Goal: Task Accomplishment & Management: Manage account settings

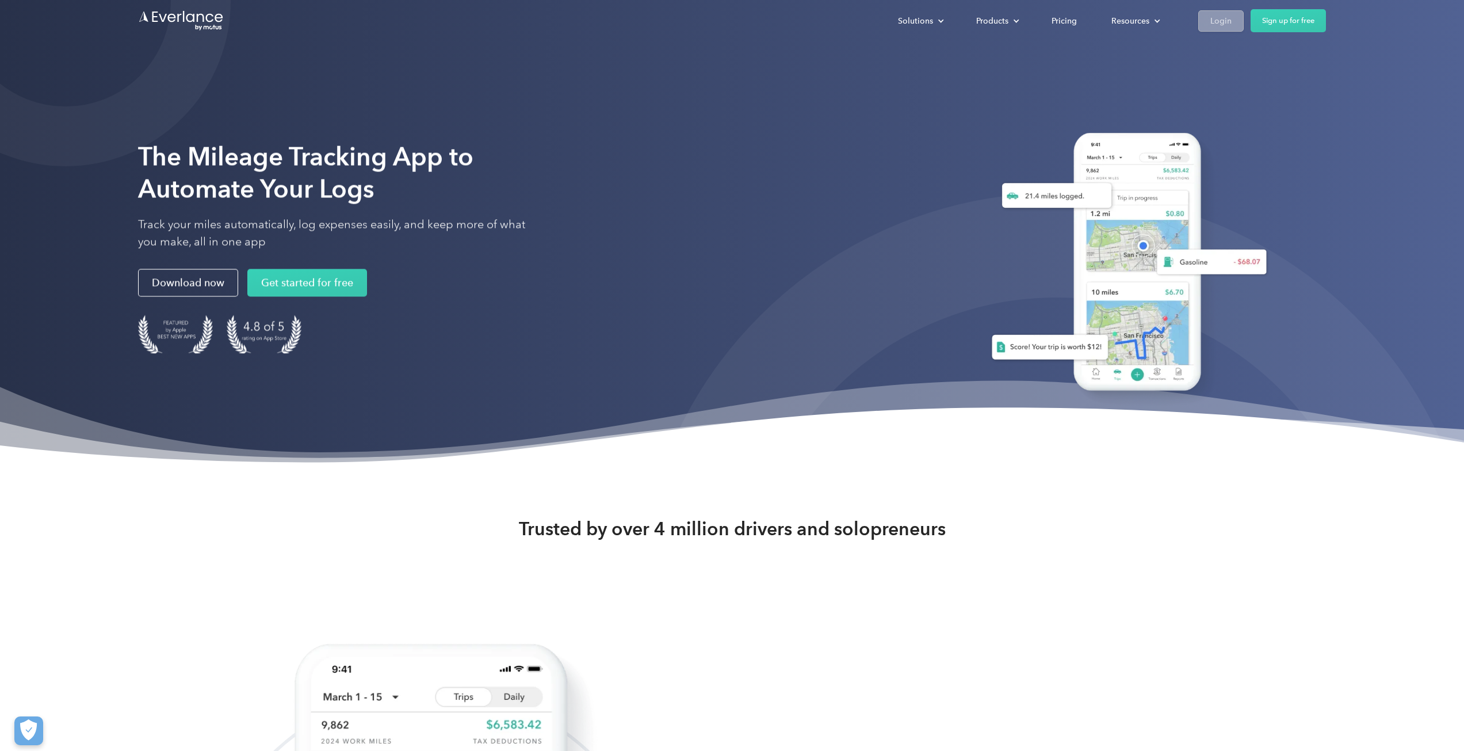
click at [1223, 25] on div "Login" at bounding box center [1221, 21] width 21 height 14
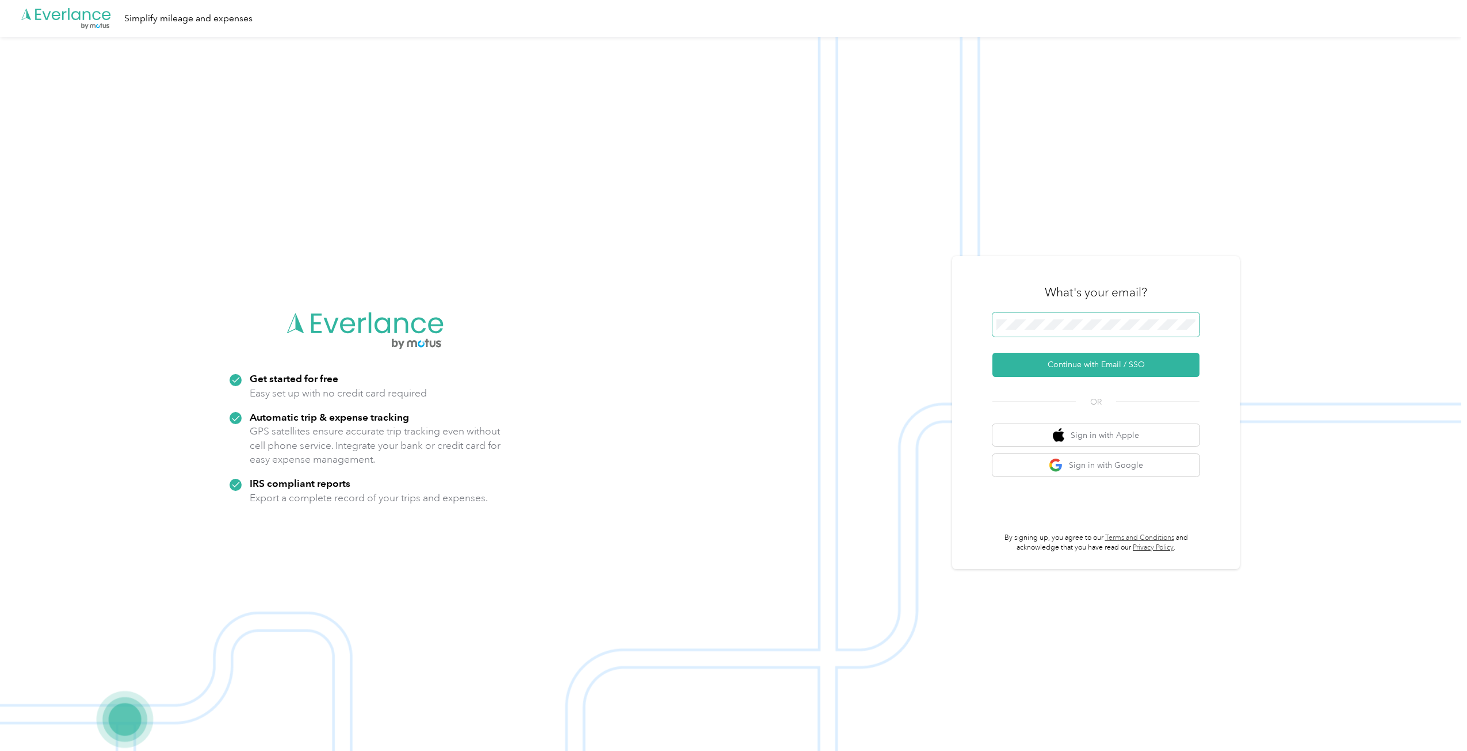
click at [1103, 333] on span at bounding box center [1096, 324] width 207 height 24
click at [1100, 363] on button "Continue with Email / SSO" at bounding box center [1096, 365] width 207 height 24
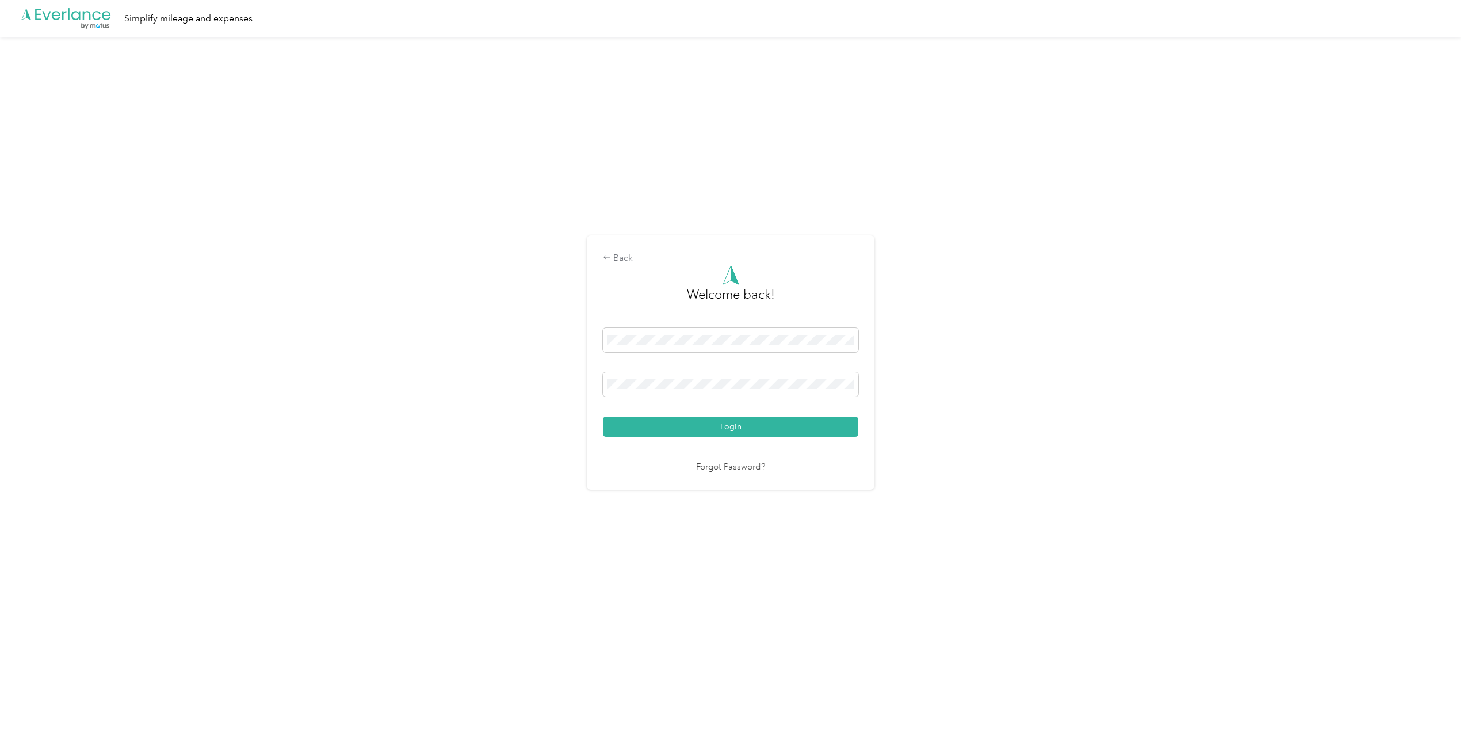
click at [751, 432] on button "Login" at bounding box center [730, 427] width 255 height 20
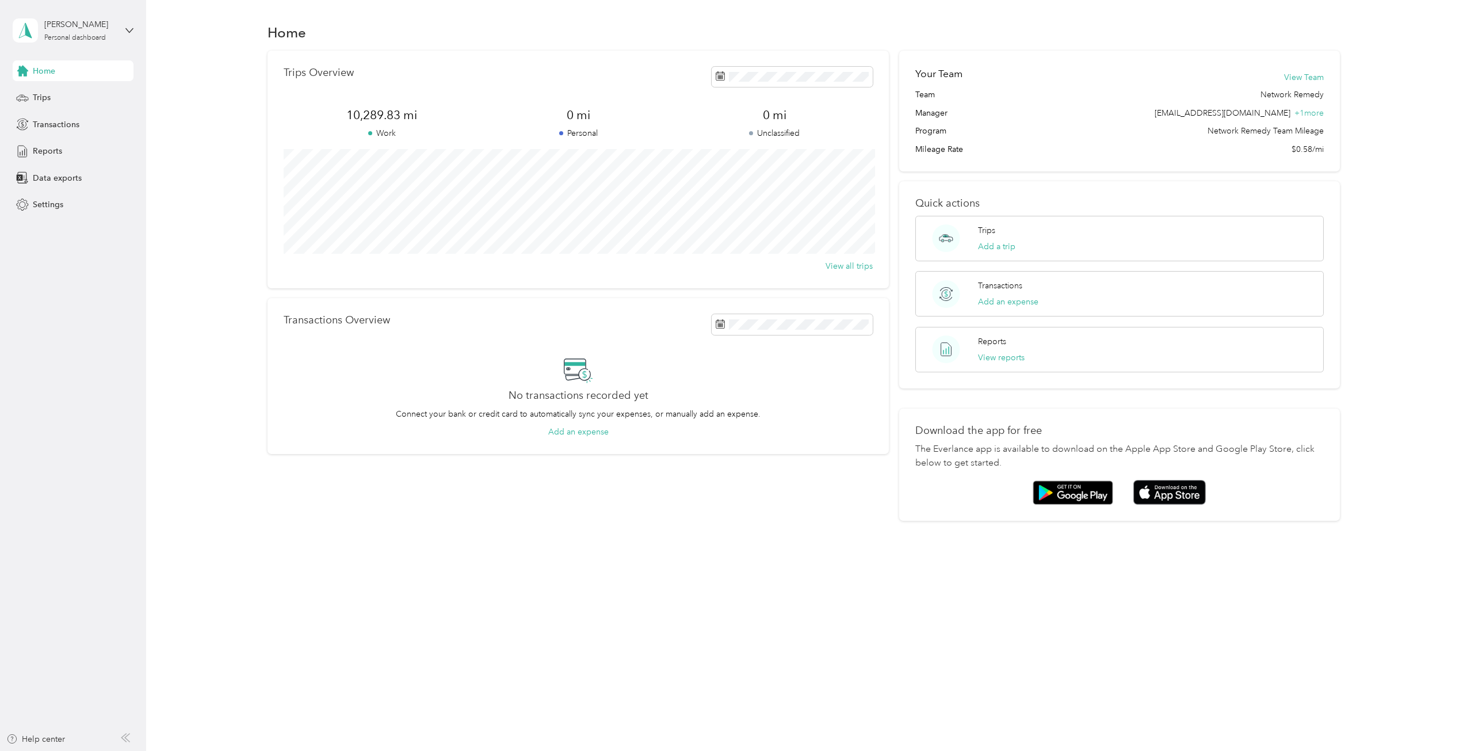
click at [655, 556] on div "Home Trips Overview 10,289.83 mi Work 0 mi Personal 0 mi Unclassified View all …" at bounding box center [803, 291] width 1315 height 583
click at [30, 297] on aside "[PERSON_NAME] Personal dashboard Home Trips Transactions Reports Data exports S…" at bounding box center [73, 375] width 146 height 751
click at [577, 565] on div "Home Trips Overview 10,289.83 mi Work 0 mi Personal 0 mi Unclassified View all …" at bounding box center [803, 291] width 1315 height 583
click at [65, 286] on aside "[PERSON_NAME] Personal dashboard Home Trips Transactions Reports Data exports S…" at bounding box center [73, 375] width 146 height 751
click at [711, 704] on div "Home Trips Overview 10,289.83 mi Work 0 mi Personal 0 mi Unclassified View all …" at bounding box center [803, 375] width 1315 height 751
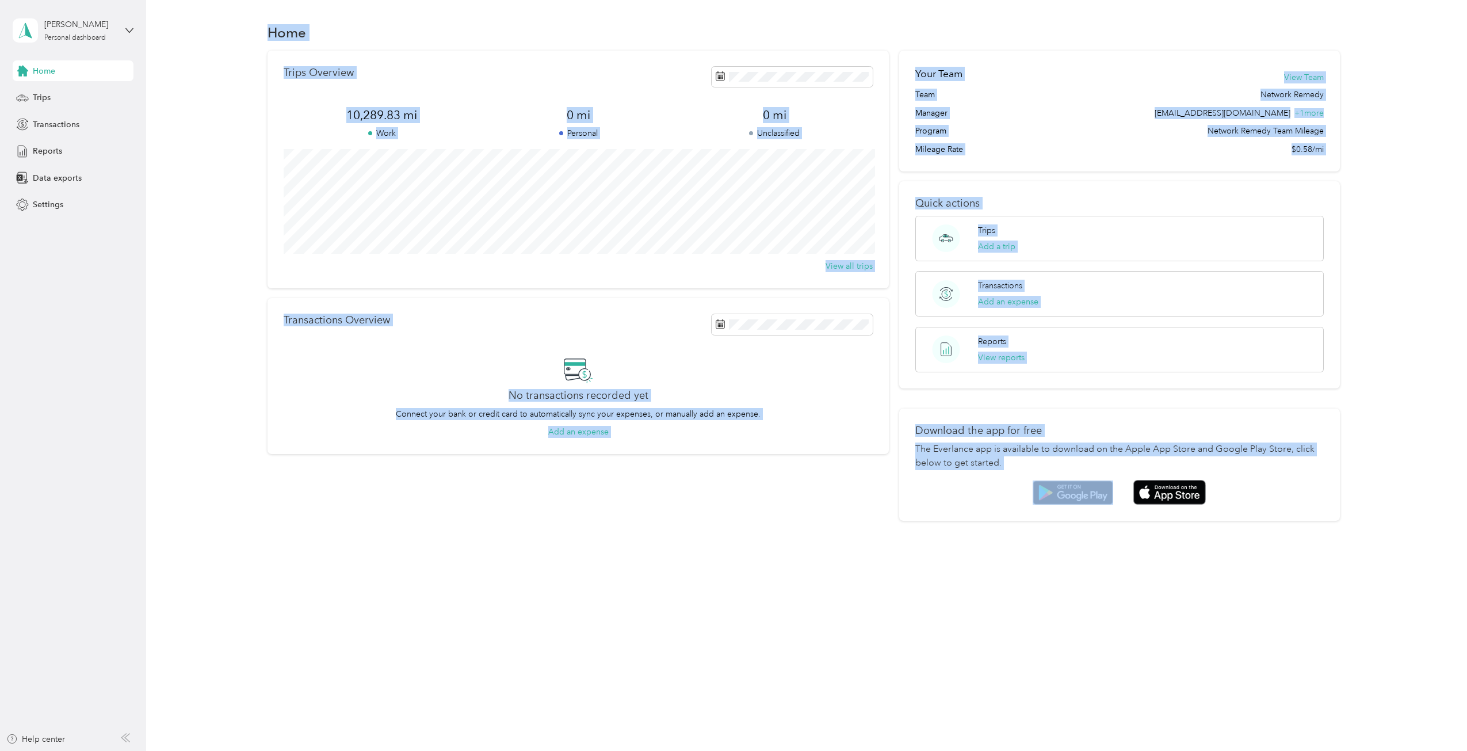
drag, startPoint x: 245, startPoint y: 12, endPoint x: 1426, endPoint y: 645, distance: 1339.6
click at [1426, 646] on div "Home Trips Overview 10,289.83 mi Work 0 mi Personal 0 mi Unclassified View all …" at bounding box center [803, 375] width 1315 height 751
click at [989, 610] on div "Home Trips Overview 10,289.83 mi Work 0 mi Personal 0 mi Unclassified View all …" at bounding box center [803, 375] width 1315 height 751
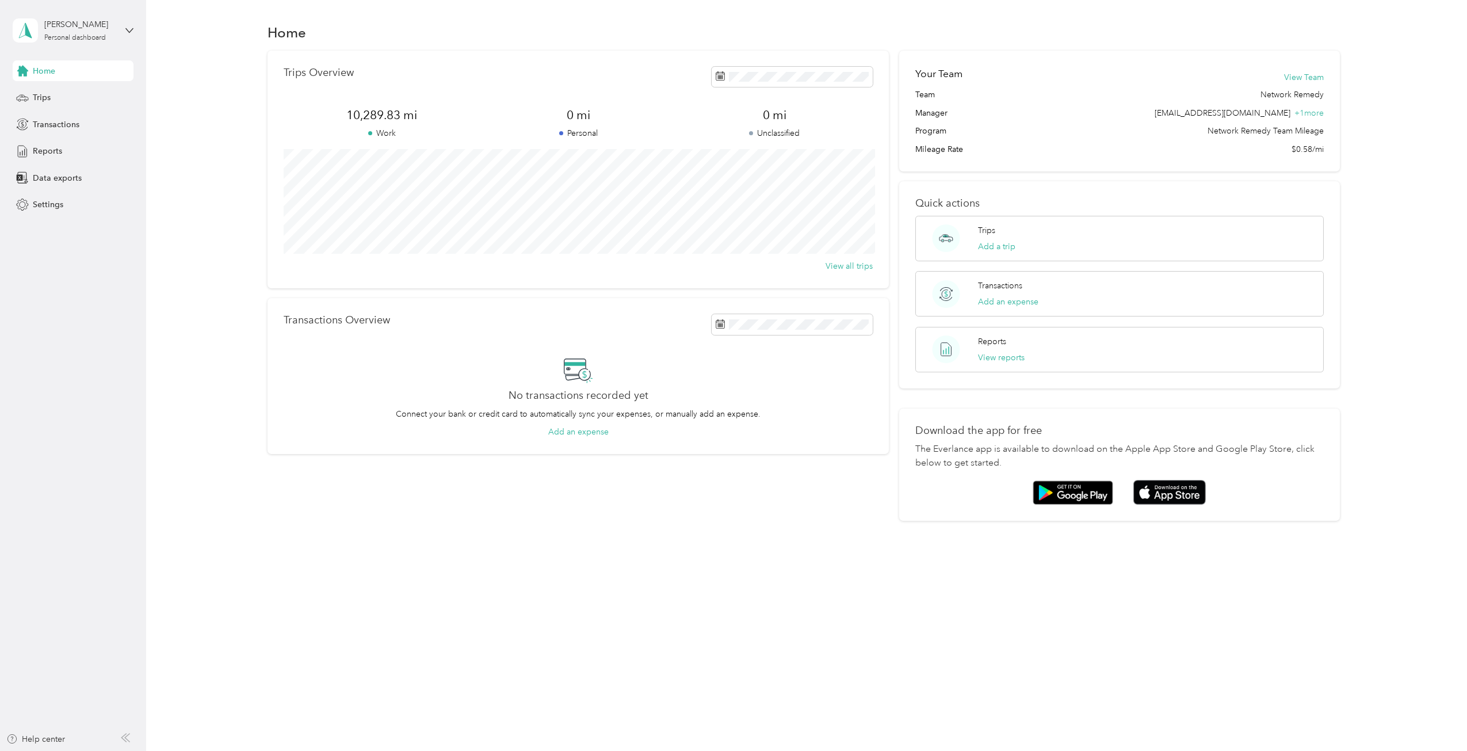
click at [478, 531] on div "Home Trips Overview 10,289.83 mi Work 0 mi Personal 0 mi Unclassified View all …" at bounding box center [803, 291] width 1315 height 583
click at [1055, 243] on div "Trips Add a trip" at bounding box center [1119, 238] width 409 height 45
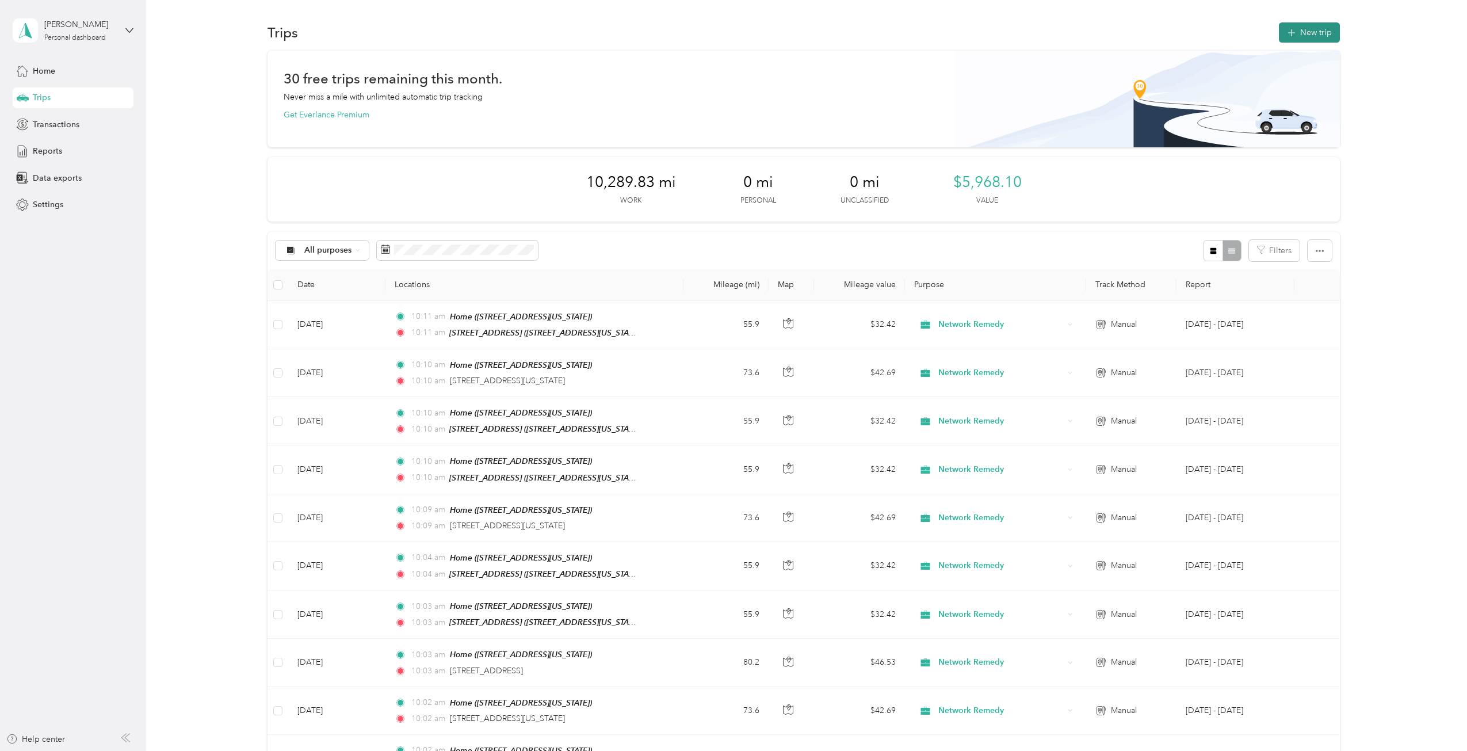
click at [1311, 29] on button "New trip" at bounding box center [1309, 32] width 61 height 20
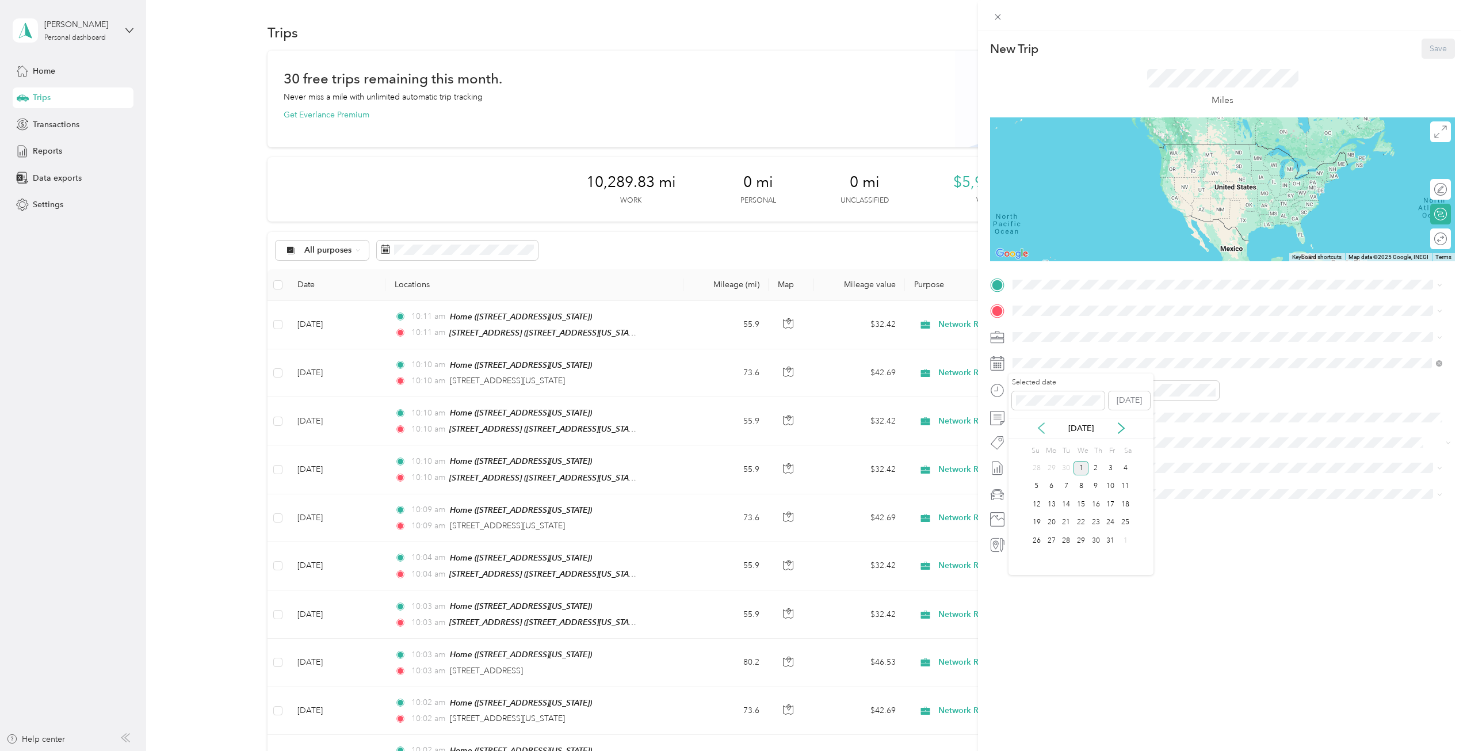
click at [1038, 426] on icon at bounding box center [1042, 428] width 12 height 12
click at [1040, 429] on icon at bounding box center [1042, 428] width 6 height 10
click at [1120, 428] on icon at bounding box center [1122, 428] width 12 height 12
click at [1051, 465] on div "1" at bounding box center [1051, 468] width 15 height 14
click at [1096, 368] on div "Home [STREET_ADDRESS][US_STATE]" at bounding box center [1092, 369] width 115 height 24
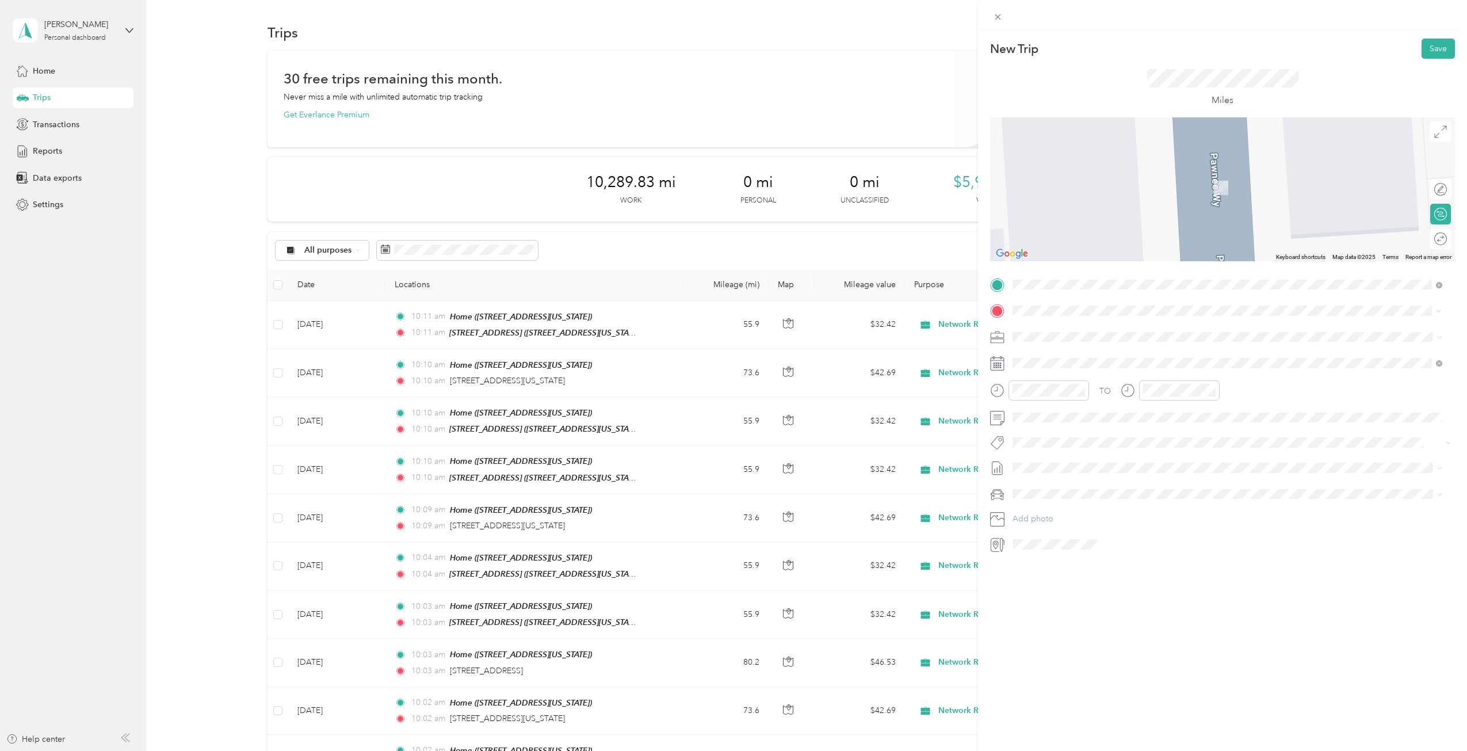
click at [1117, 350] on span "[STREET_ADDRESS][US_STATE][US_STATE]" at bounding box center [1113, 352] width 157 height 10
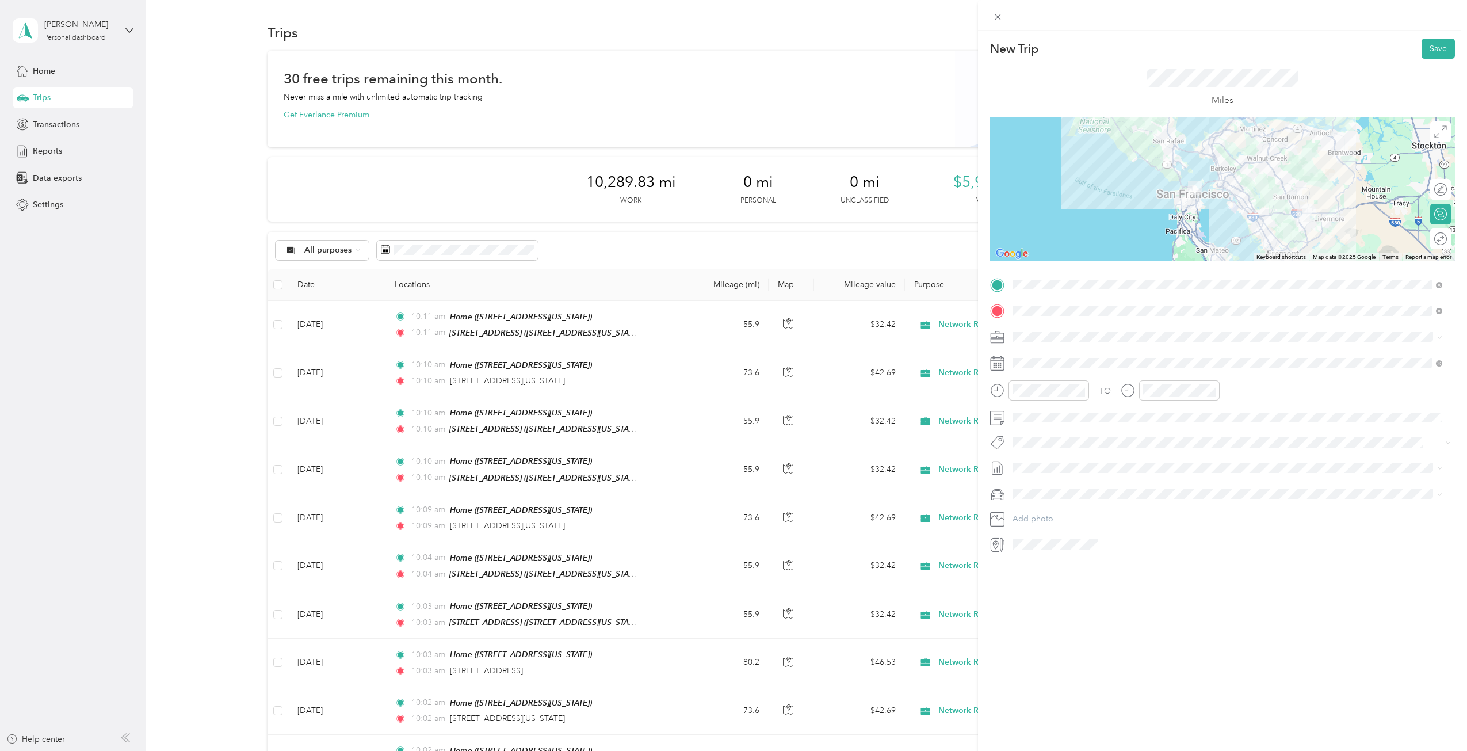
click at [1275, 177] on div at bounding box center [1222, 189] width 465 height 144
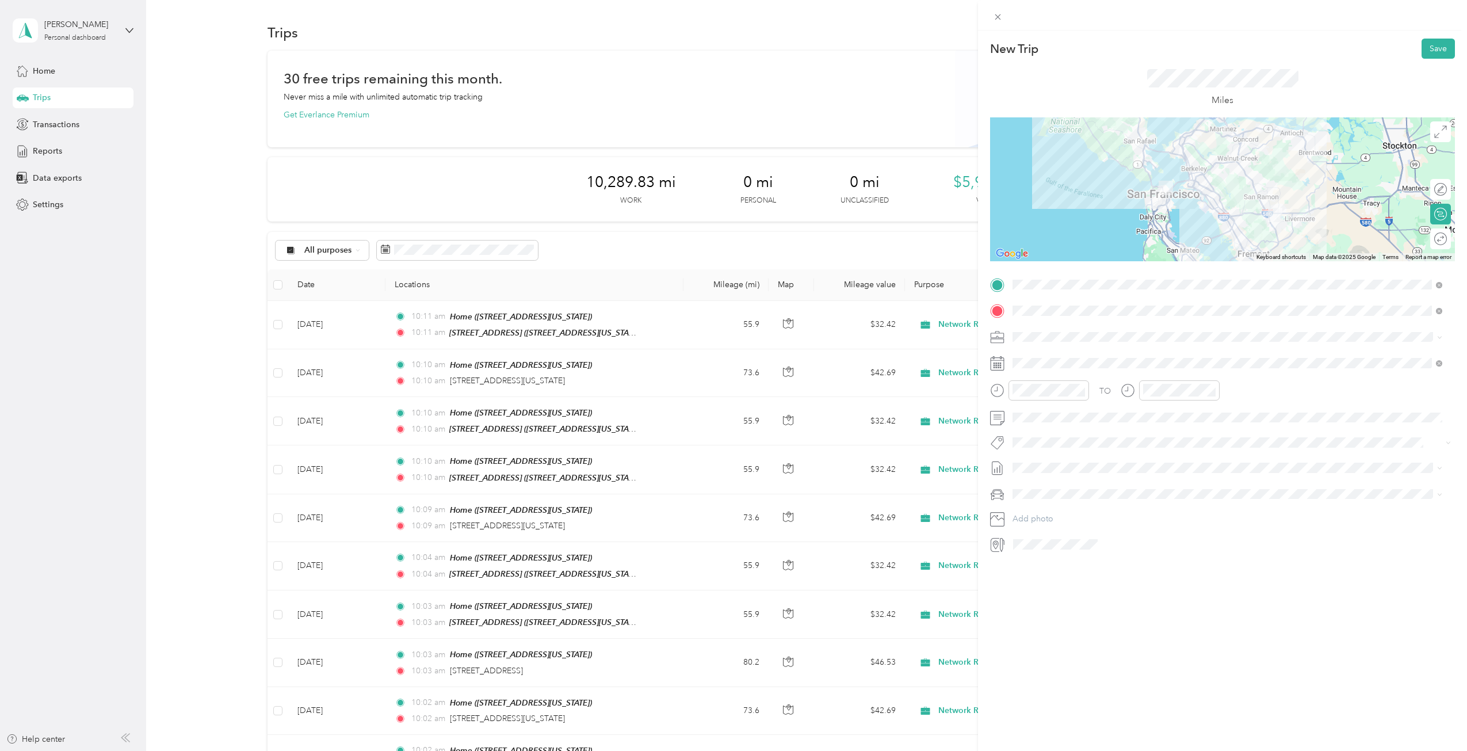
click at [1216, 197] on div at bounding box center [1222, 189] width 465 height 144
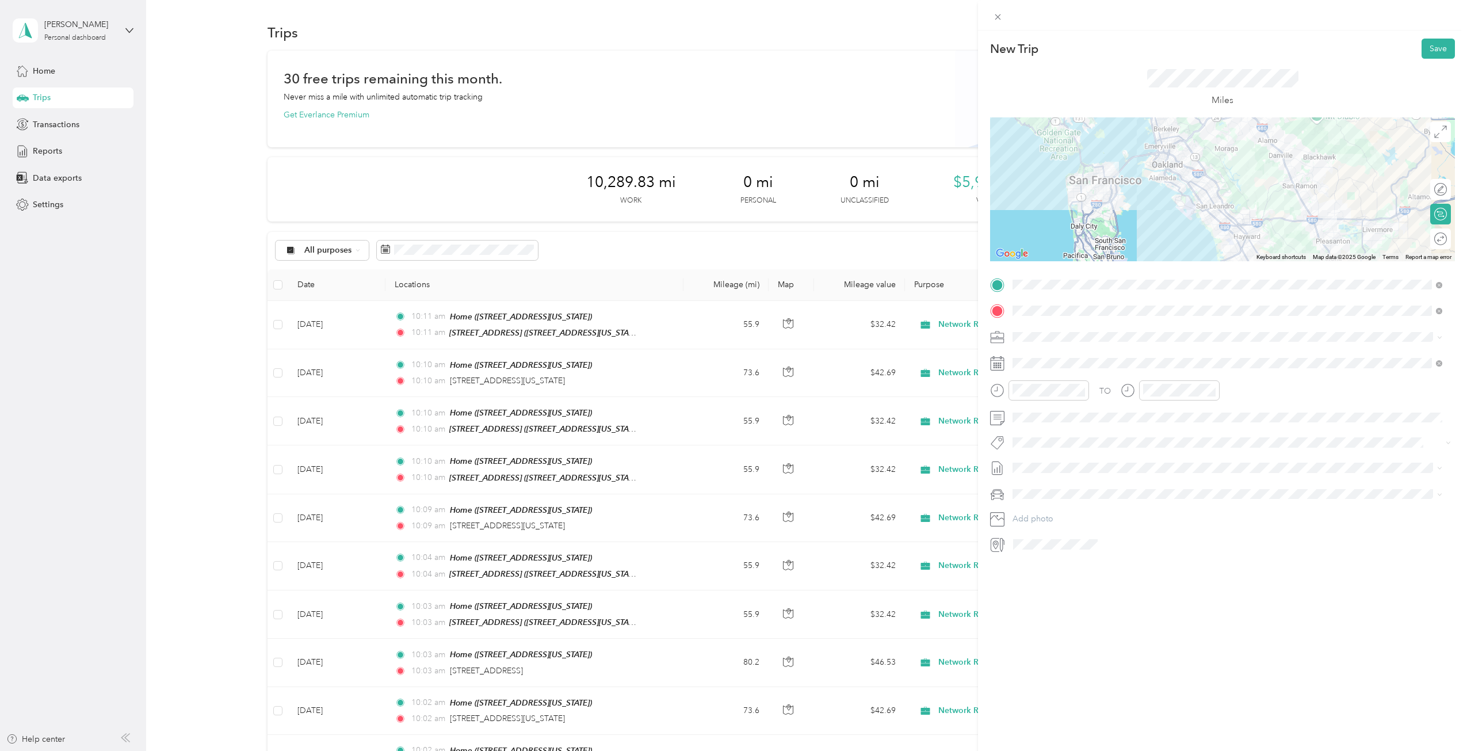
click at [1277, 156] on div at bounding box center [1222, 189] width 465 height 144
click at [1286, 171] on div at bounding box center [1222, 189] width 465 height 144
click at [1289, 182] on div at bounding box center [1222, 189] width 465 height 144
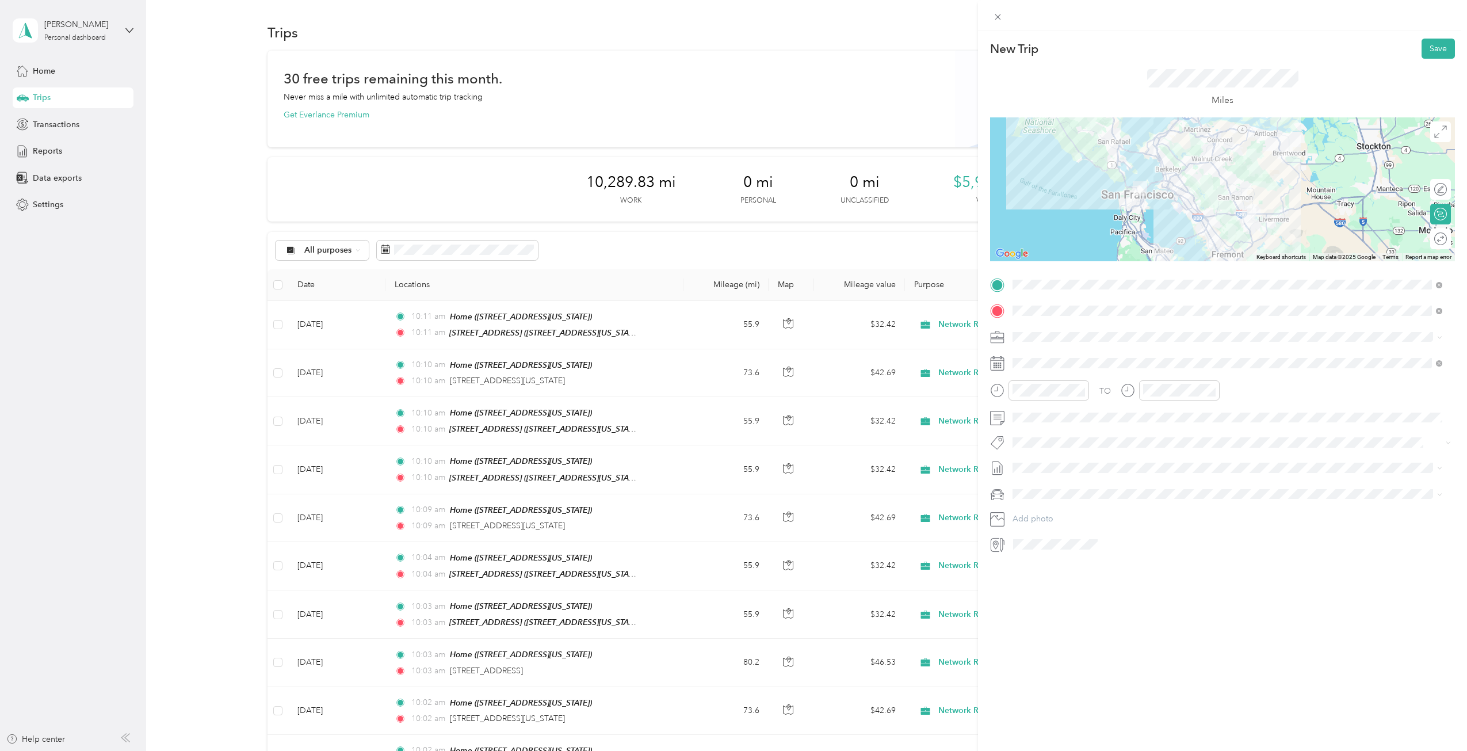
click at [1186, 193] on div at bounding box center [1222, 189] width 465 height 144
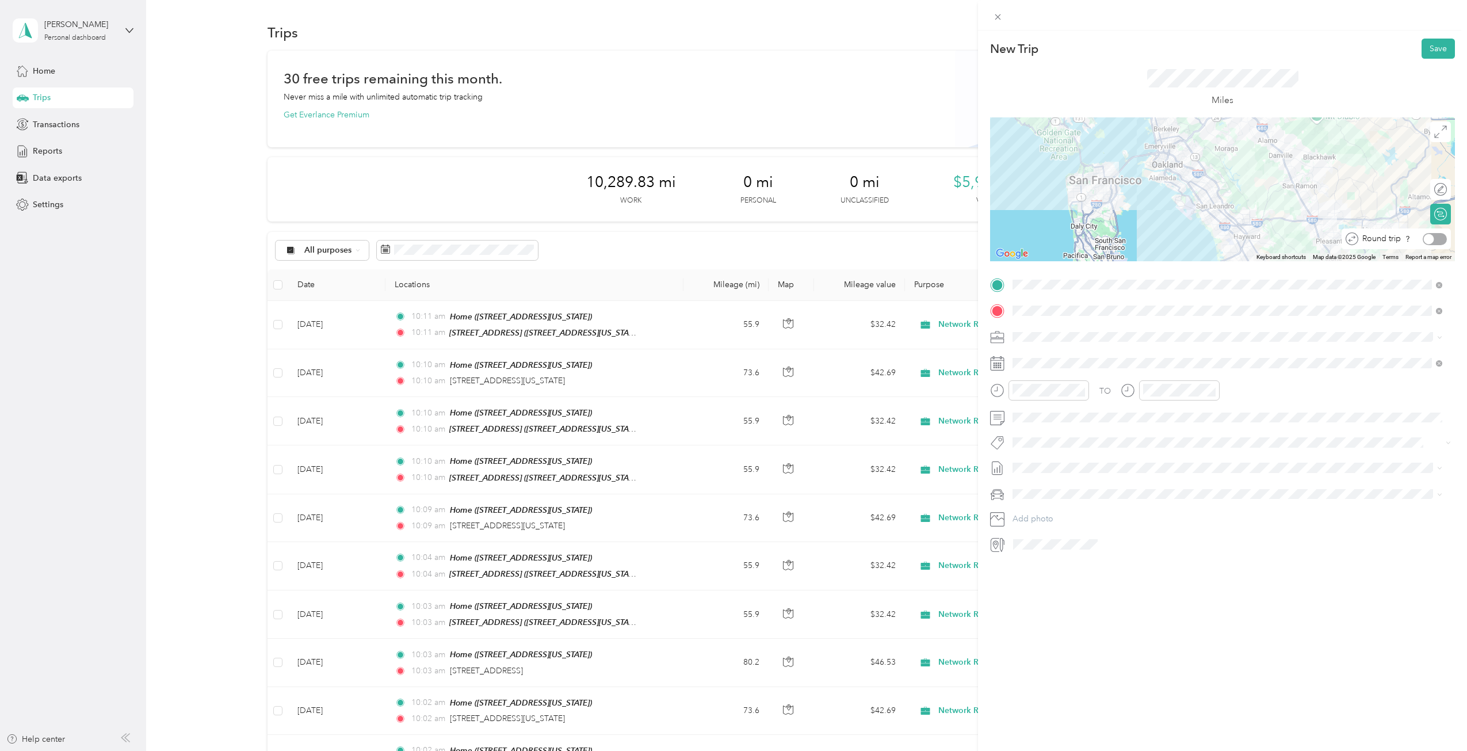
click at [1429, 243] on div at bounding box center [1435, 239] width 24 height 12
click at [1440, 48] on button "Save" at bounding box center [1438, 49] width 33 height 20
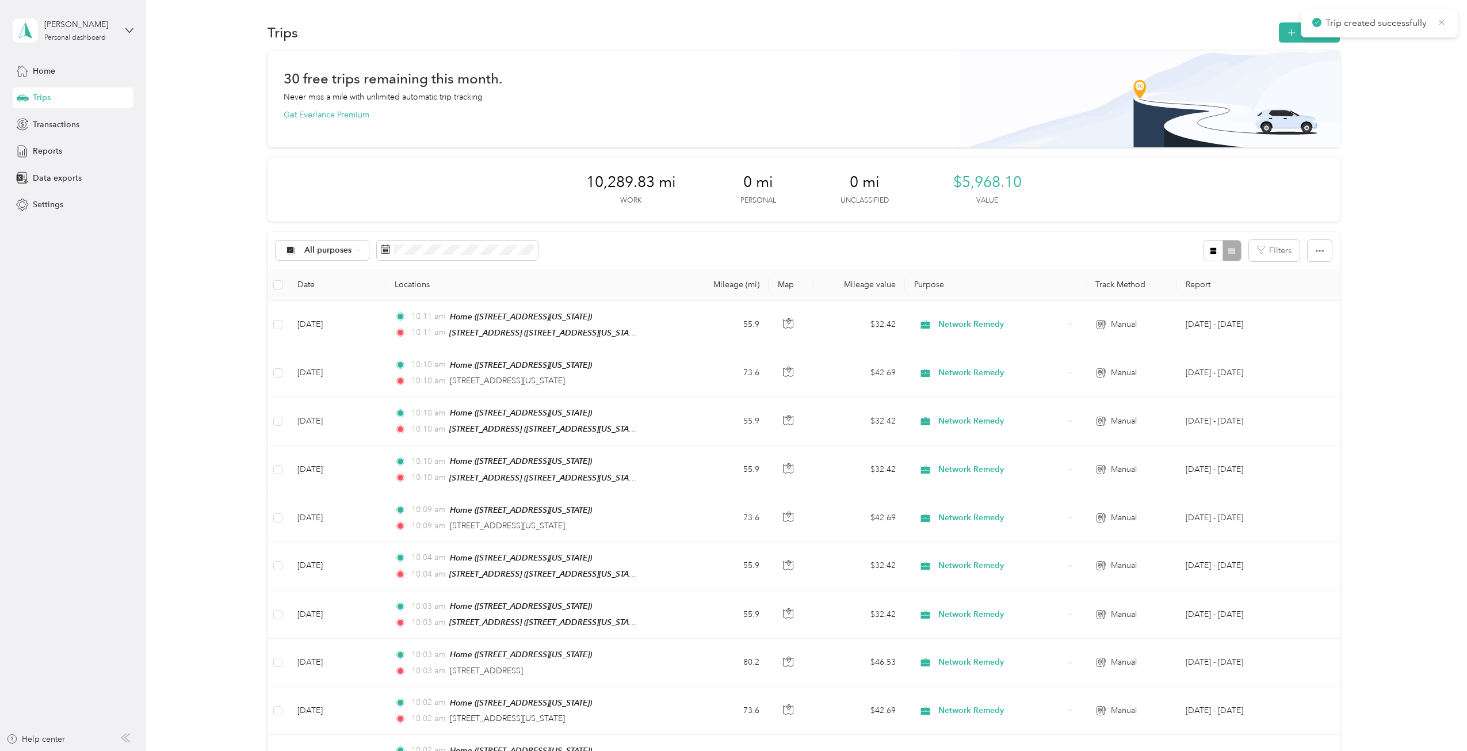
click at [1439, 20] on icon at bounding box center [1441, 22] width 9 height 10
click at [1312, 33] on button "New trip" at bounding box center [1309, 32] width 61 height 20
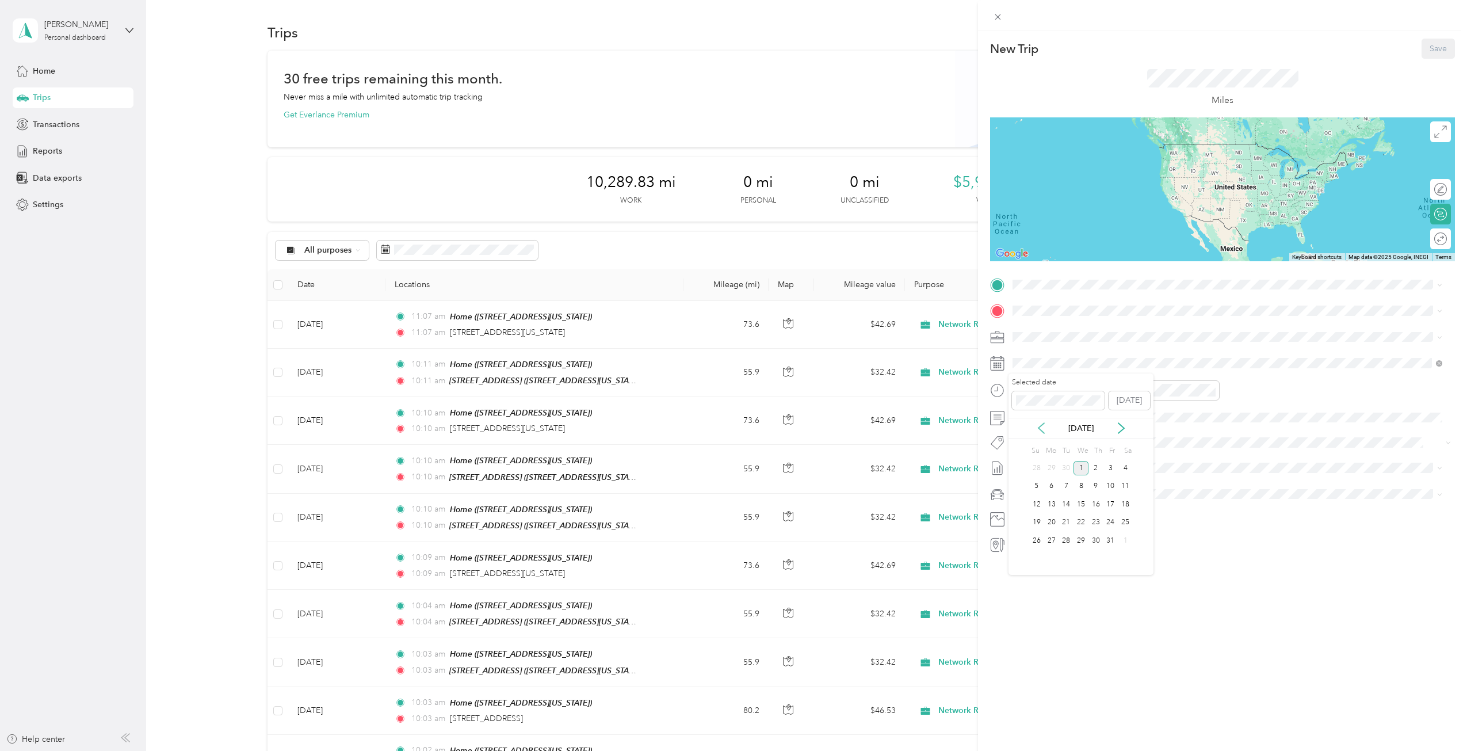
click at [1040, 424] on icon at bounding box center [1042, 428] width 12 height 12
click at [1067, 466] on div "2" at bounding box center [1066, 468] width 15 height 14
click at [1088, 368] on div "Home [STREET_ADDRESS][US_STATE]" at bounding box center [1092, 373] width 115 height 24
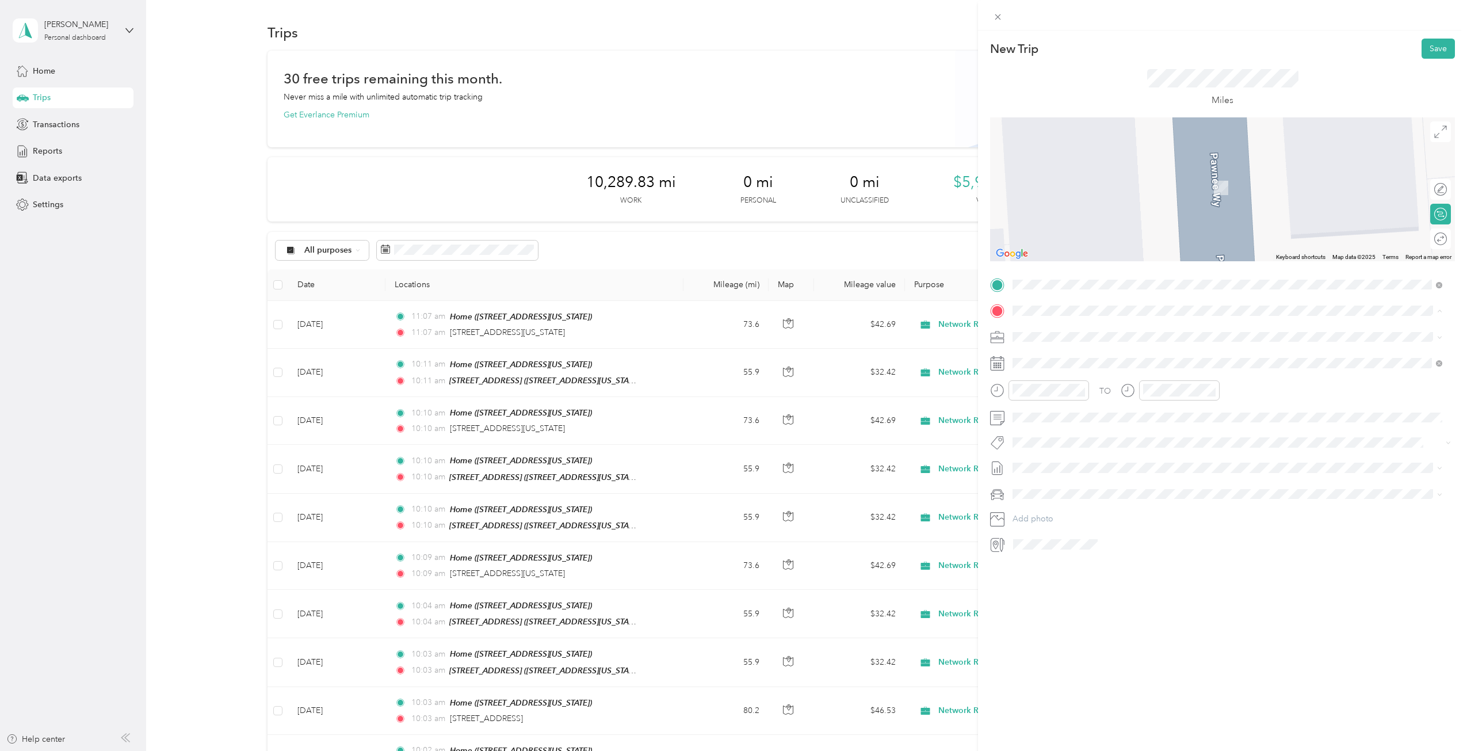
drag, startPoint x: 1078, startPoint y: 360, endPoint x: 1075, endPoint y: 367, distance: 6.7
click at [1078, 361] on div "[STREET_ADDRESS][US_STATE]" at bounding box center [1092, 363] width 115 height 24
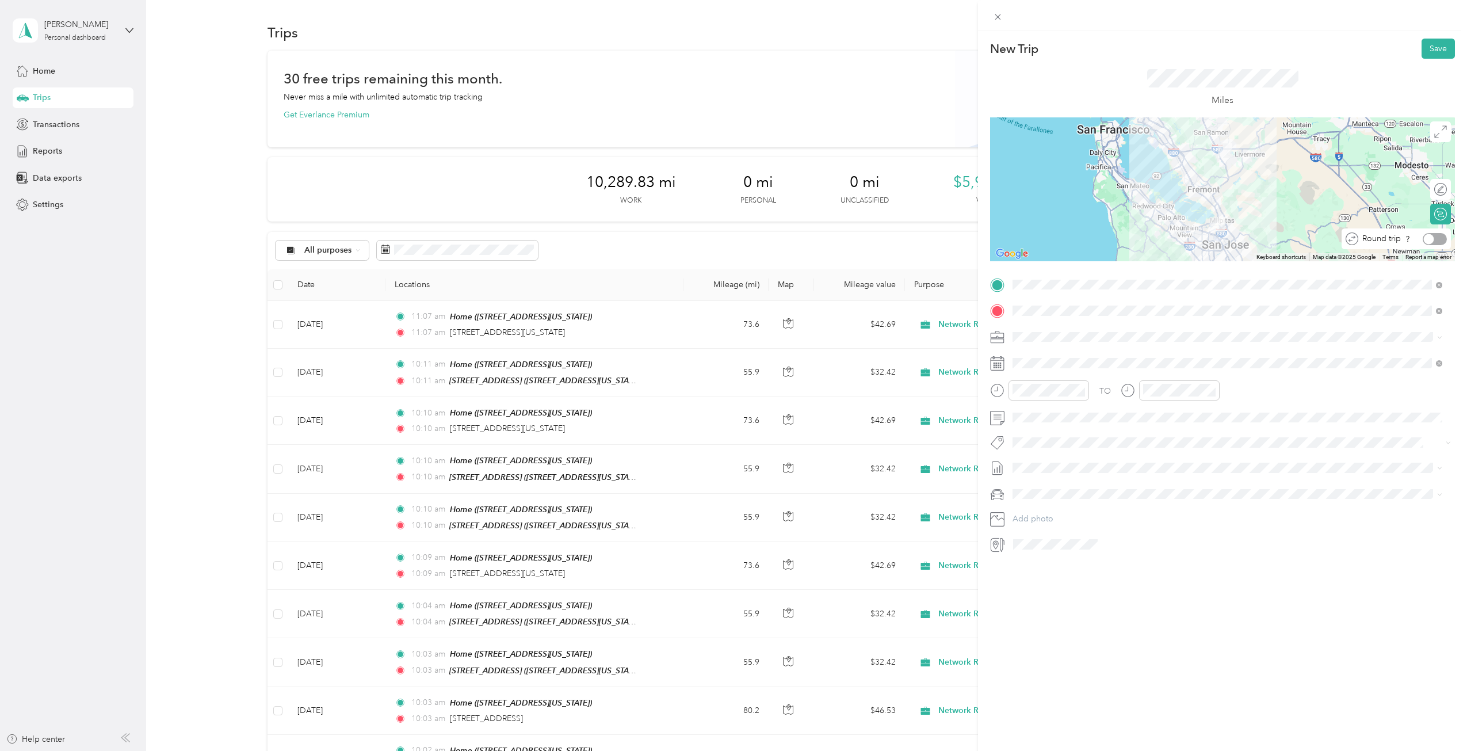
click at [1431, 238] on div at bounding box center [1435, 239] width 24 height 12
click at [1433, 46] on button "Save" at bounding box center [1438, 49] width 33 height 20
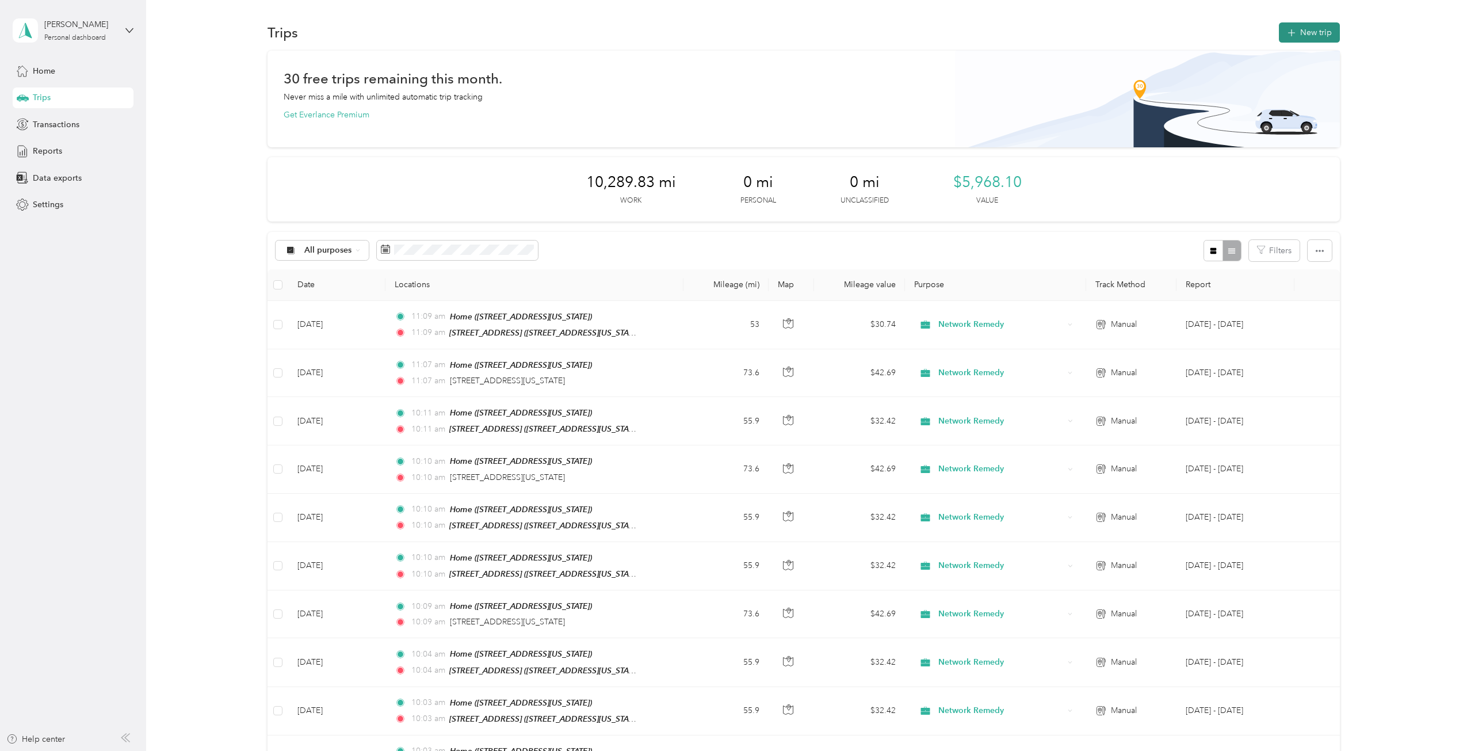
click at [1310, 31] on button "New trip" at bounding box center [1309, 32] width 61 height 20
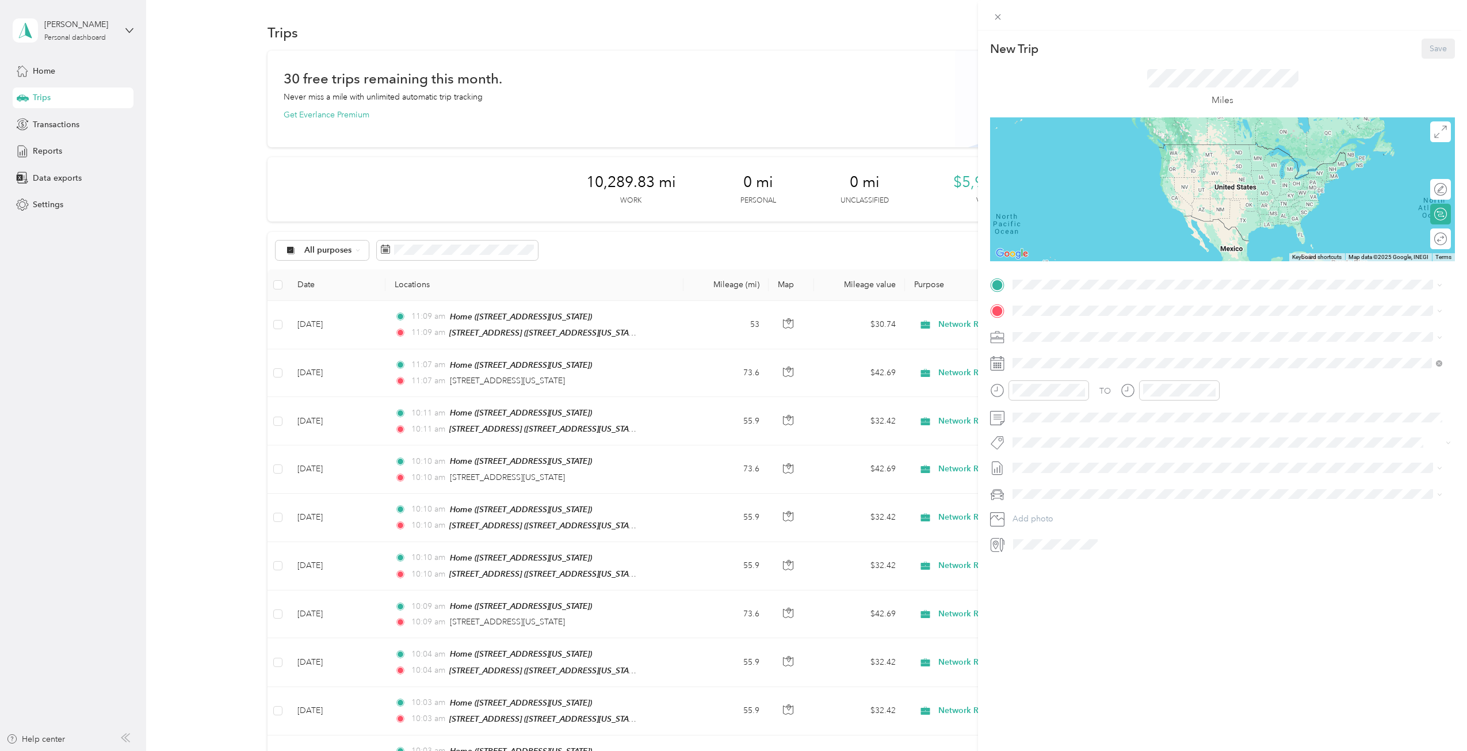
click at [1058, 365] on div "Home" at bounding box center [1092, 364] width 115 height 10
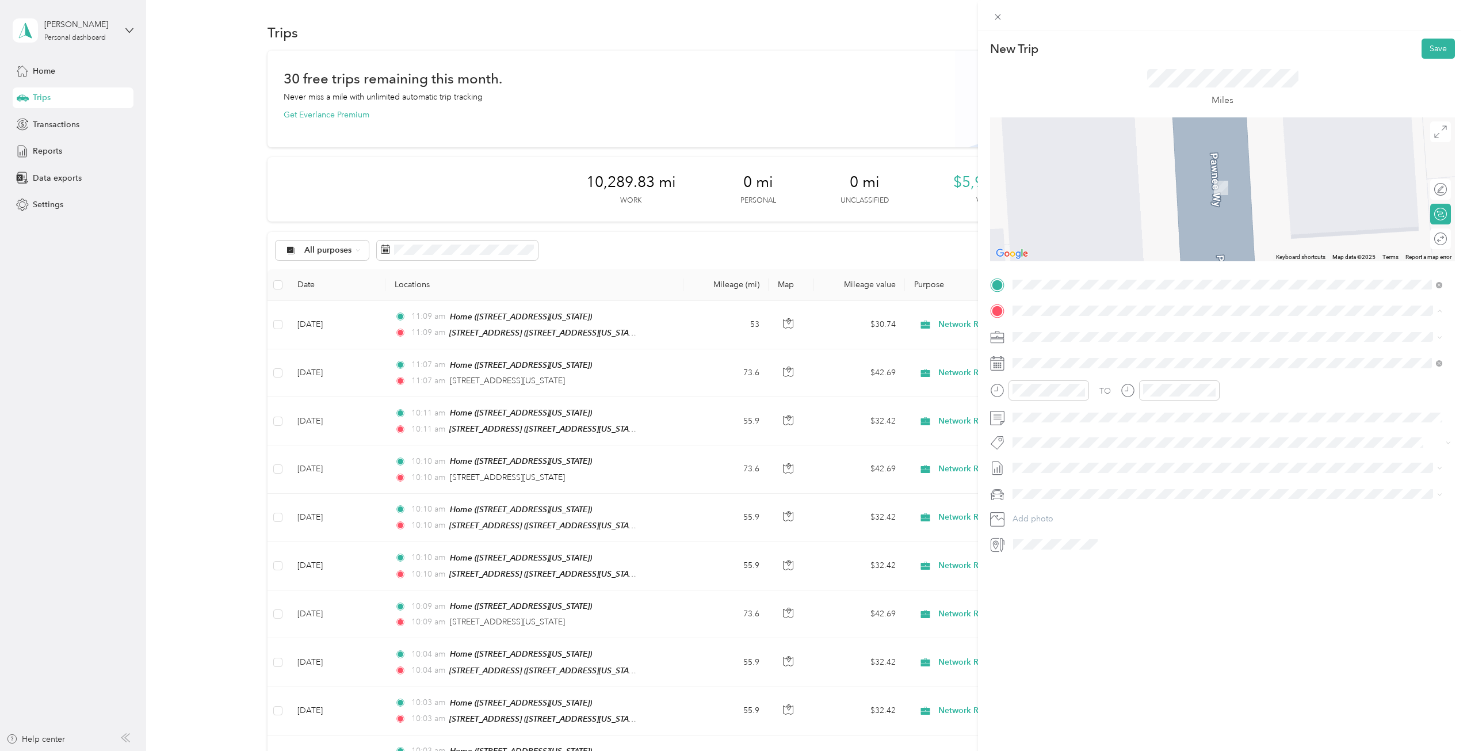
click at [1059, 357] on div "[STREET_ADDRESS][US_STATE]" at bounding box center [1092, 363] width 115 height 24
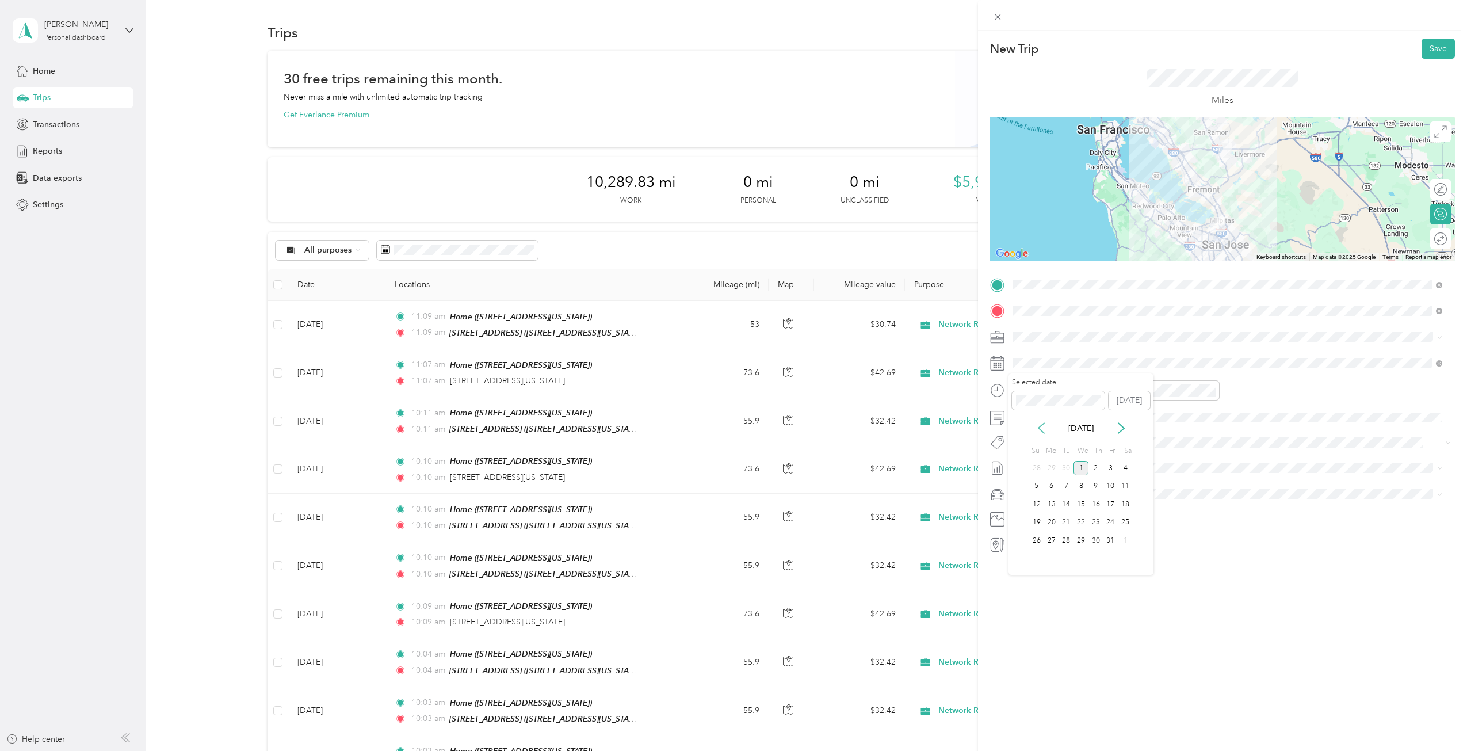
click at [1040, 423] on div "[DATE]" at bounding box center [1081, 428] width 145 height 12
click at [1042, 432] on icon at bounding box center [1042, 428] width 12 height 12
click at [1080, 468] on div "3" at bounding box center [1081, 468] width 15 height 14
click at [1431, 240] on div at bounding box center [1435, 239] width 24 height 12
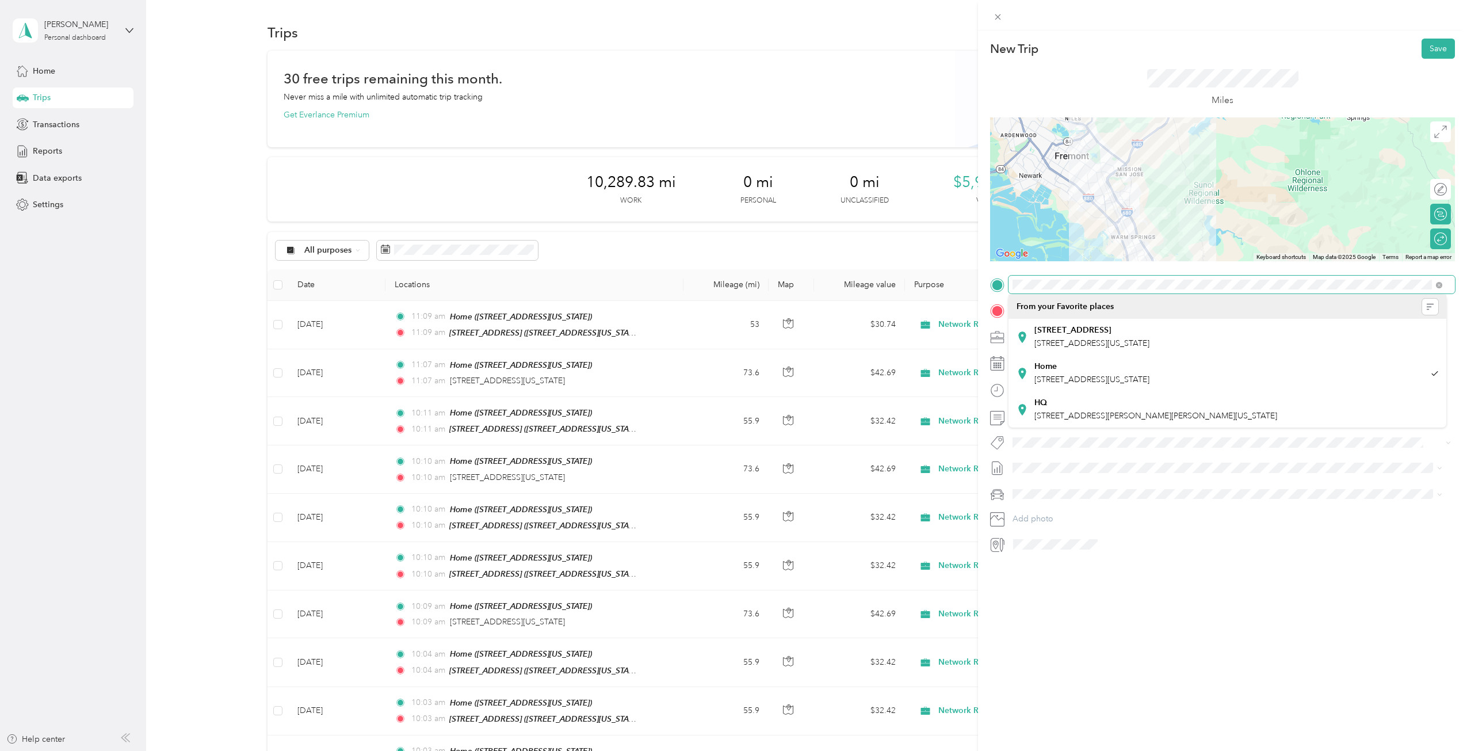
drag, startPoint x: 1322, startPoint y: 170, endPoint x: 1250, endPoint y: 196, distance: 76.4
click at [1250, 198] on div at bounding box center [1222, 189] width 465 height 144
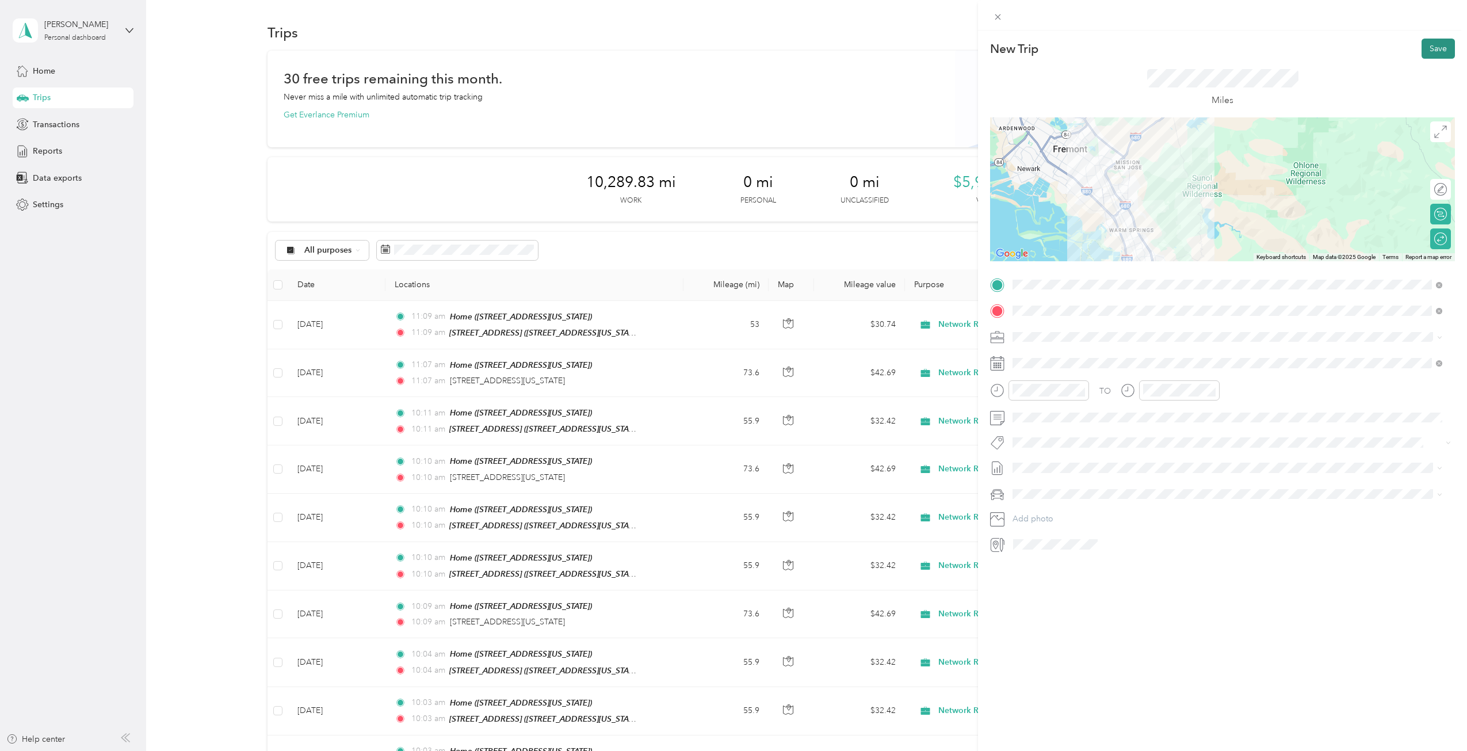
click at [1428, 41] on button "Save" at bounding box center [1438, 49] width 33 height 20
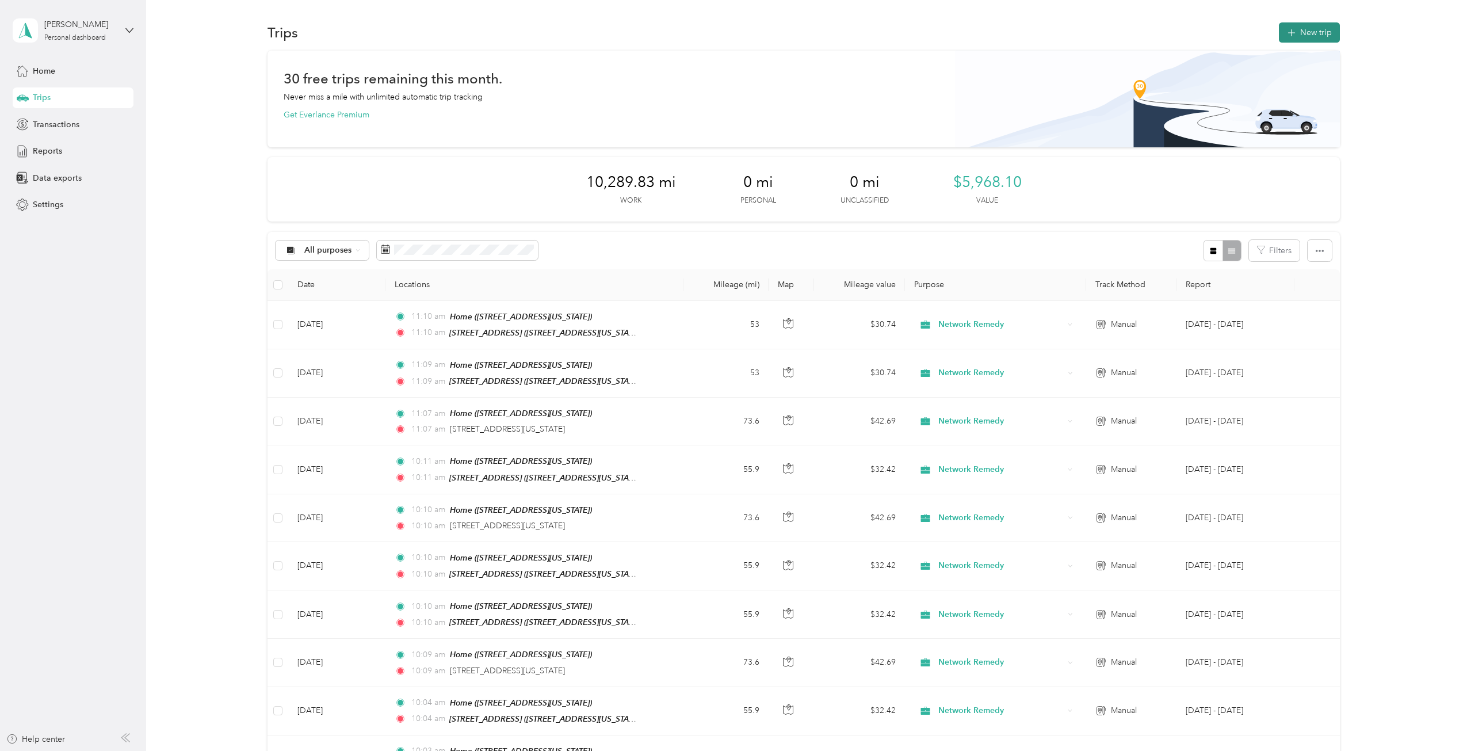
click at [1312, 31] on button "New trip" at bounding box center [1309, 32] width 61 height 20
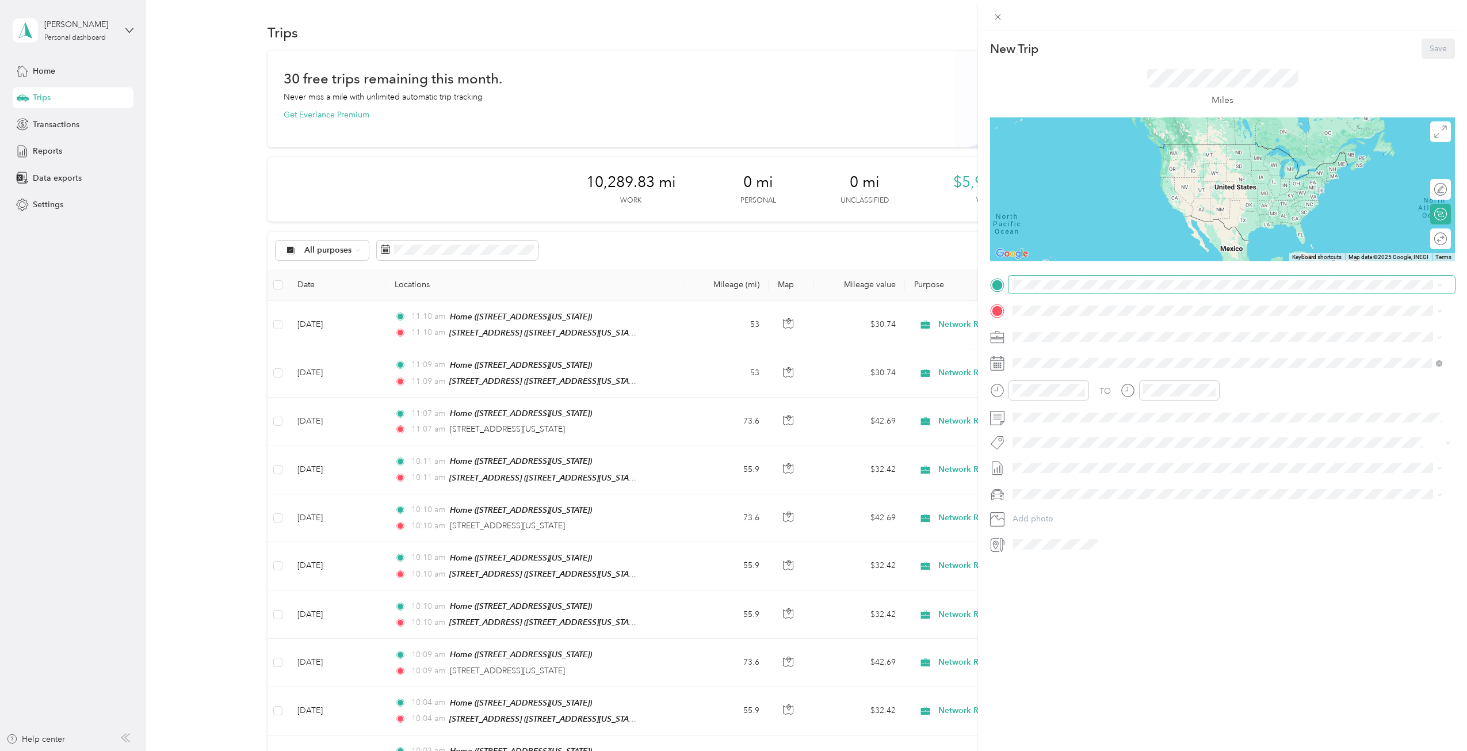
click at [1124, 276] on span at bounding box center [1232, 285] width 447 height 18
click at [1079, 372] on div "Home [STREET_ADDRESS][US_STATE]" at bounding box center [1092, 373] width 115 height 24
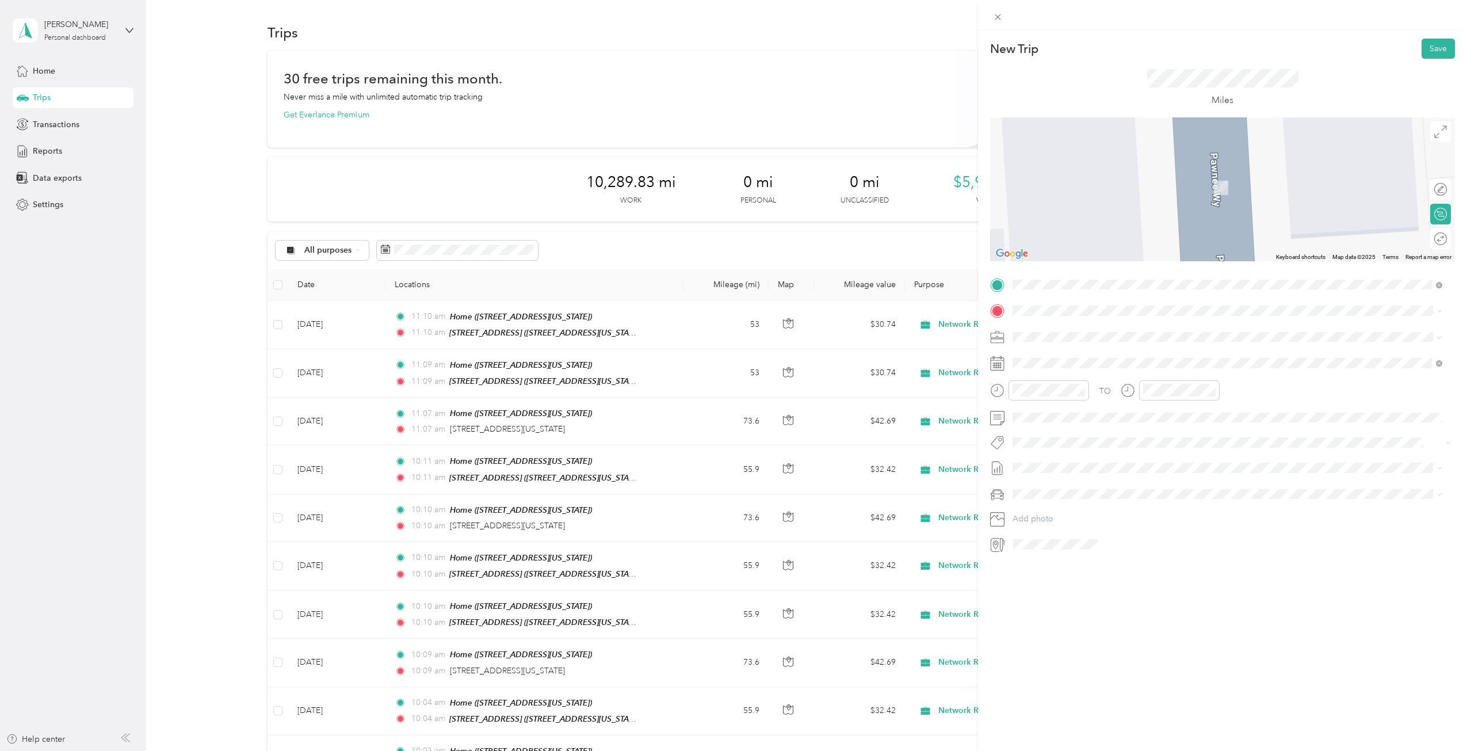
drag, startPoint x: 452, startPoint y: 522, endPoint x: 556, endPoint y: 519, distance: 103.6
click at [556, 519] on div "New Trip Save This trip cannot be edited because it is either under review, app…" at bounding box center [733, 375] width 1467 height 751
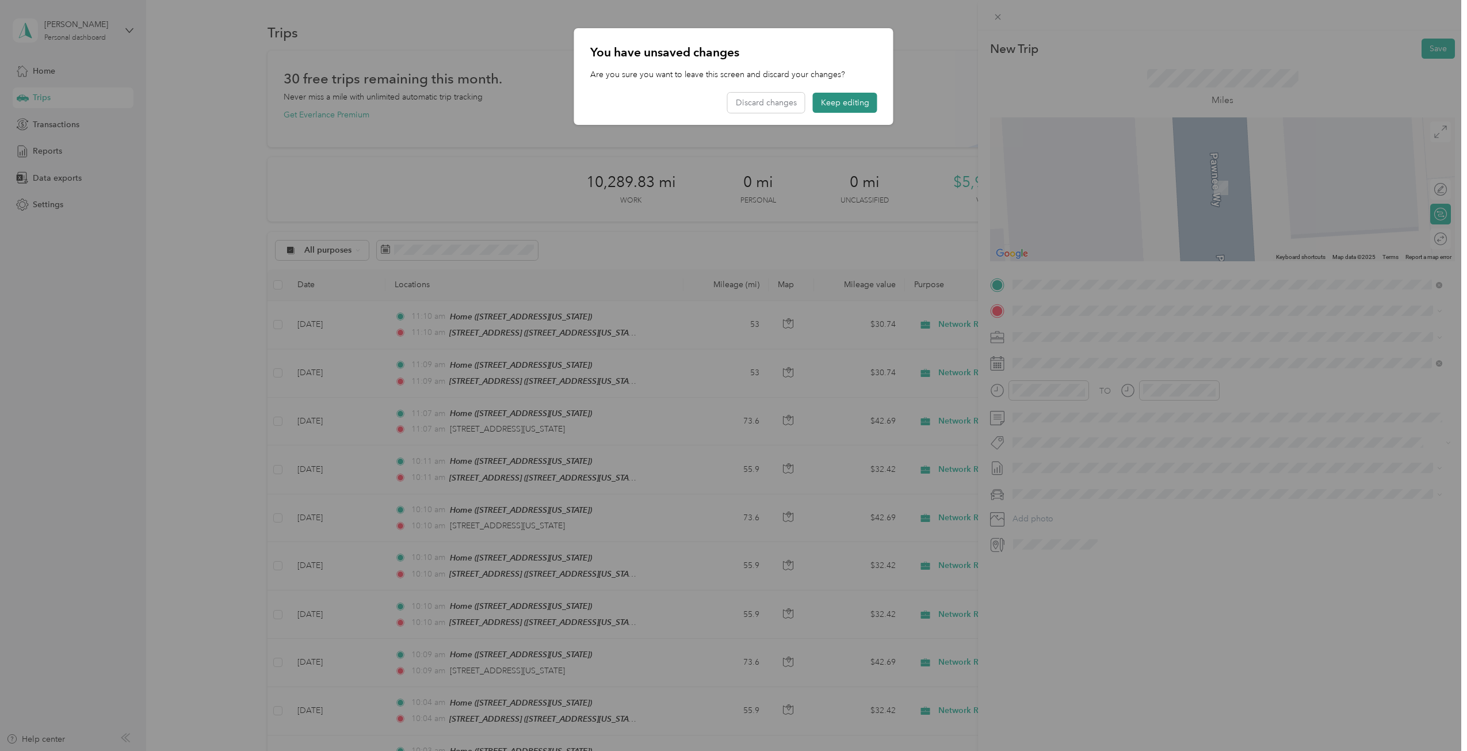
click at [856, 98] on button "Keep editing" at bounding box center [845, 103] width 64 height 20
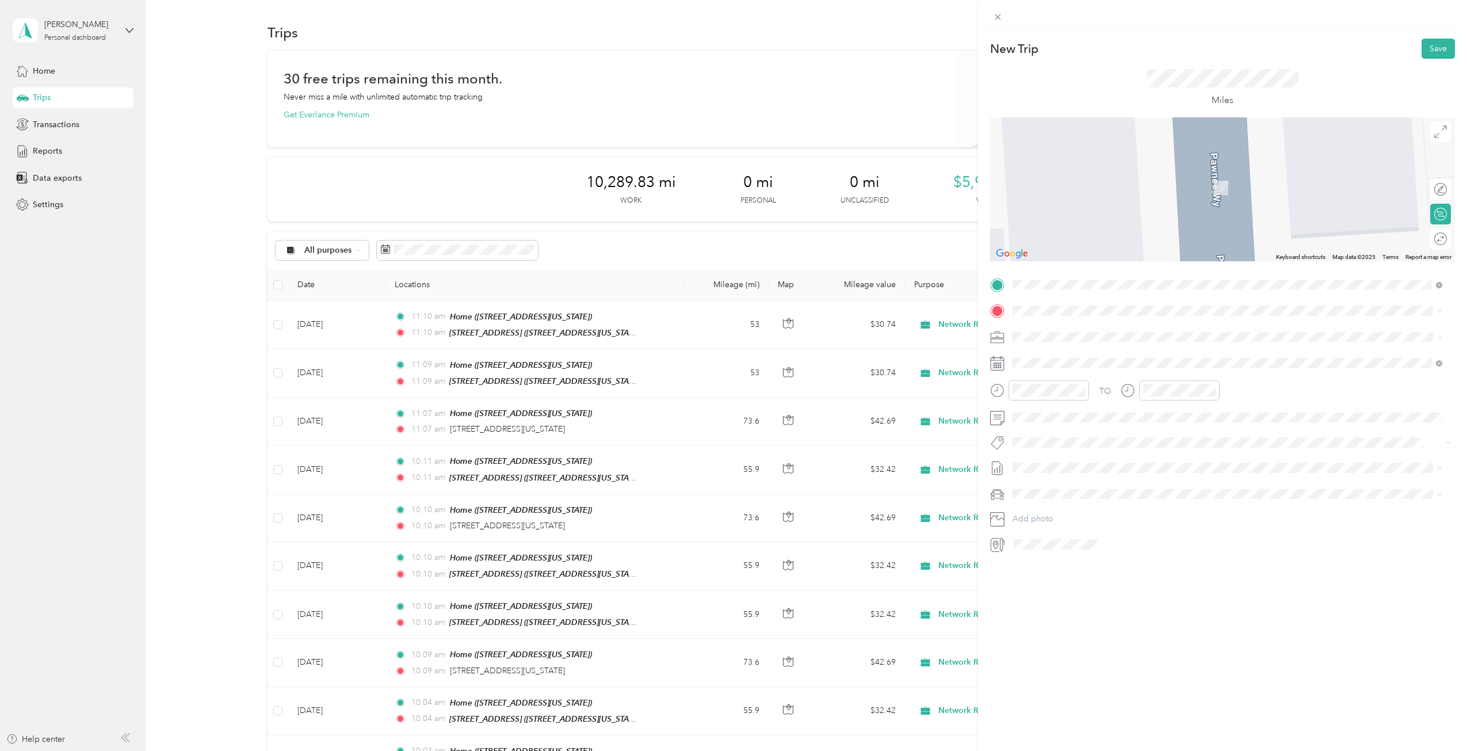
click at [1105, 352] on span "[STREET_ADDRESS][US_STATE][US_STATE]" at bounding box center [1113, 346] width 157 height 10
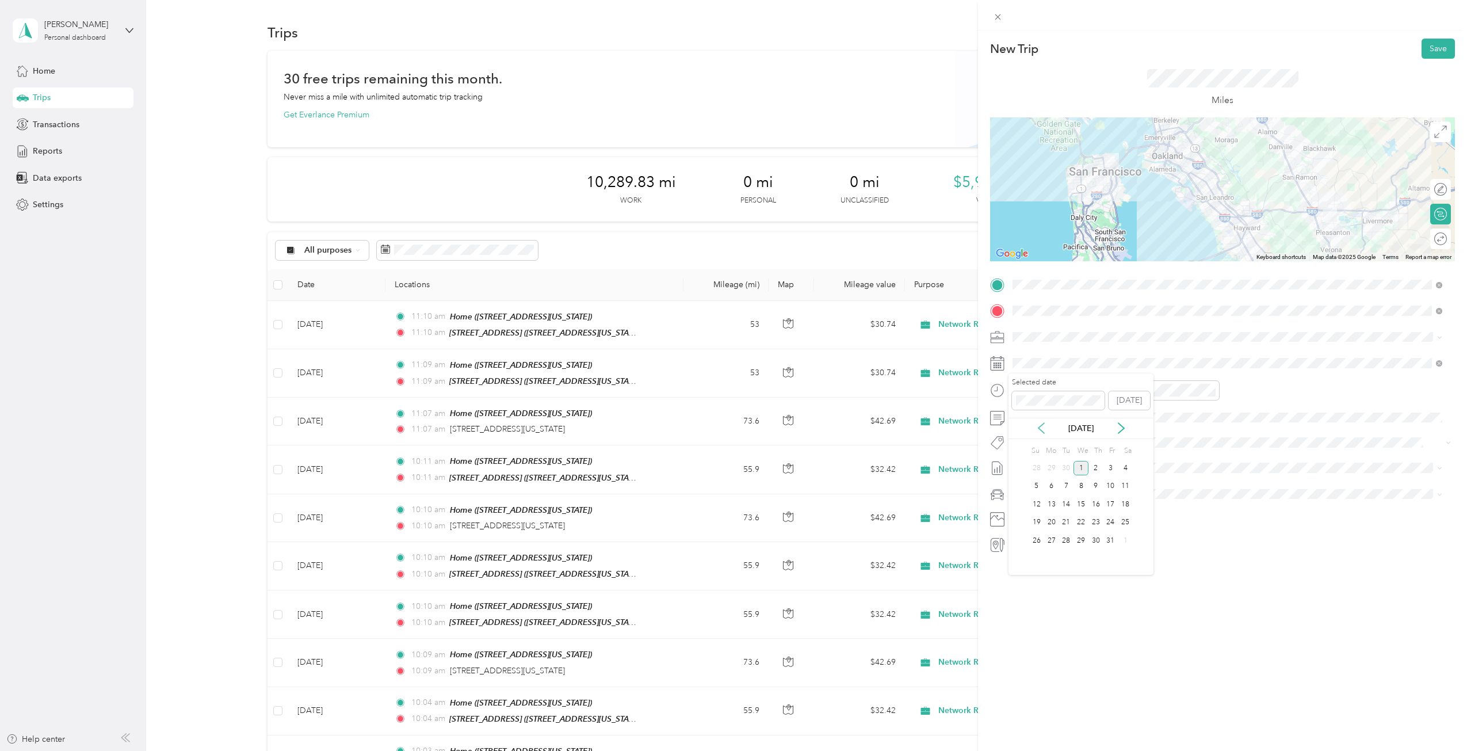
click at [1045, 433] on icon at bounding box center [1042, 428] width 12 height 12
click at [1100, 469] on div "4" at bounding box center [1096, 468] width 15 height 14
click at [1433, 237] on div "Round trip" at bounding box center [1440, 238] width 21 height 21
click at [1428, 242] on div at bounding box center [1435, 239] width 24 height 12
click at [1434, 51] on button "Save" at bounding box center [1438, 49] width 33 height 20
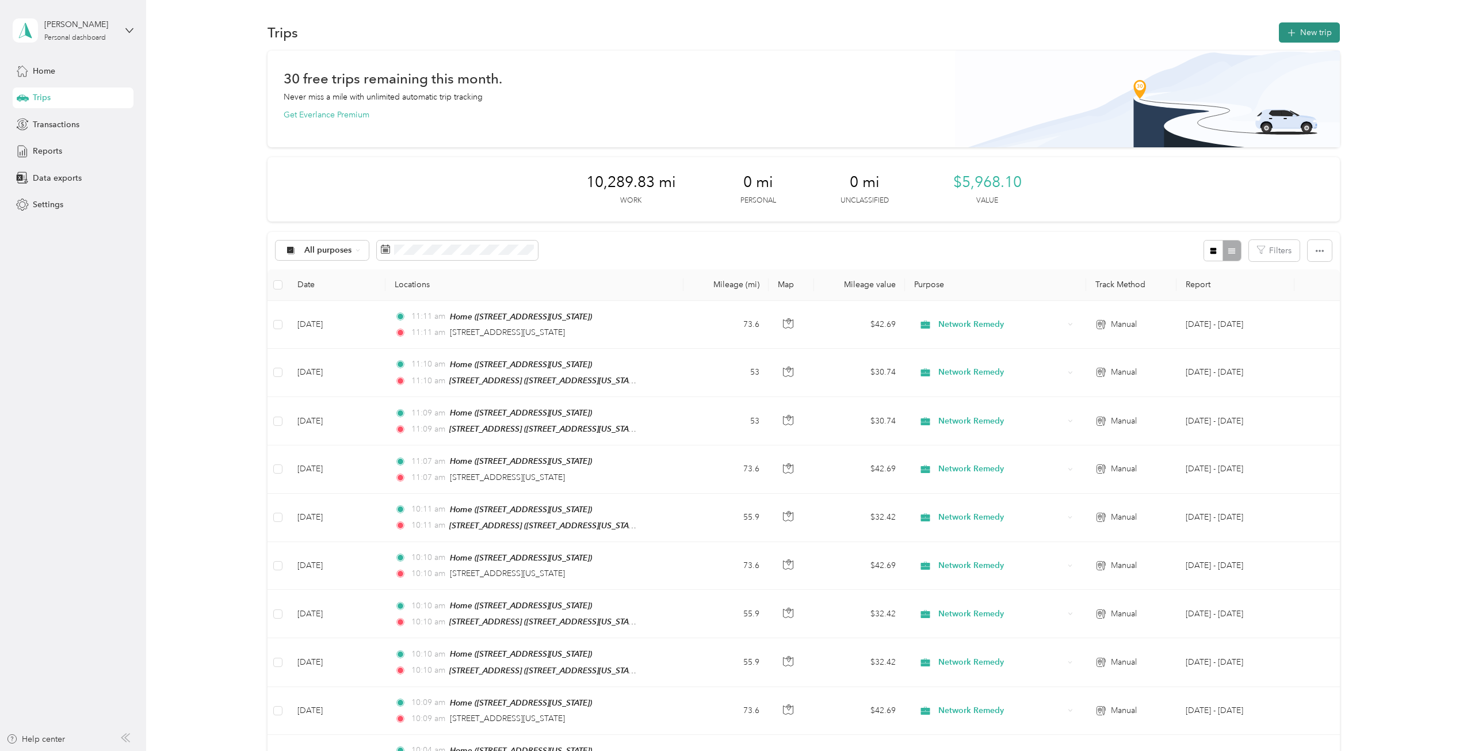
click at [1320, 29] on button "New trip" at bounding box center [1309, 32] width 61 height 20
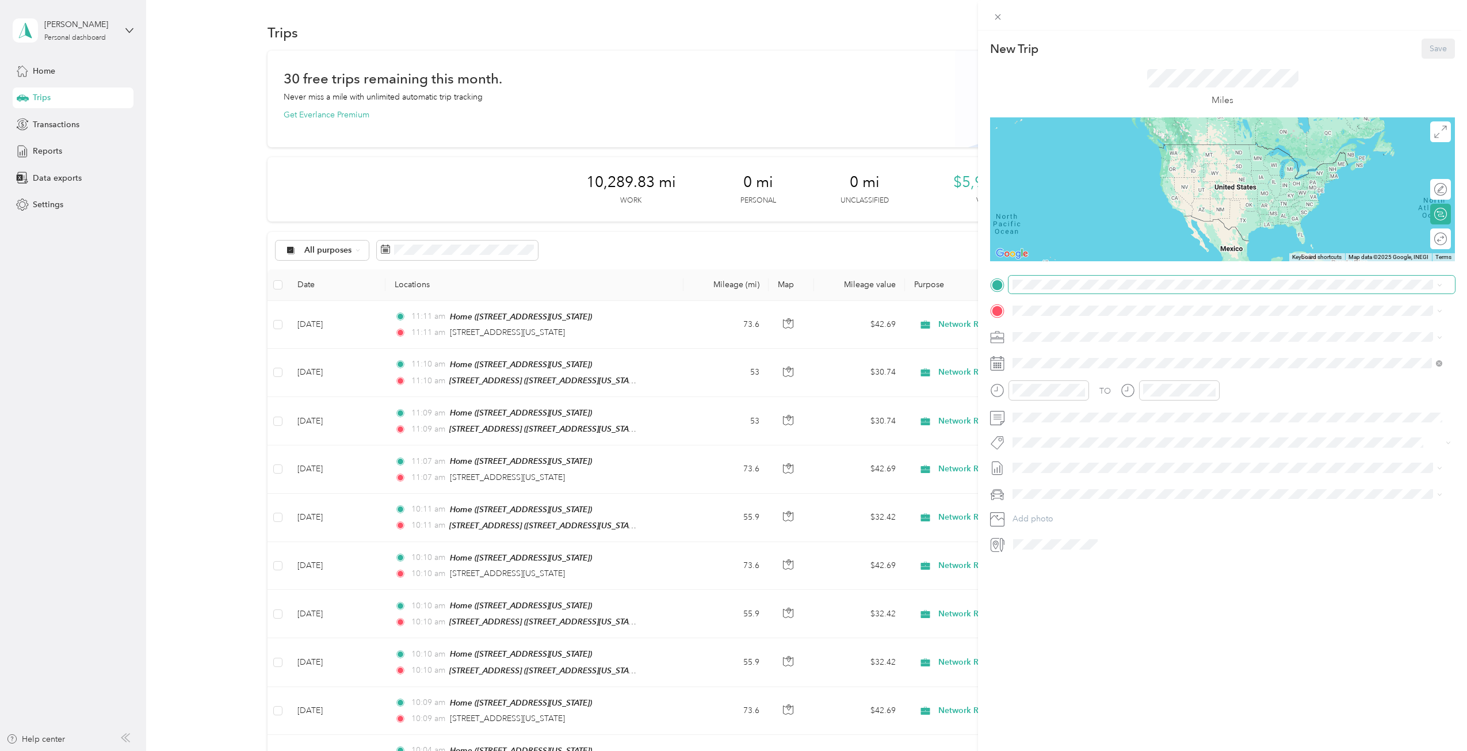
click at [1097, 291] on span at bounding box center [1232, 285] width 447 height 18
click at [1108, 372] on div "Home [STREET_ADDRESS][US_STATE]" at bounding box center [1092, 371] width 115 height 24
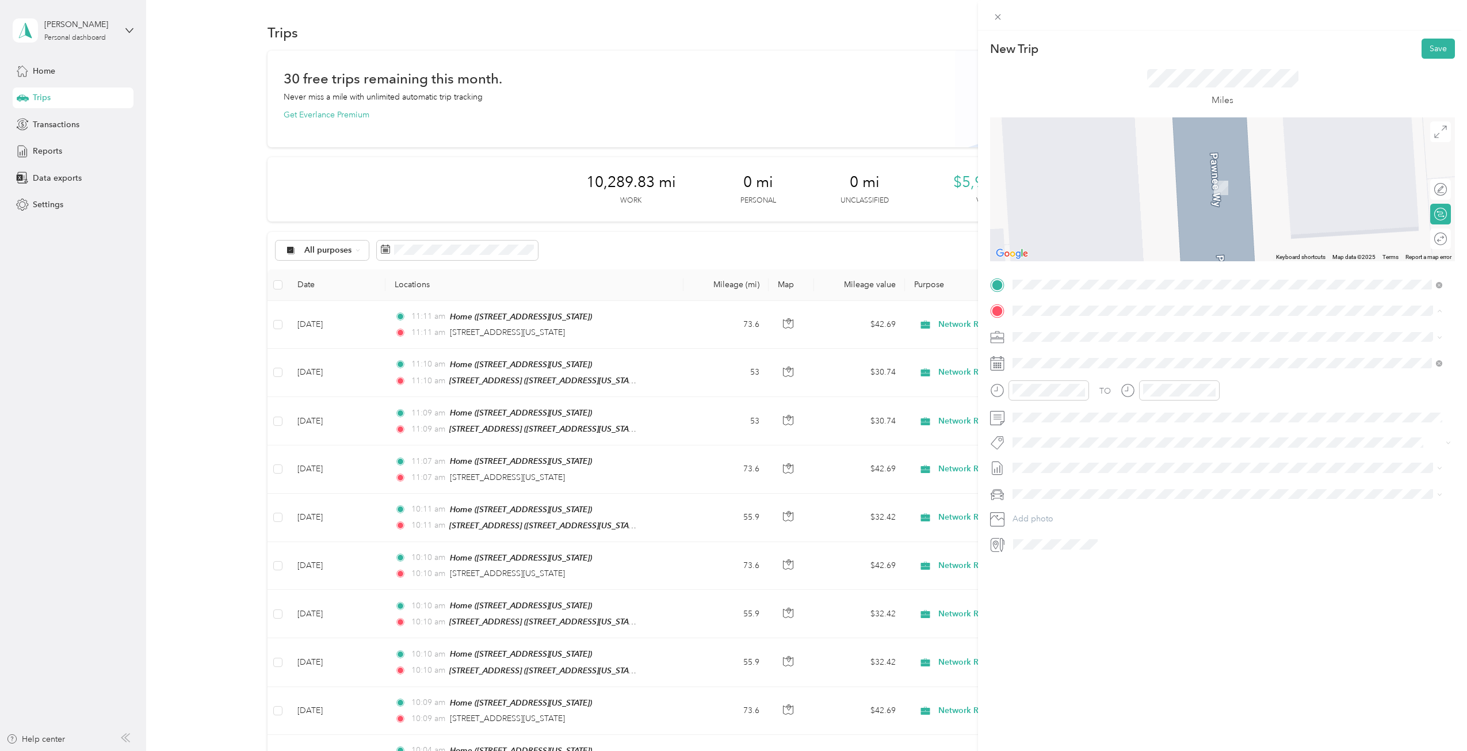
click at [1094, 356] on strong "[STREET_ADDRESS]" at bounding box center [1073, 356] width 77 height 10
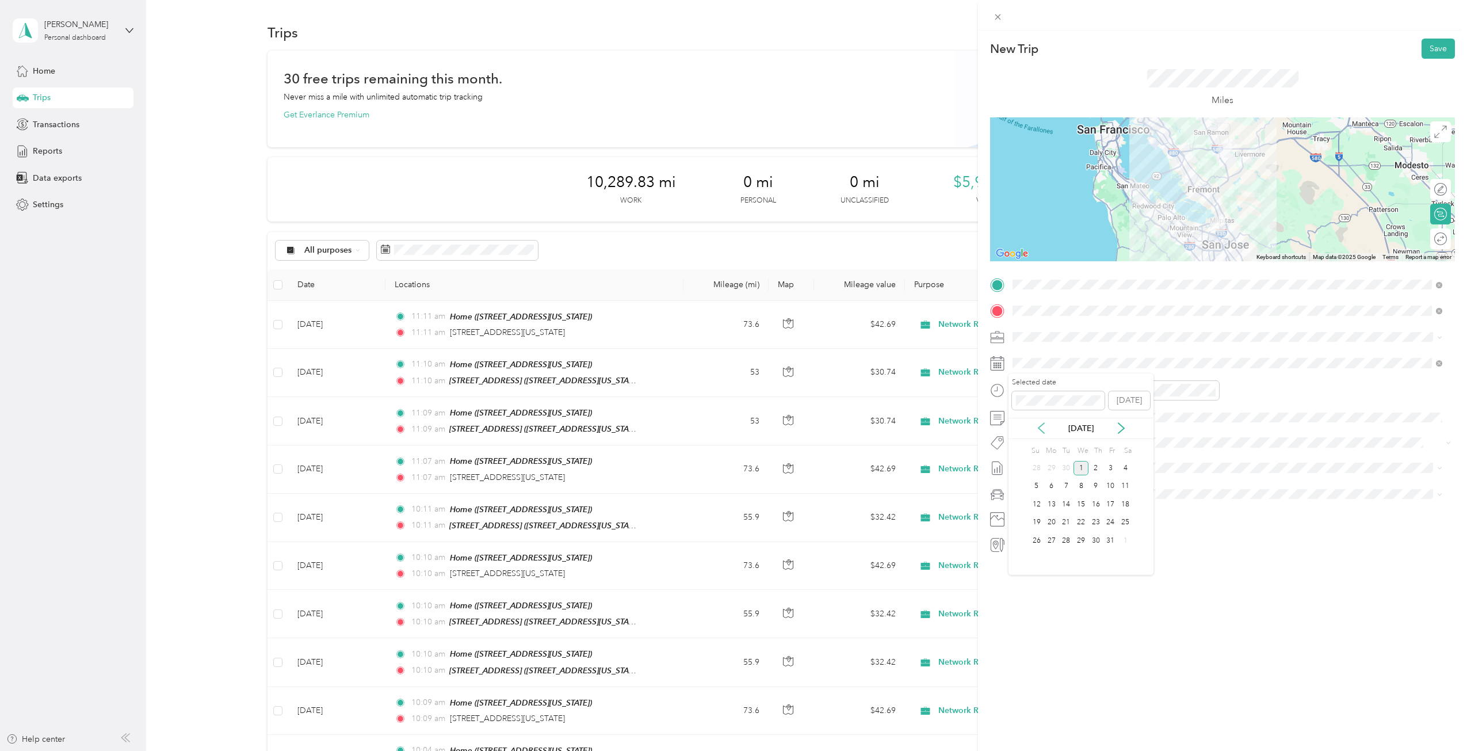
click at [1041, 423] on icon at bounding box center [1042, 428] width 12 height 12
click at [1111, 470] on div "5" at bounding box center [1111, 468] width 15 height 14
click at [1426, 242] on div at bounding box center [1435, 239] width 24 height 12
click at [1435, 49] on button "Save" at bounding box center [1438, 49] width 33 height 20
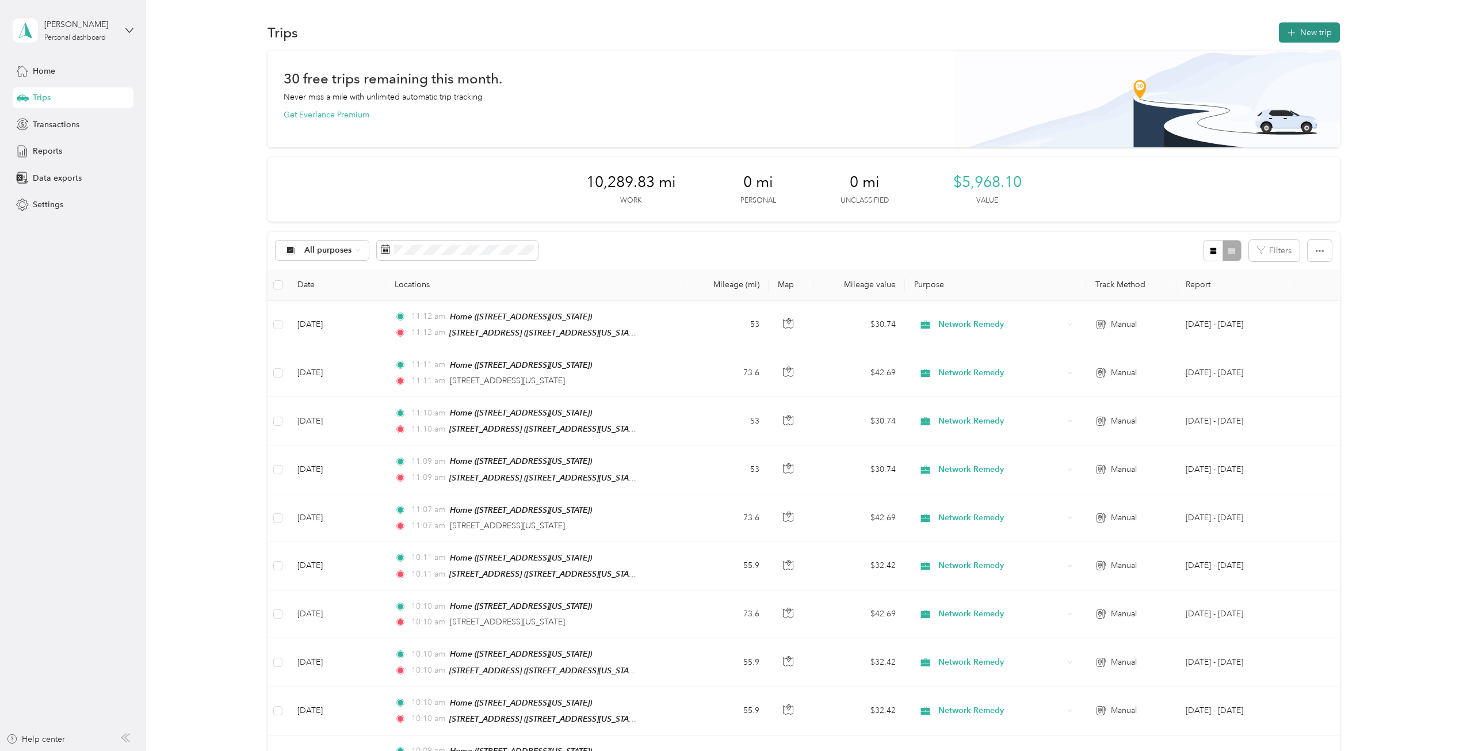
click at [1307, 28] on button "New trip" at bounding box center [1309, 32] width 61 height 20
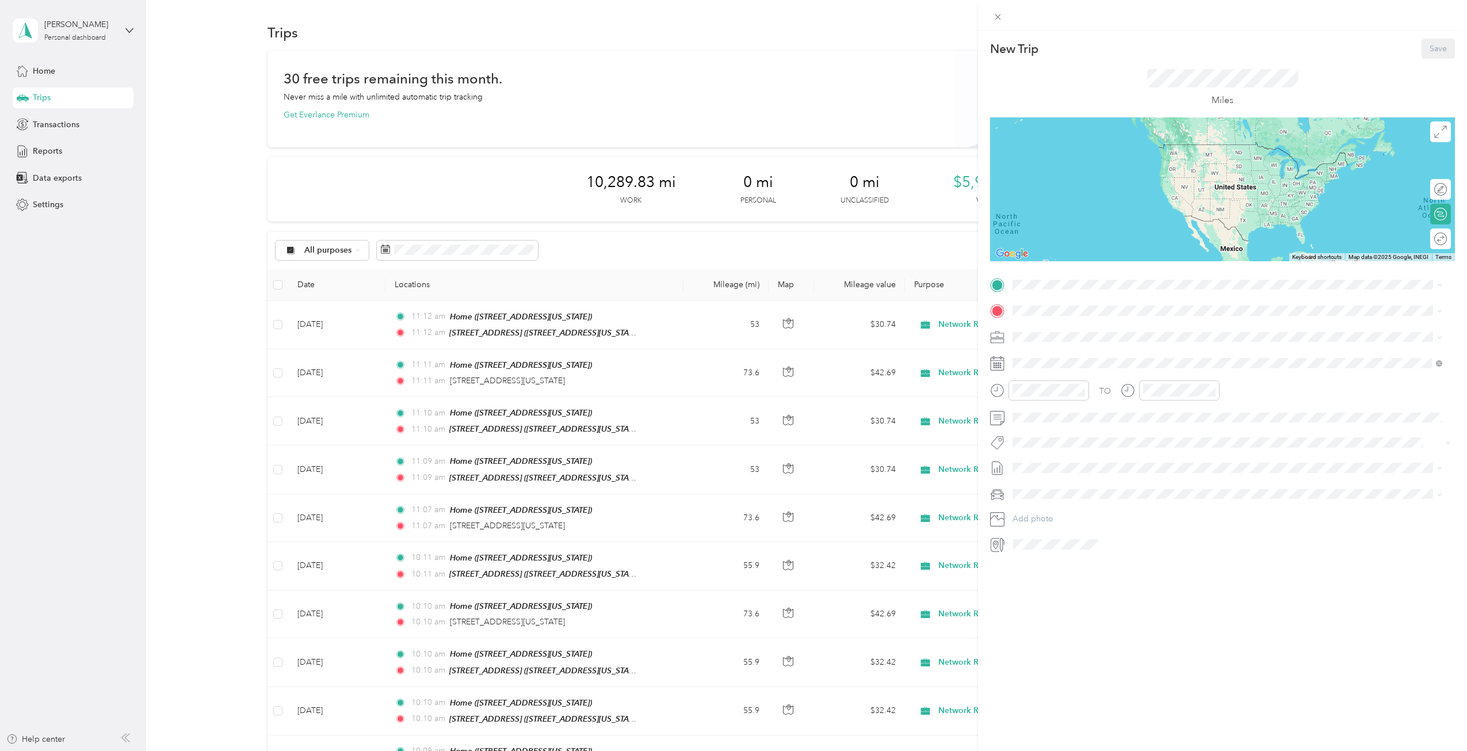
click at [1043, 371] on div "Home [STREET_ADDRESS][US_STATE]" at bounding box center [1092, 373] width 115 height 24
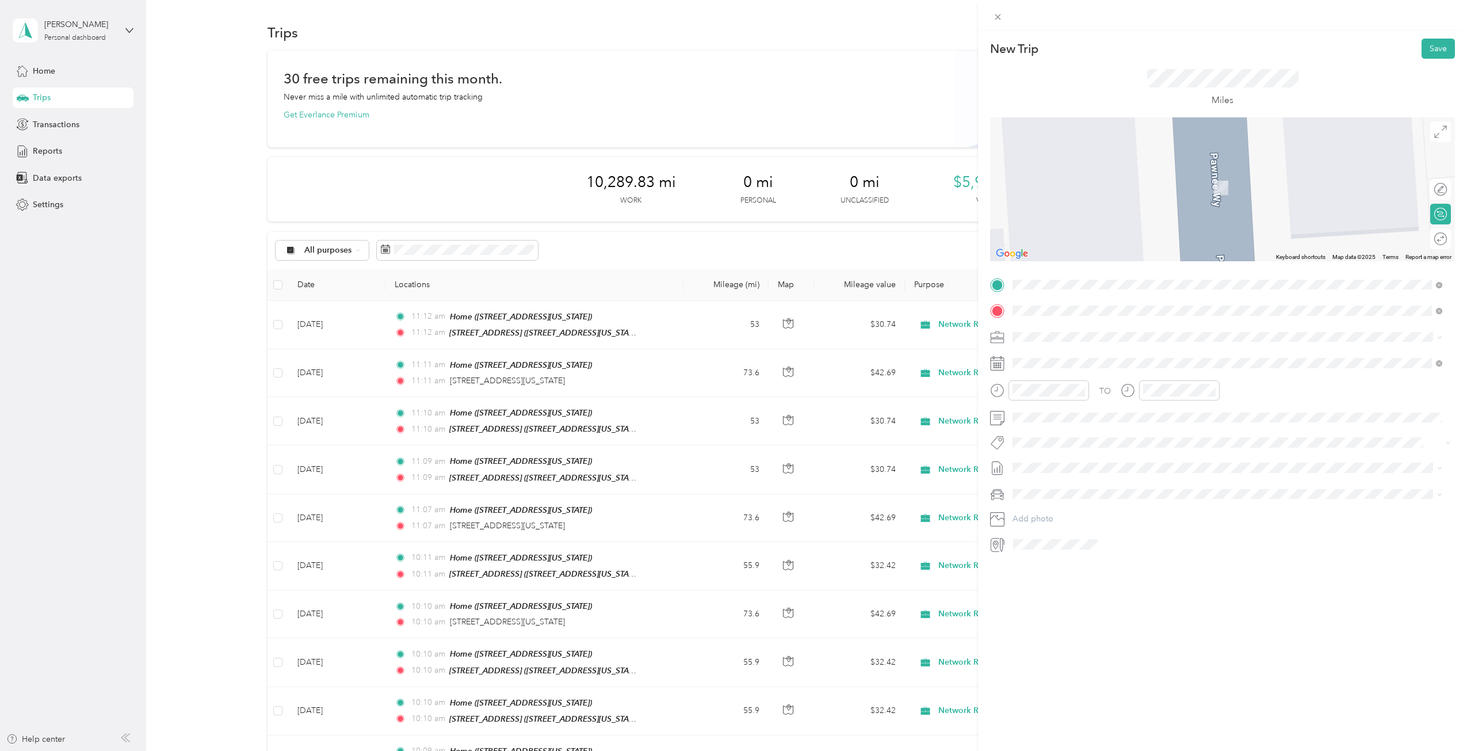
click at [1101, 350] on span "[STREET_ADDRESS][US_STATE][US_STATE]" at bounding box center [1113, 352] width 157 height 10
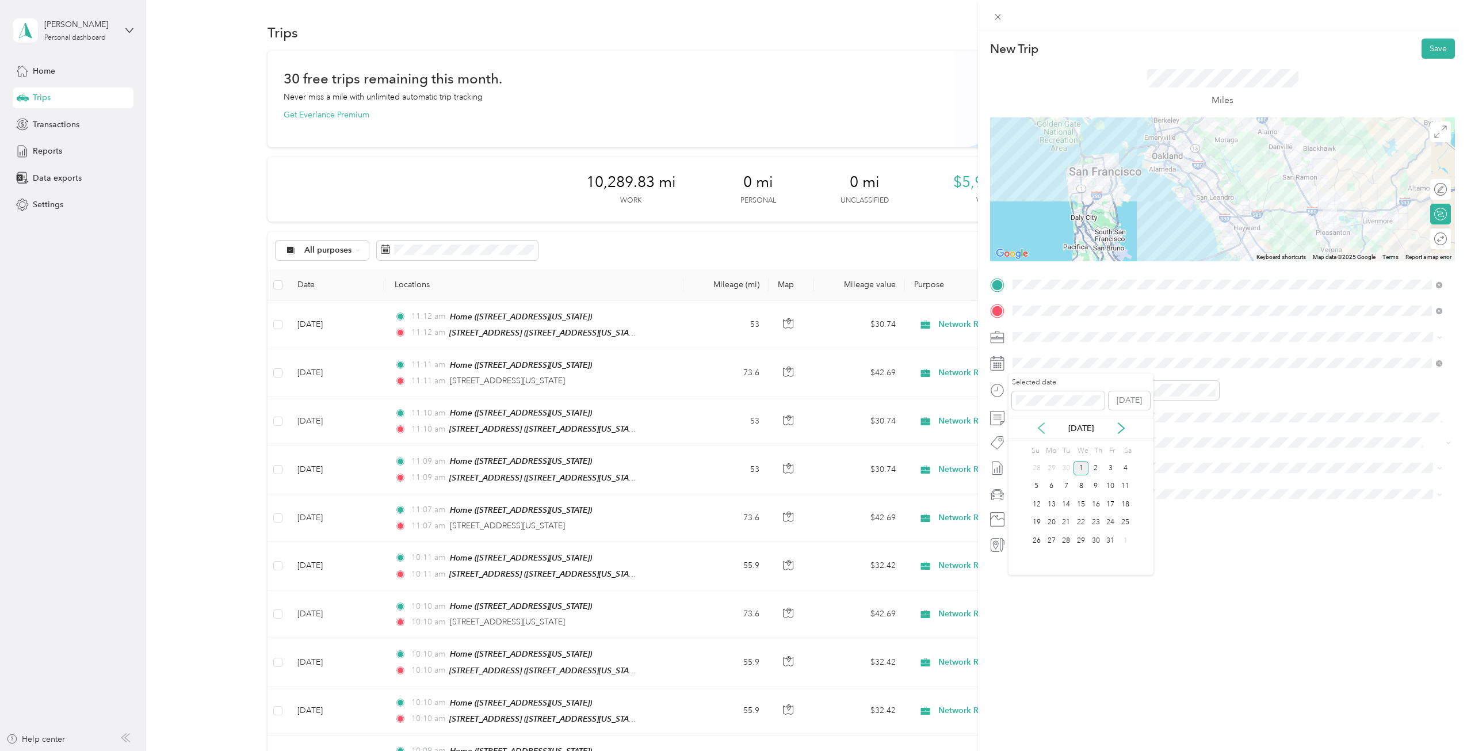
click at [1039, 431] on icon at bounding box center [1042, 428] width 12 height 12
click at [1047, 487] on div "8" at bounding box center [1051, 486] width 15 height 14
click at [1432, 239] on div at bounding box center [1435, 239] width 24 height 12
click at [1441, 54] on button "Save" at bounding box center [1438, 49] width 33 height 20
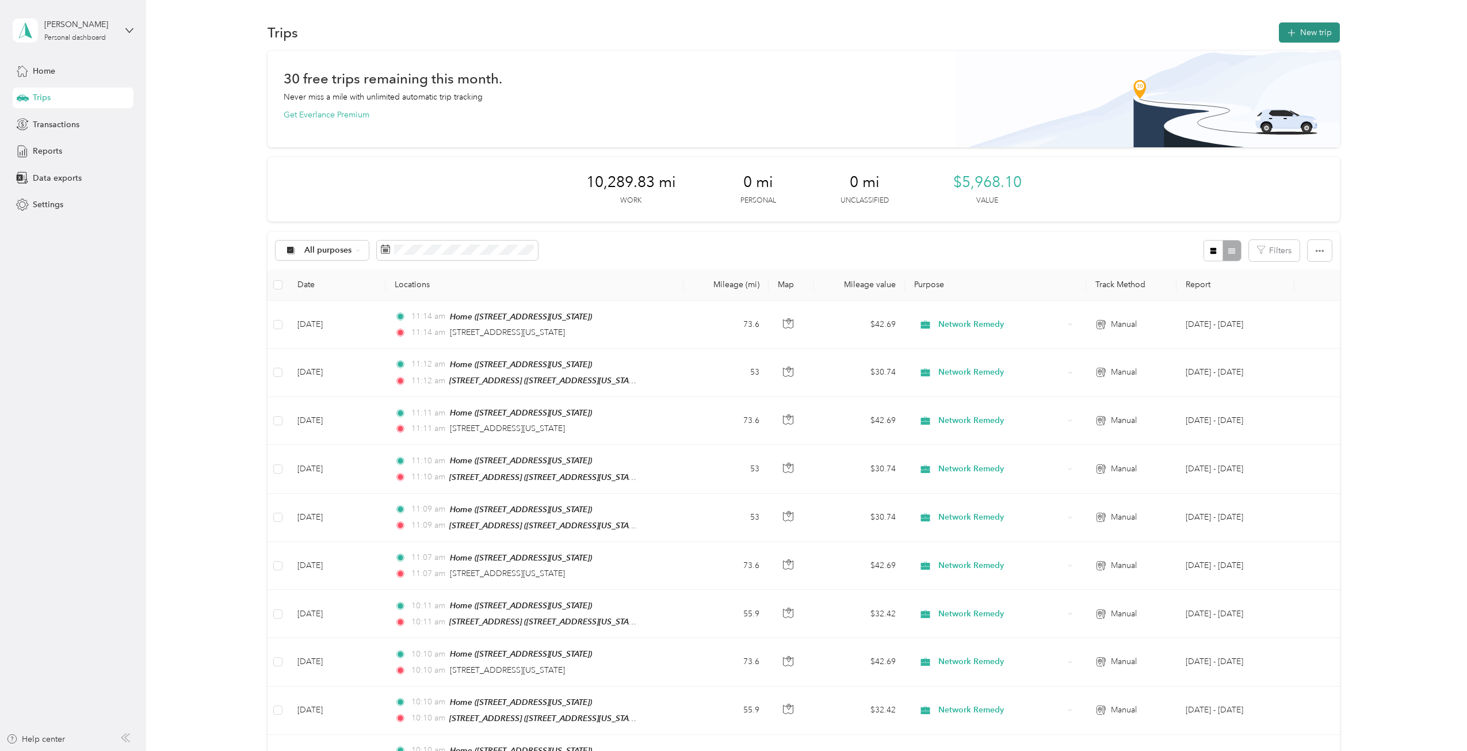
click at [1296, 26] on button "New trip" at bounding box center [1309, 32] width 61 height 20
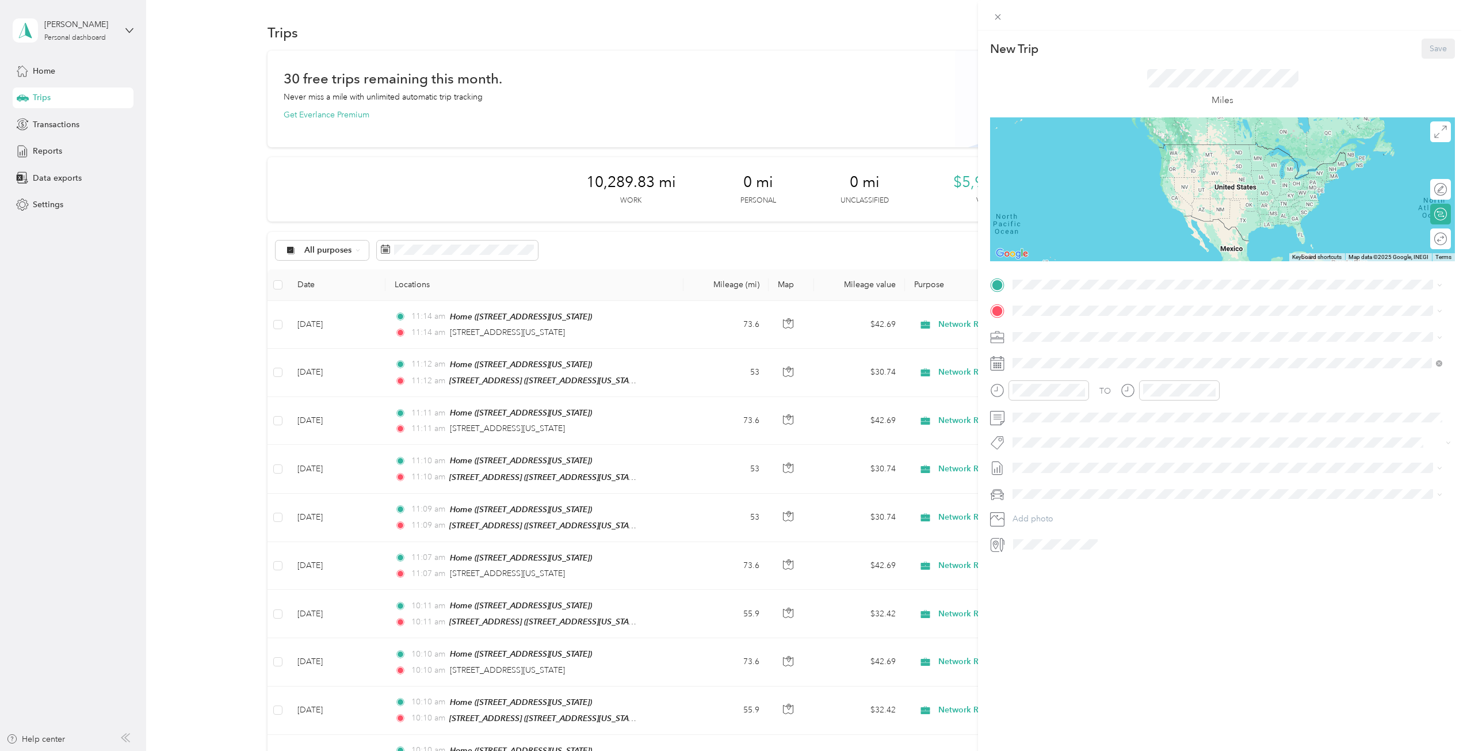
click at [1087, 368] on div "Home [STREET_ADDRESS][US_STATE]" at bounding box center [1092, 369] width 115 height 24
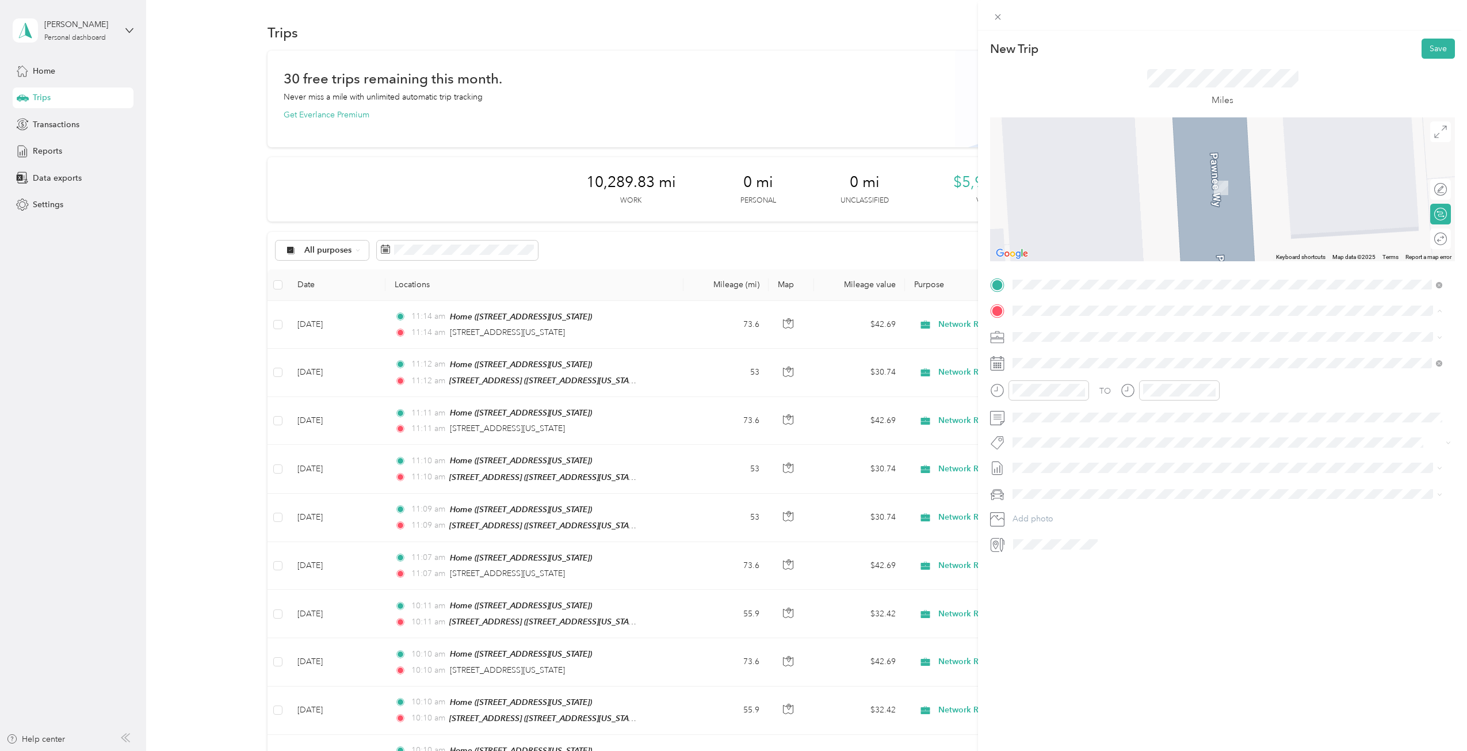
click at [1102, 365] on span "[STREET_ADDRESS][US_STATE]" at bounding box center [1092, 369] width 115 height 10
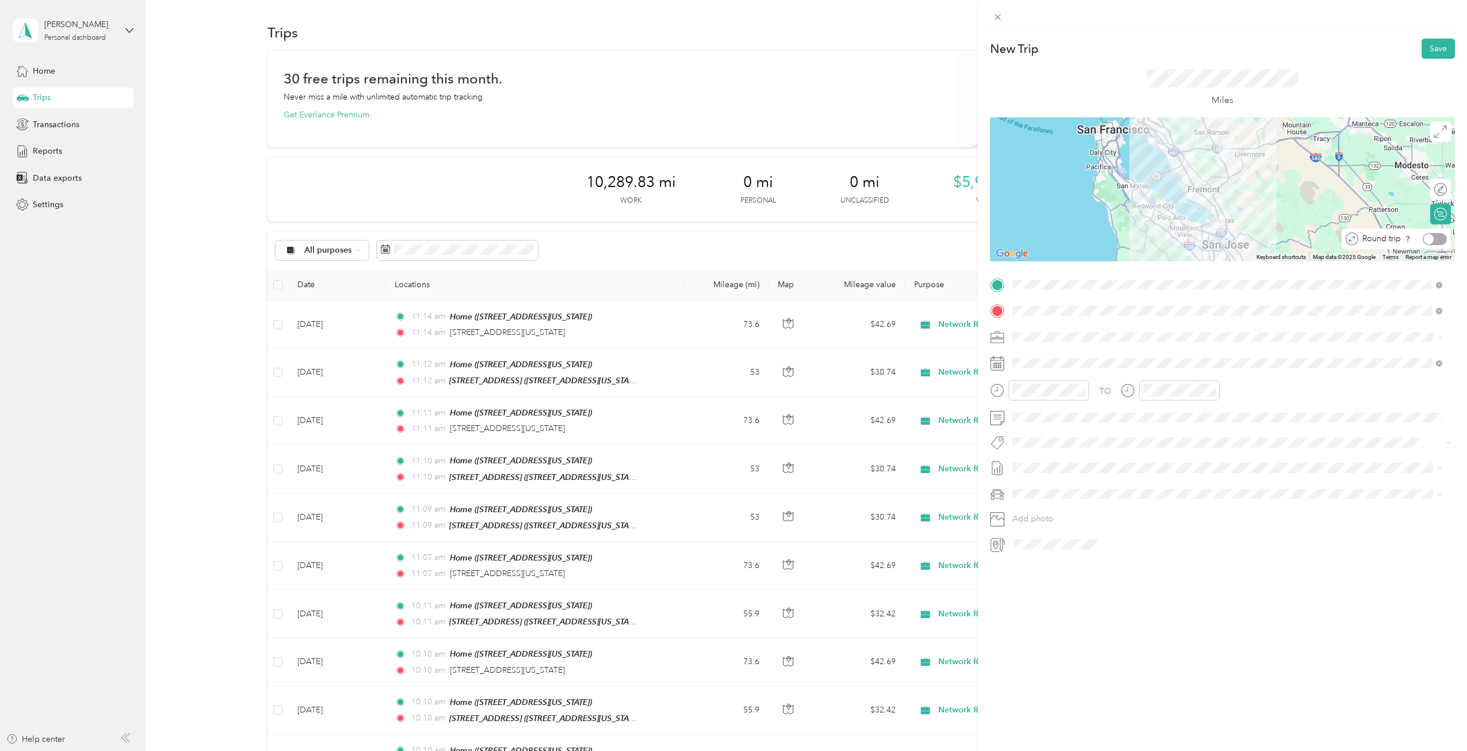
click at [1429, 238] on div at bounding box center [1435, 239] width 24 height 12
click at [1040, 427] on icon at bounding box center [1042, 428] width 12 height 12
click at [1066, 486] on div "9" at bounding box center [1066, 486] width 15 height 14
click at [1127, 619] on div "New Trip Save This trip cannot be edited because it is either under review, app…" at bounding box center [1222, 405] width 489 height 751
click at [1173, 611] on div "New Trip Save This trip cannot be edited because it is either under review, app…" at bounding box center [1222, 405] width 489 height 751
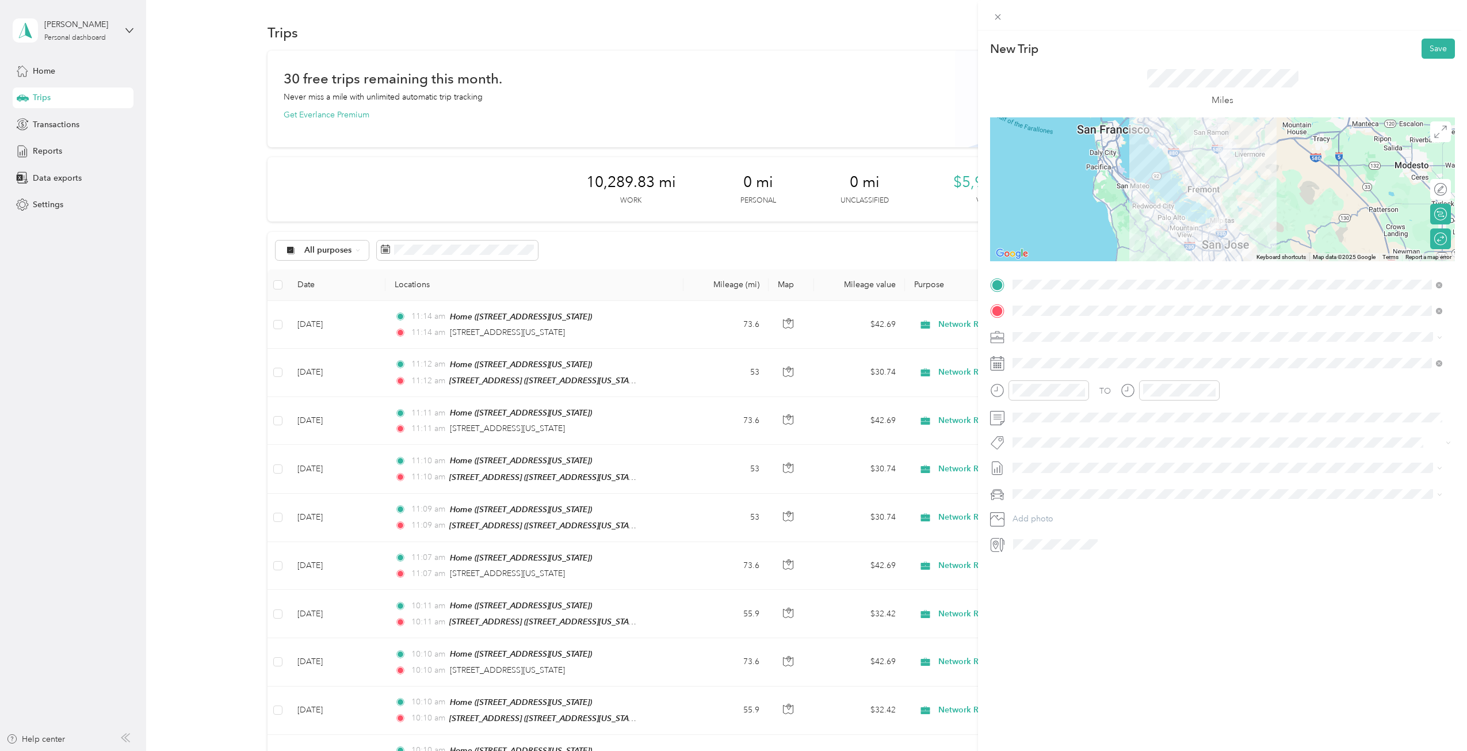
click at [85, 328] on div "New Trip Save This trip cannot be edited because it is either under review, app…" at bounding box center [733, 375] width 1467 height 751
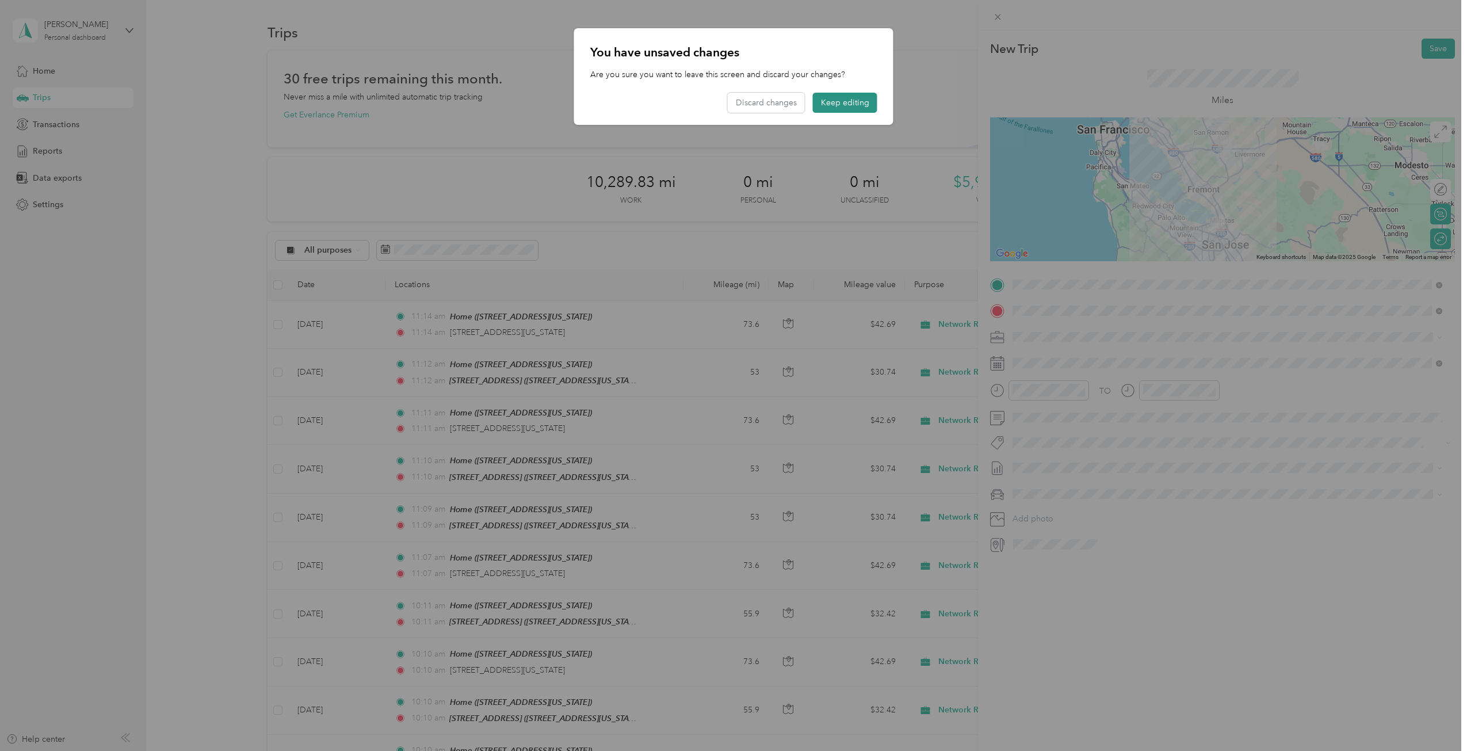
click at [856, 96] on button "Keep editing" at bounding box center [845, 103] width 64 height 20
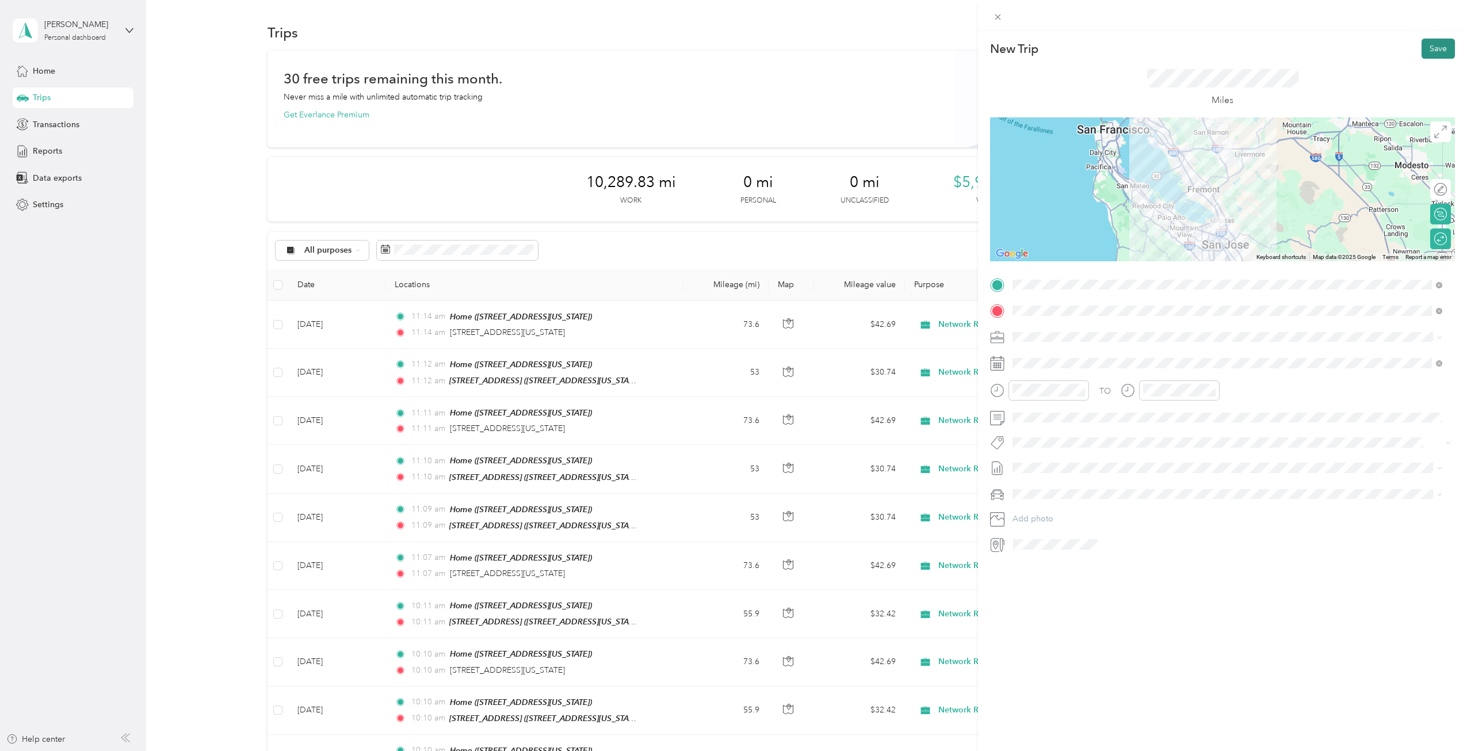
click at [1427, 47] on button "Save" at bounding box center [1438, 49] width 33 height 20
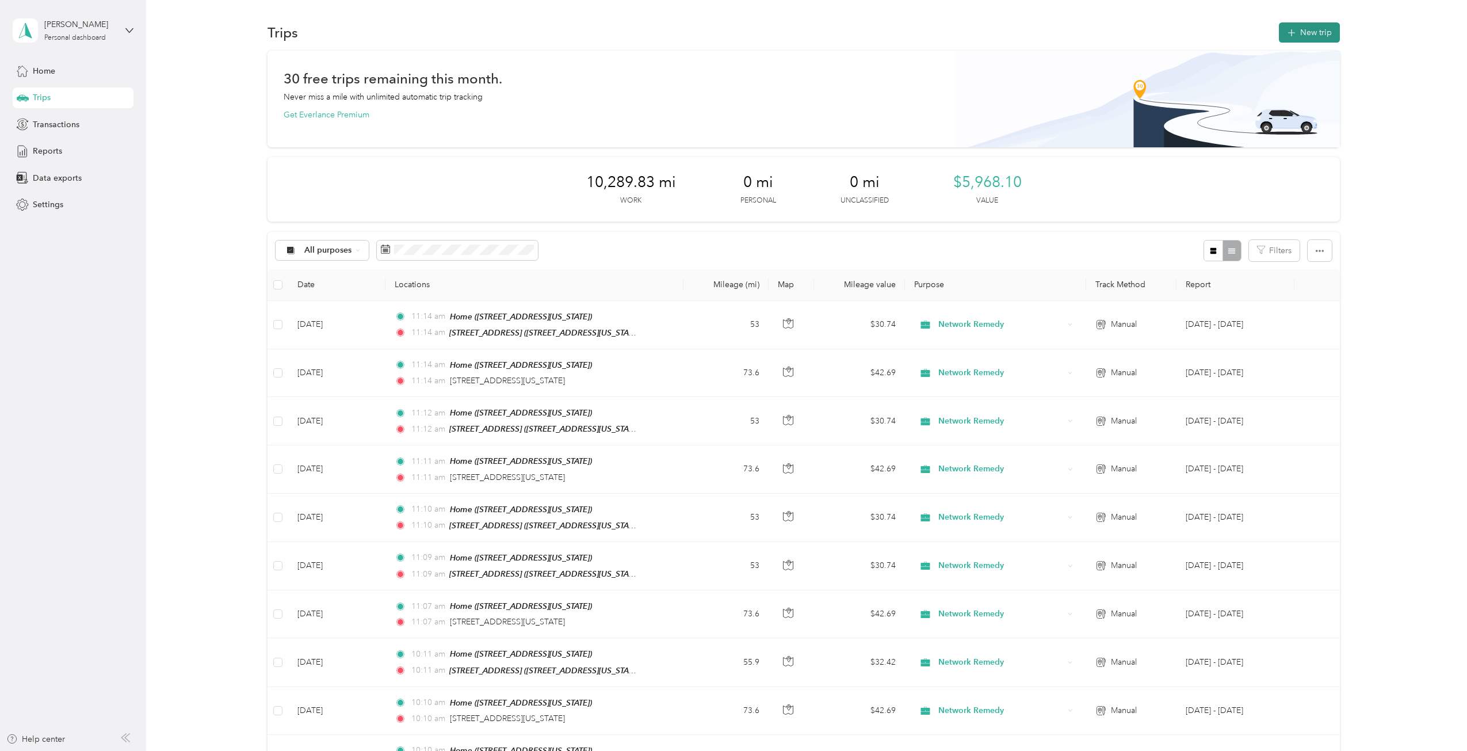
click at [1321, 27] on button "New trip" at bounding box center [1309, 32] width 61 height 20
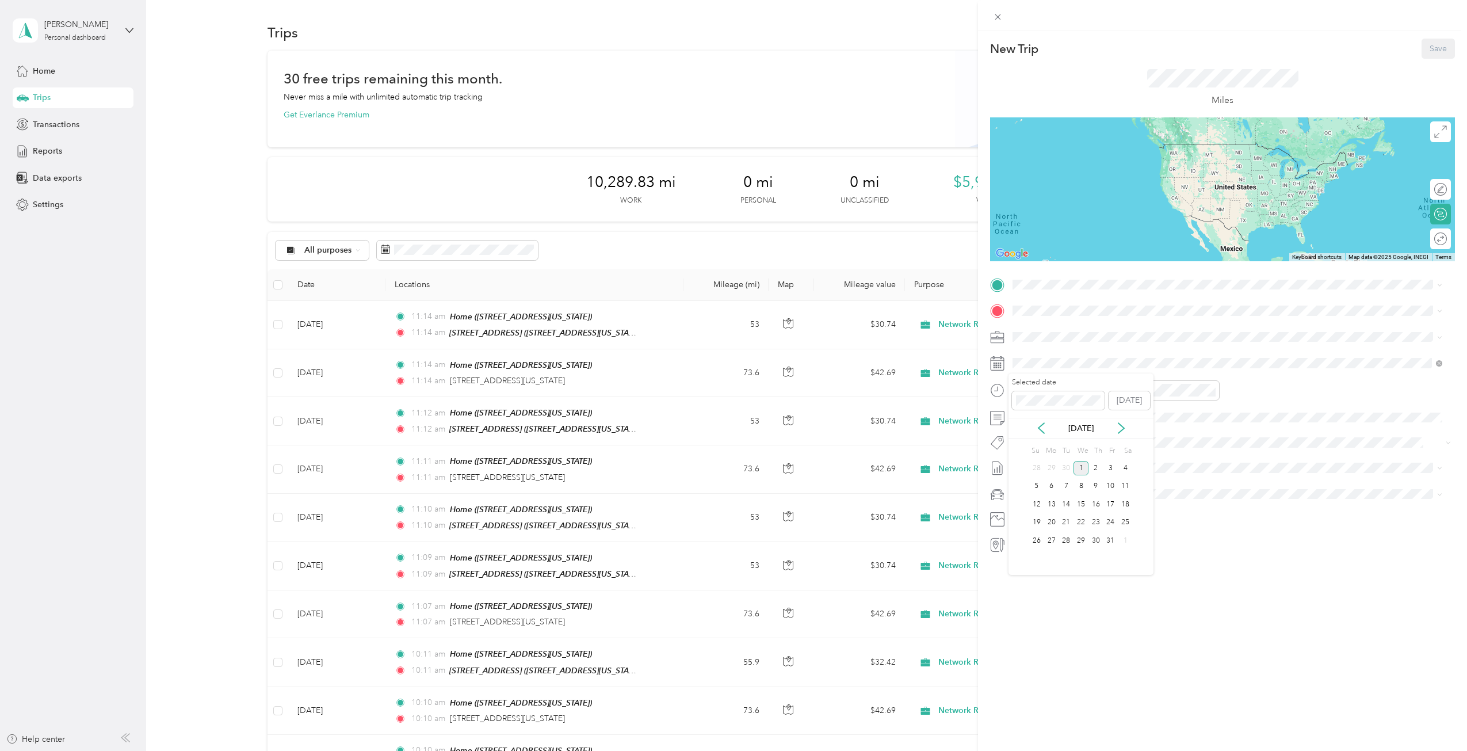
click at [1048, 430] on div "[DATE]" at bounding box center [1081, 428] width 145 height 12
click at [1040, 430] on icon at bounding box center [1042, 428] width 6 height 10
click at [1082, 487] on div "10" at bounding box center [1081, 486] width 15 height 14
click at [1125, 604] on div "New Trip Save This trip cannot be edited because it is either under review, app…" at bounding box center [1222, 405] width 489 height 751
click at [1090, 295] on div "TO Add photo" at bounding box center [1222, 415] width 465 height 278
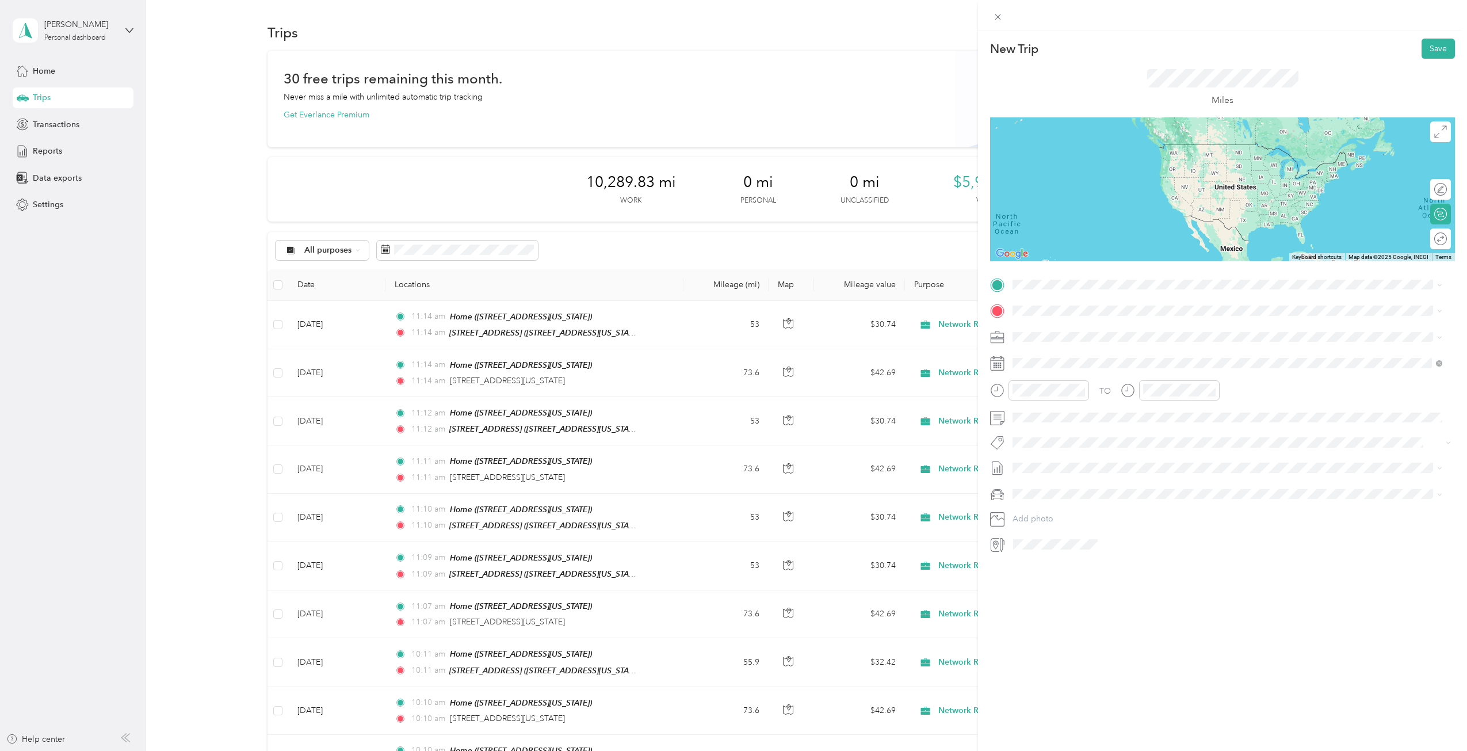
click at [1092, 369] on div "Home [STREET_ADDRESS][US_STATE]" at bounding box center [1092, 369] width 115 height 24
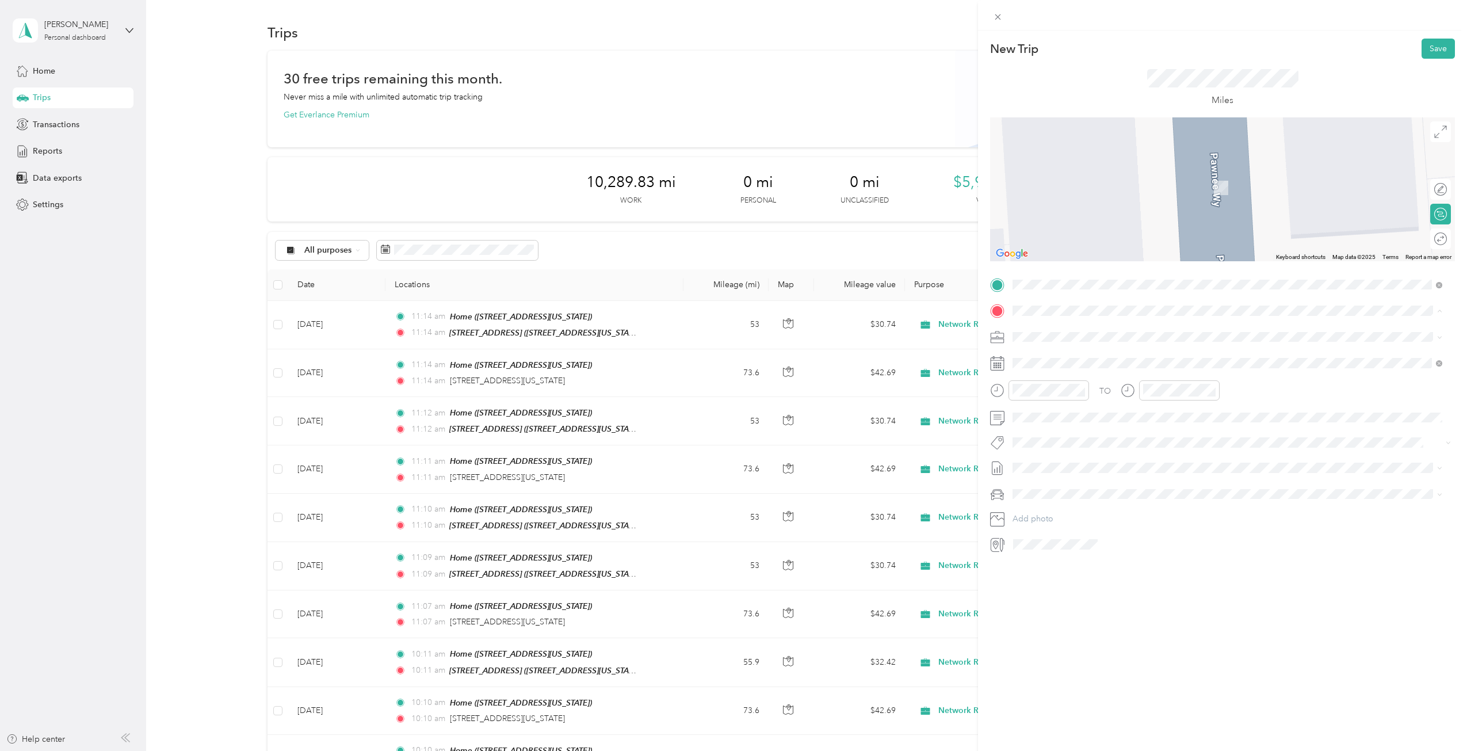
click at [1103, 359] on div "[STREET_ADDRESS][US_STATE]" at bounding box center [1092, 363] width 115 height 24
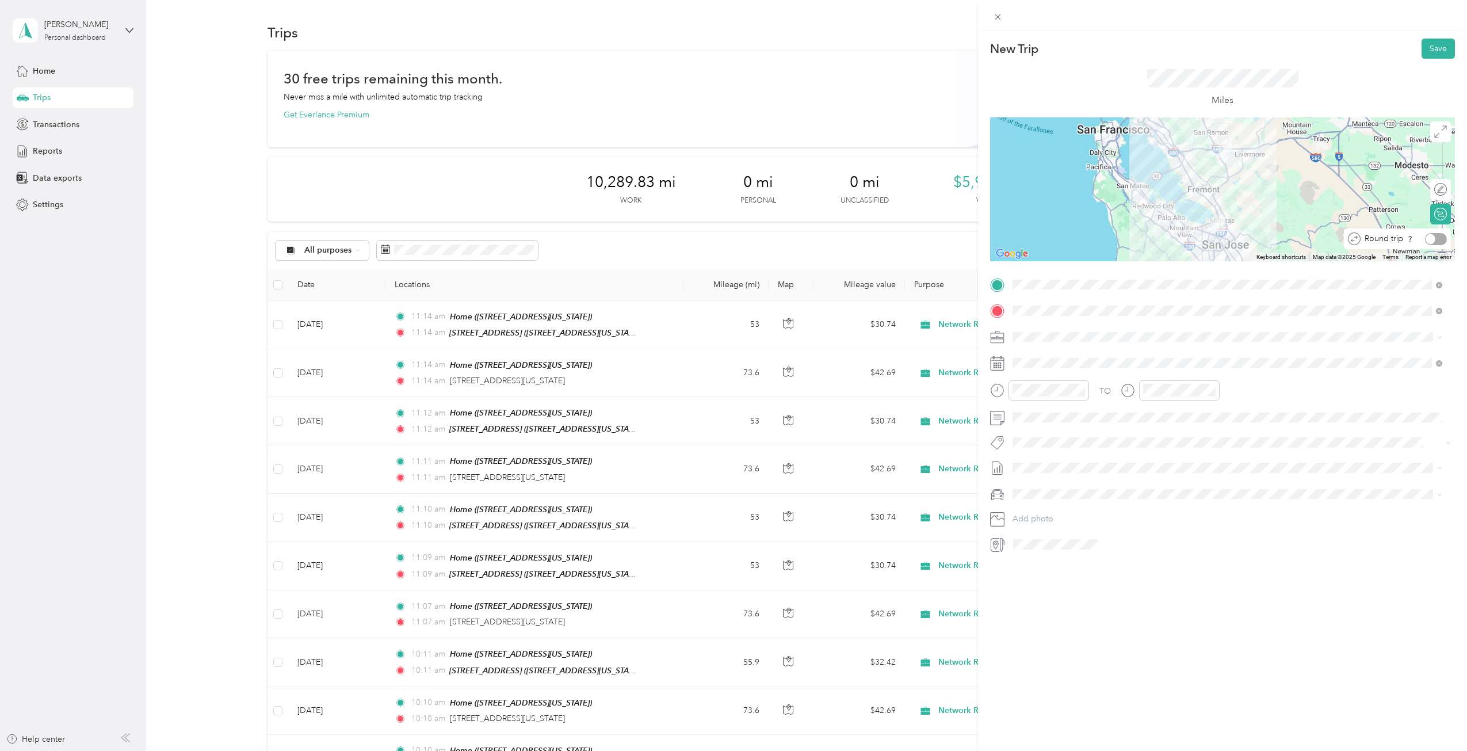
click at [1431, 235] on div at bounding box center [1436, 239] width 22 height 12
click at [1437, 49] on button "Save" at bounding box center [1438, 49] width 33 height 20
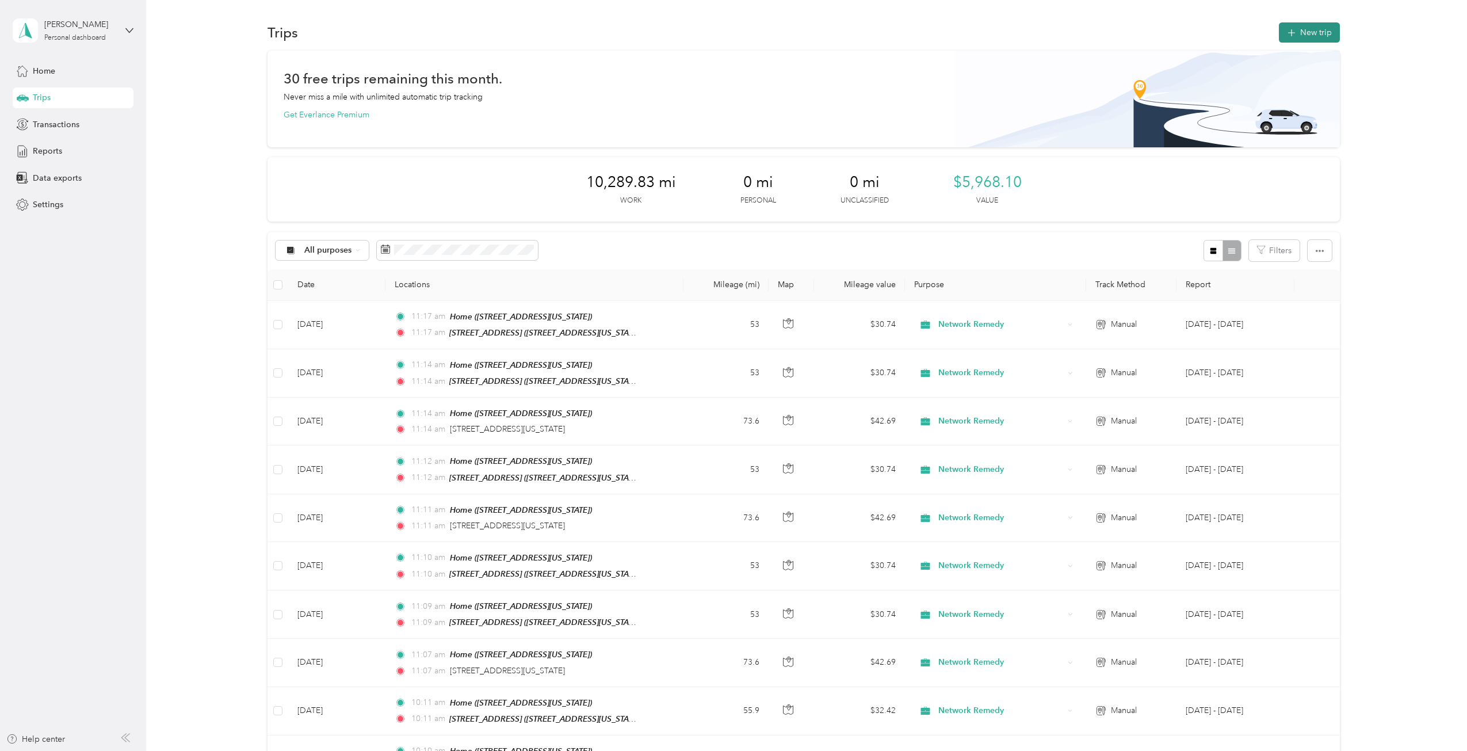
click at [1289, 33] on icon "button" at bounding box center [1291, 32] width 13 height 13
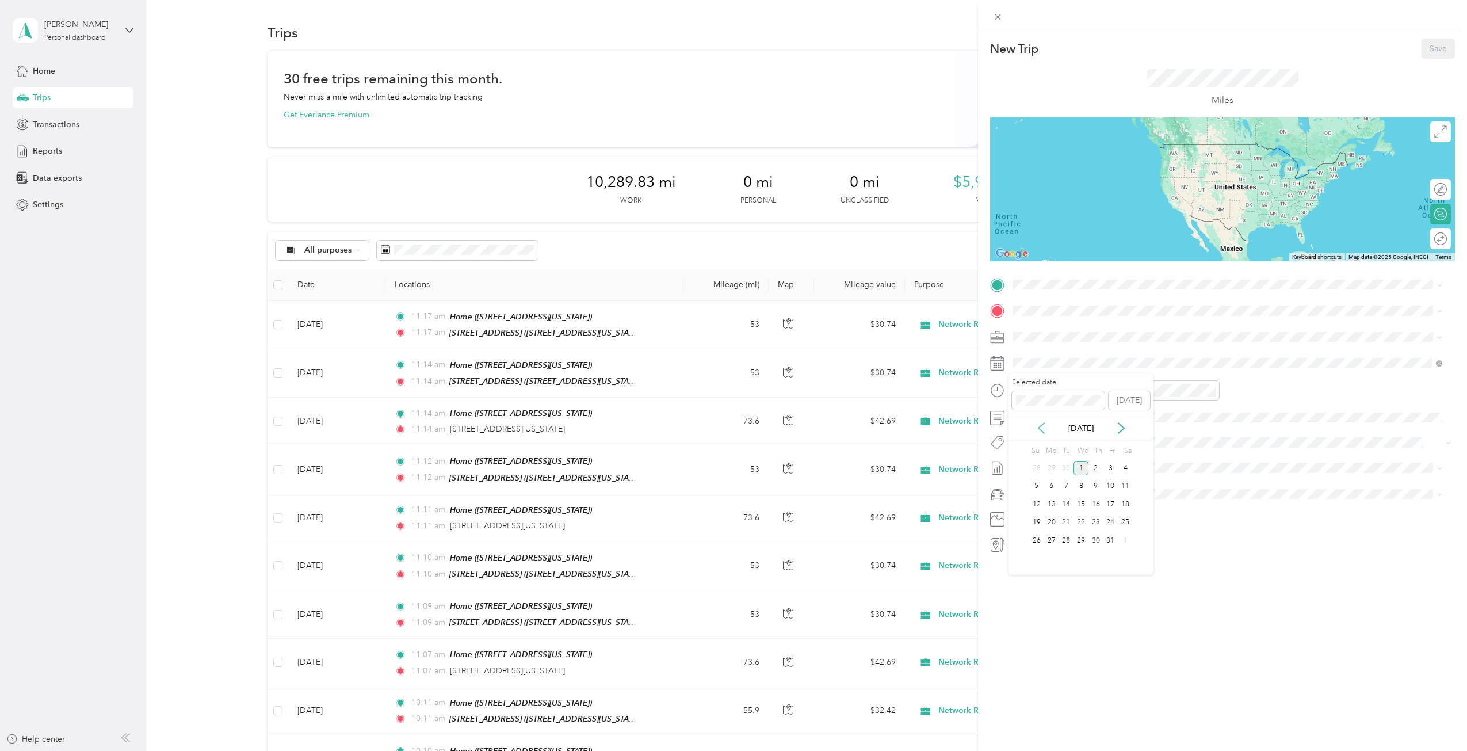
click at [1043, 425] on icon at bounding box center [1042, 428] width 12 height 12
click at [1097, 491] on div "11" at bounding box center [1096, 486] width 15 height 14
click at [1089, 335] on div "[STREET_ADDRESS][US_STATE]" at bounding box center [1092, 337] width 115 height 24
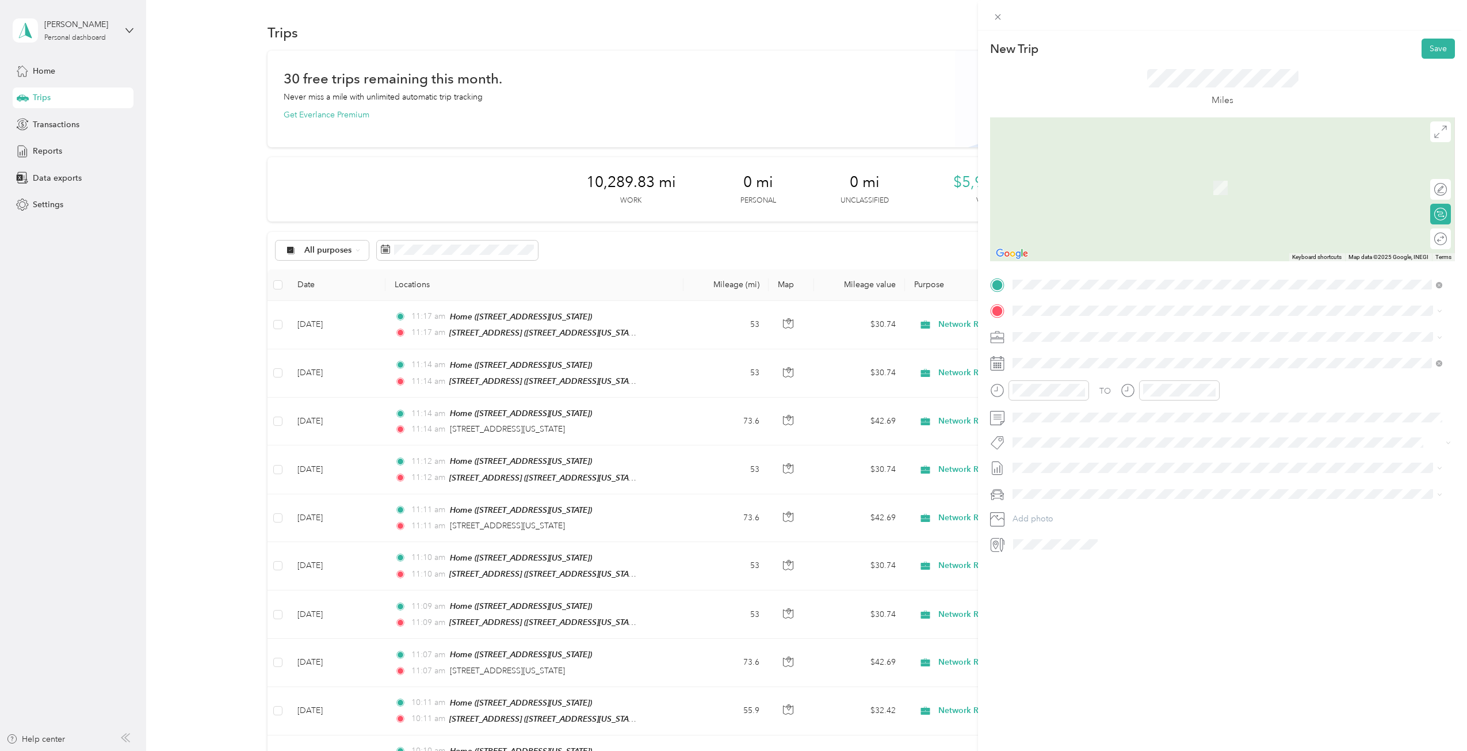
click at [1089, 335] on span "[STREET_ADDRESS][US_STATE]" at bounding box center [1092, 336] width 115 height 10
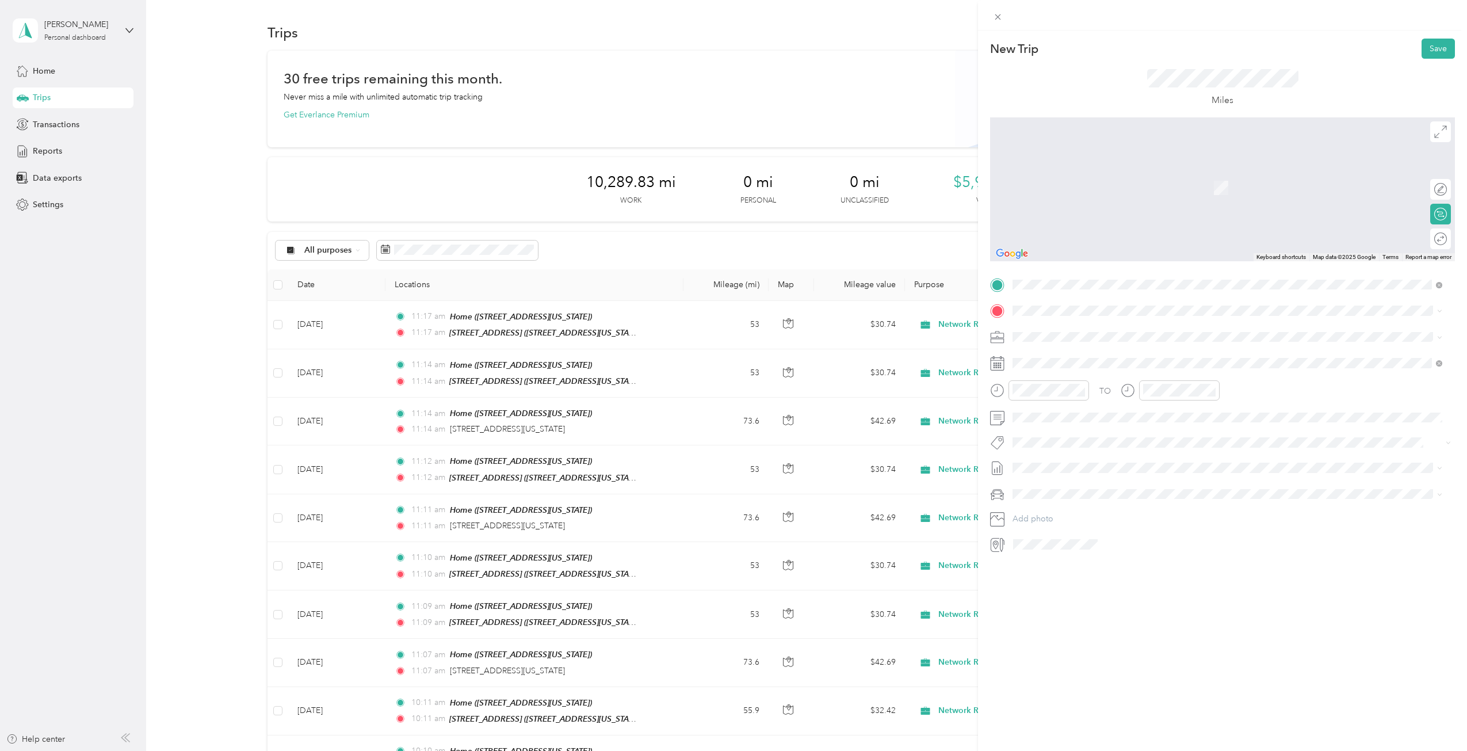
click at [1084, 368] on div "Home [STREET_ADDRESS][US_STATE]" at bounding box center [1092, 373] width 115 height 24
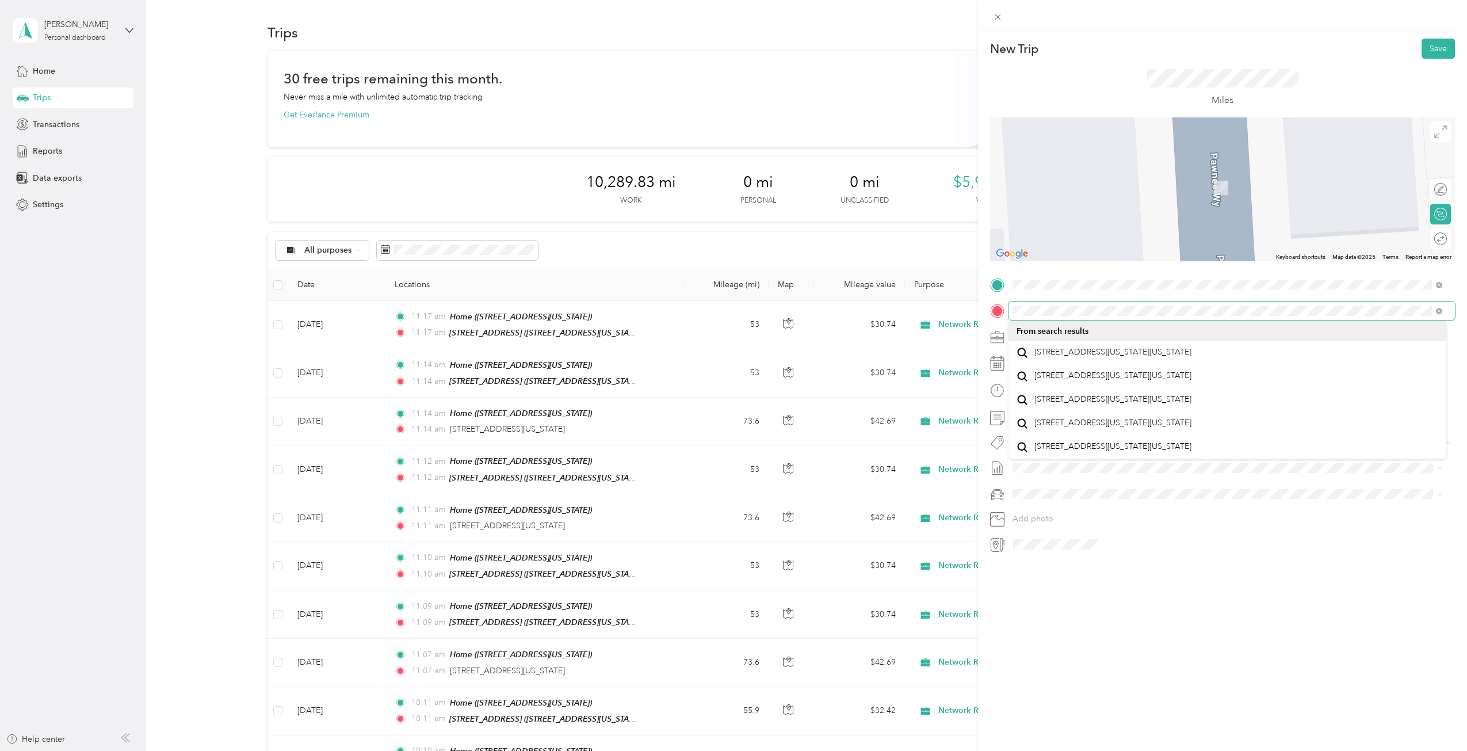
click at [986, 313] on form "New Trip Save This trip cannot be edited because it is either under review, app…" at bounding box center [1222, 296] width 489 height 515
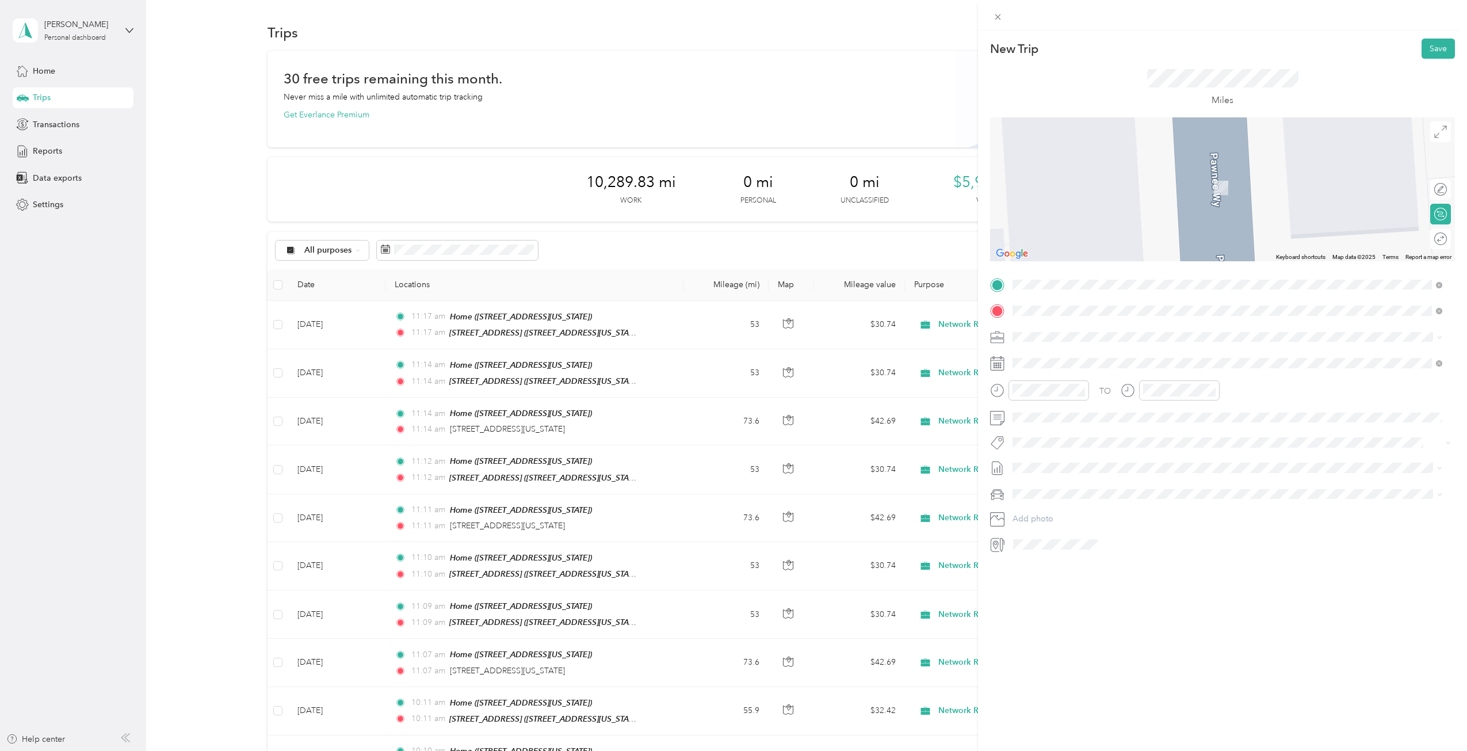
click at [1108, 352] on span "[STREET_ADDRESS][US_STATE][US_STATE]" at bounding box center [1113, 352] width 157 height 10
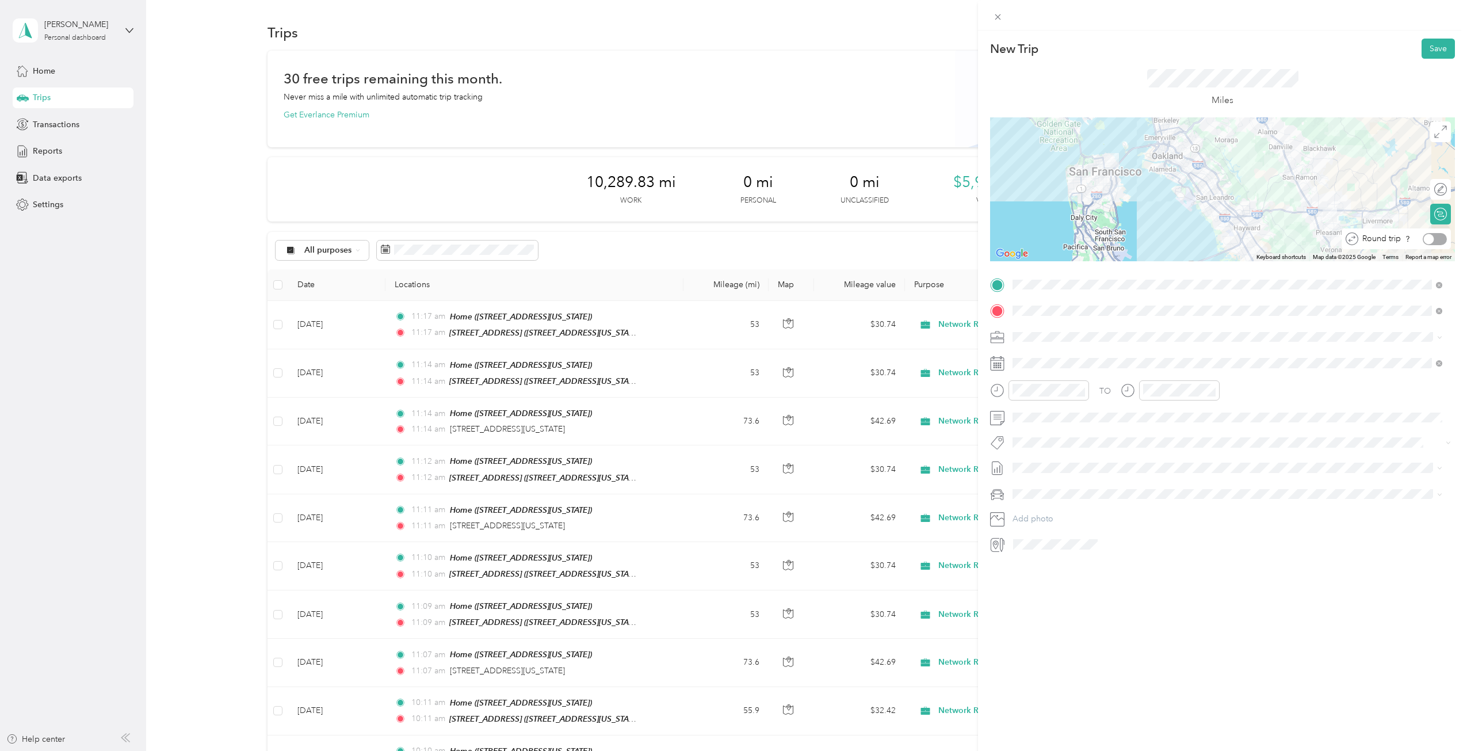
click at [1432, 241] on div at bounding box center [1435, 239] width 24 height 12
click at [1430, 49] on button "Save" at bounding box center [1438, 49] width 33 height 20
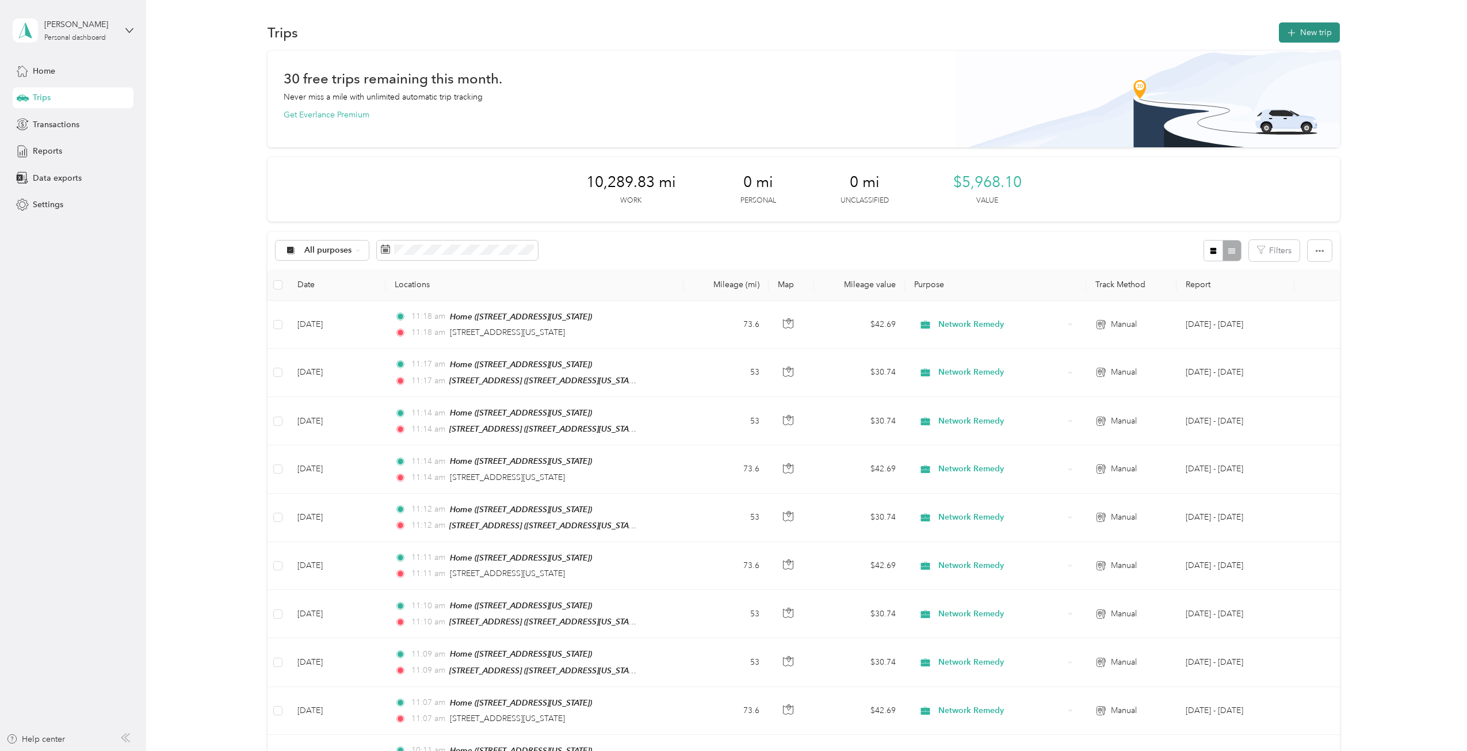
click at [1295, 29] on button "New trip" at bounding box center [1309, 32] width 61 height 20
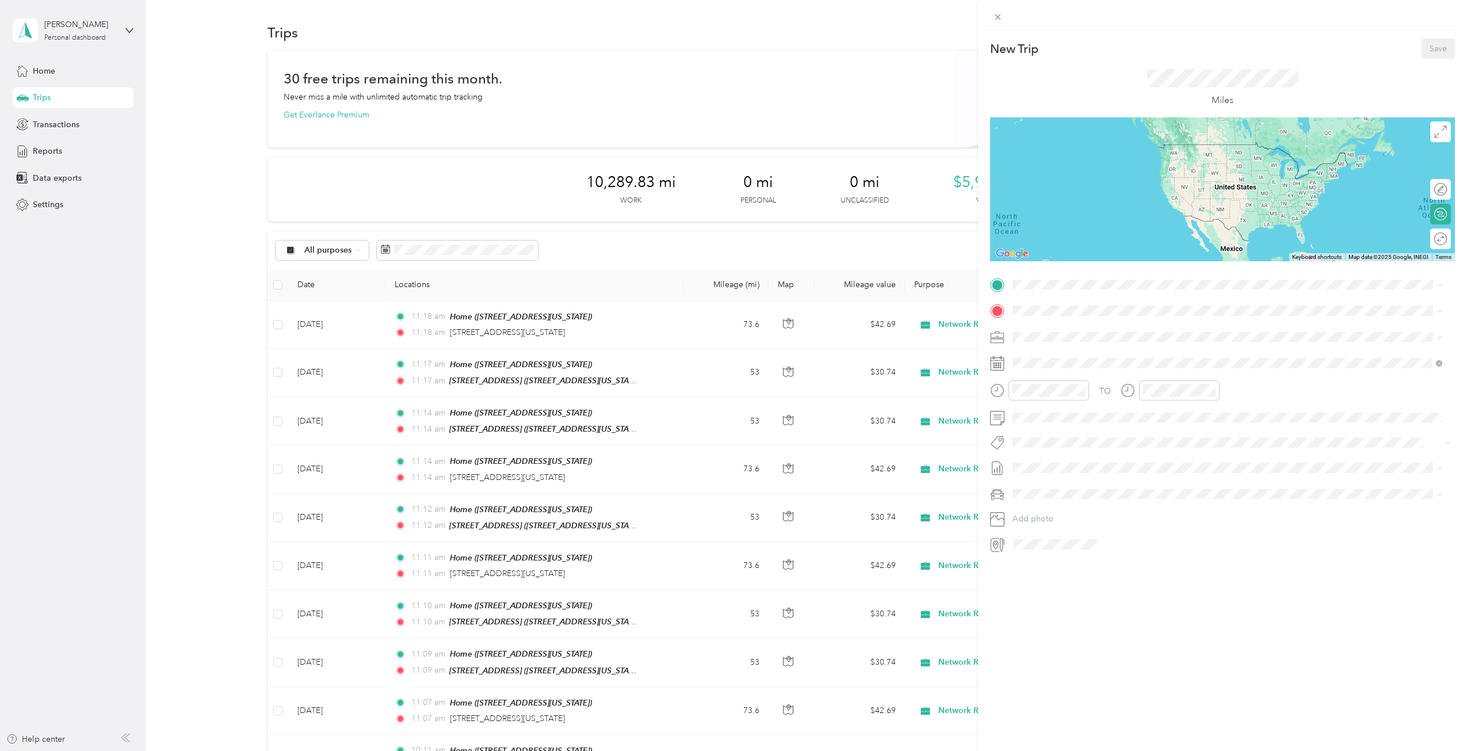
click at [1102, 375] on span "[STREET_ADDRESS][US_STATE]" at bounding box center [1092, 377] width 115 height 10
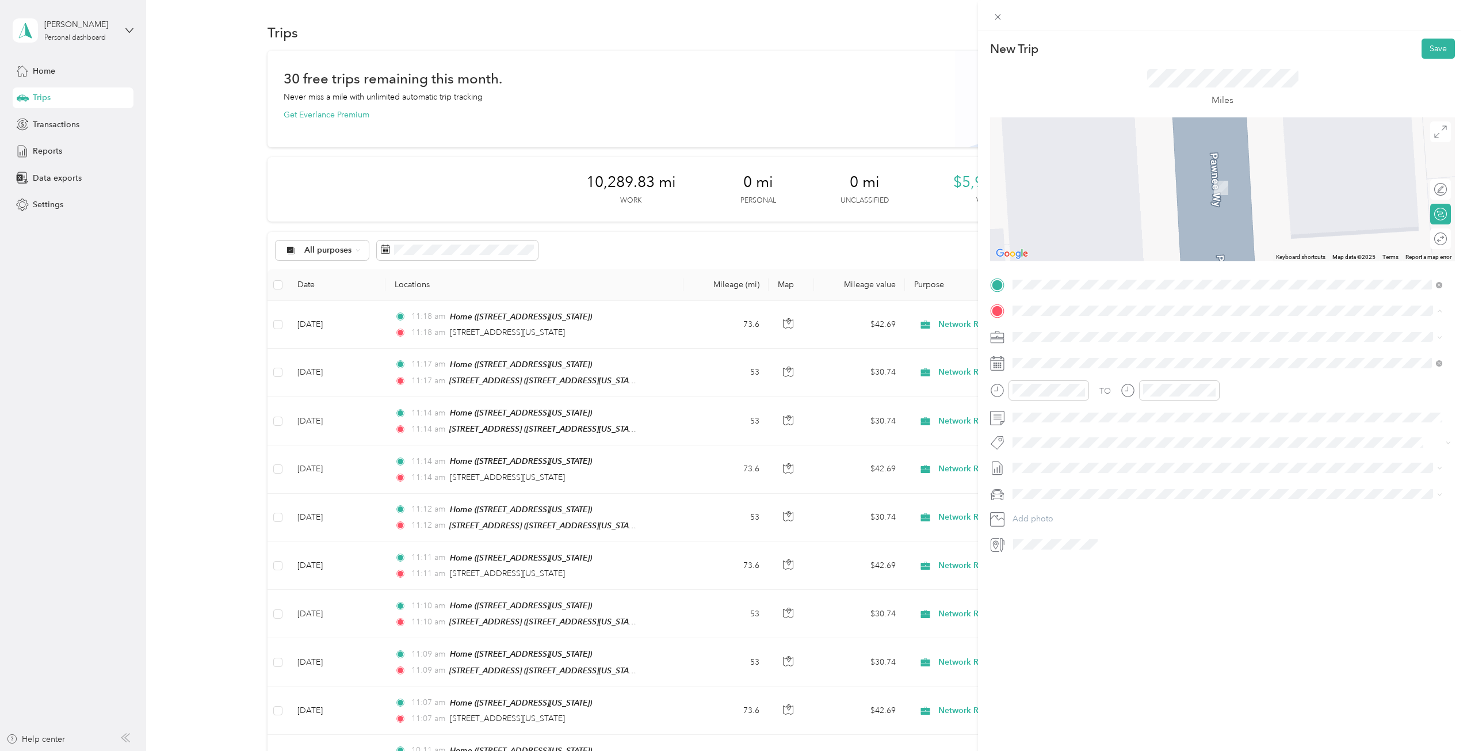
click at [1113, 371] on div "[STREET_ADDRESS][US_STATE]" at bounding box center [1228, 363] width 422 height 28
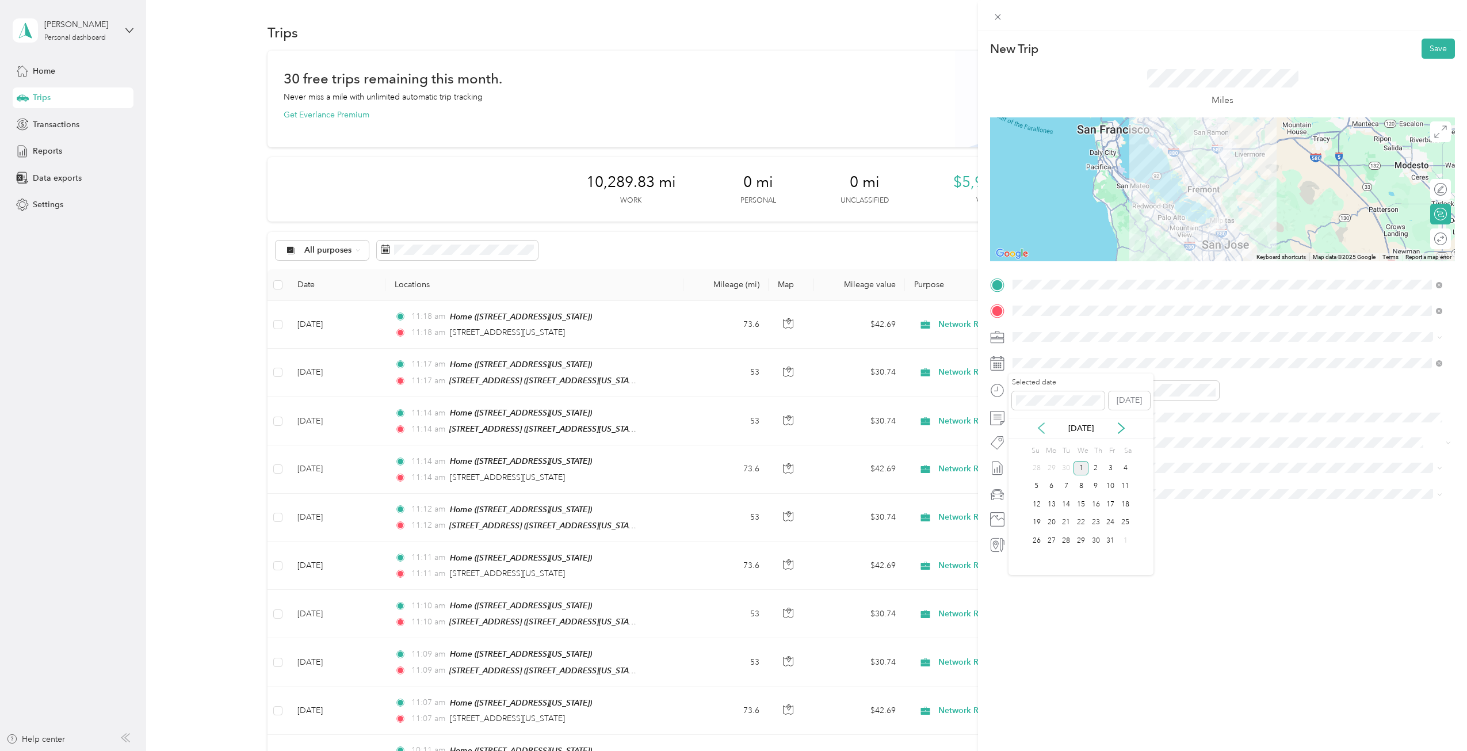
click at [1039, 424] on icon at bounding box center [1042, 428] width 12 height 12
click at [1114, 489] on div "12" at bounding box center [1111, 486] width 15 height 14
click at [1429, 235] on div "Round trip" at bounding box center [1417, 239] width 60 height 12
click at [1428, 240] on div at bounding box center [1435, 239] width 24 height 12
click at [1434, 48] on button "Save" at bounding box center [1438, 49] width 33 height 20
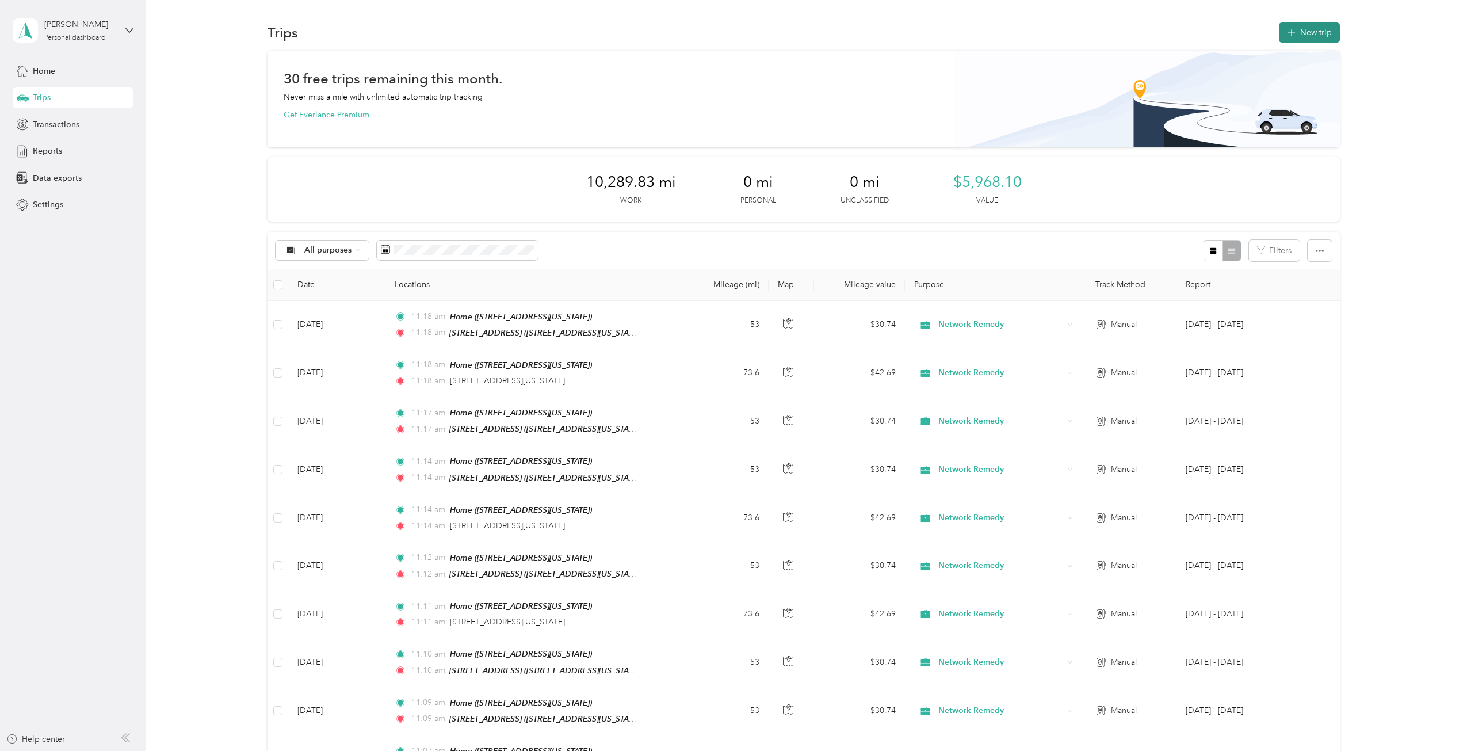
click at [1328, 29] on button "New trip" at bounding box center [1309, 32] width 61 height 20
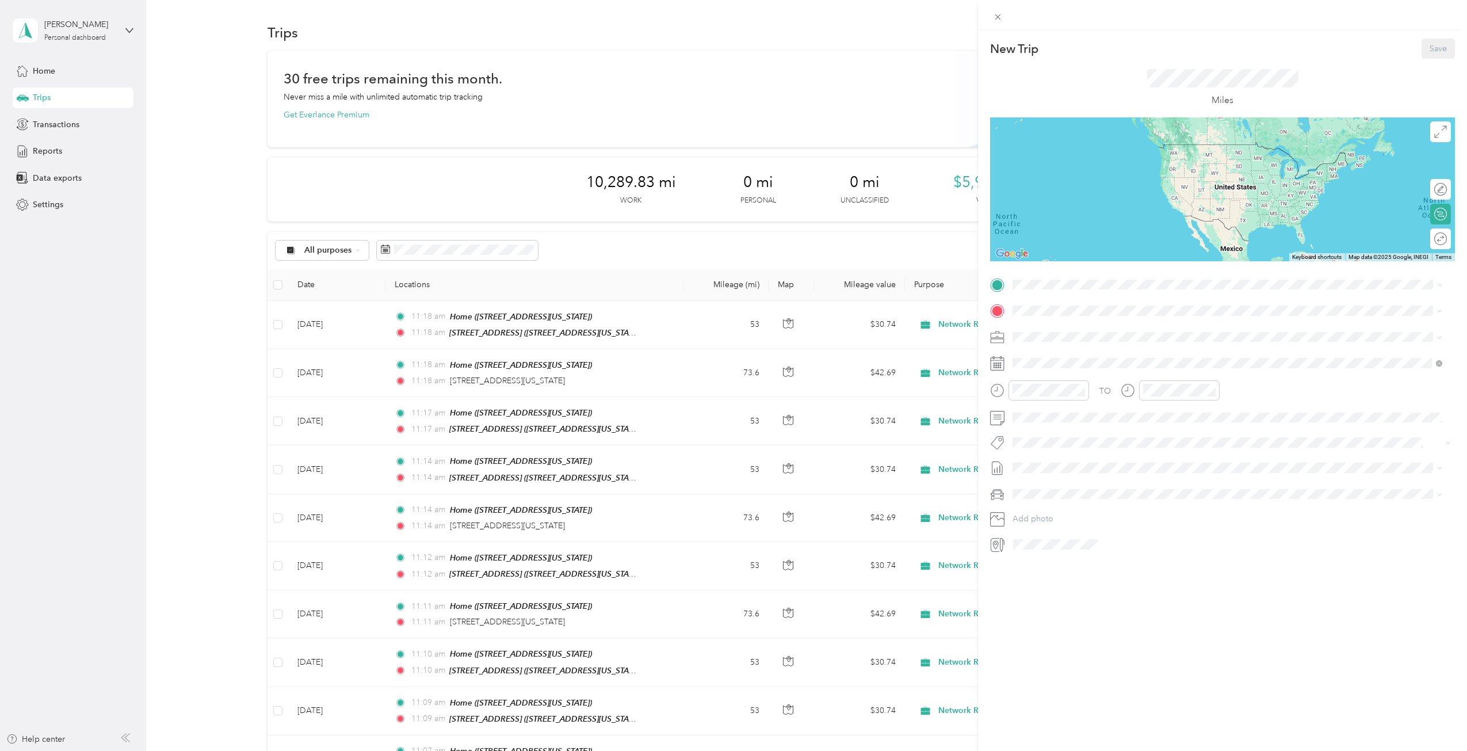
click at [1070, 366] on div "Home" at bounding box center [1092, 366] width 115 height 10
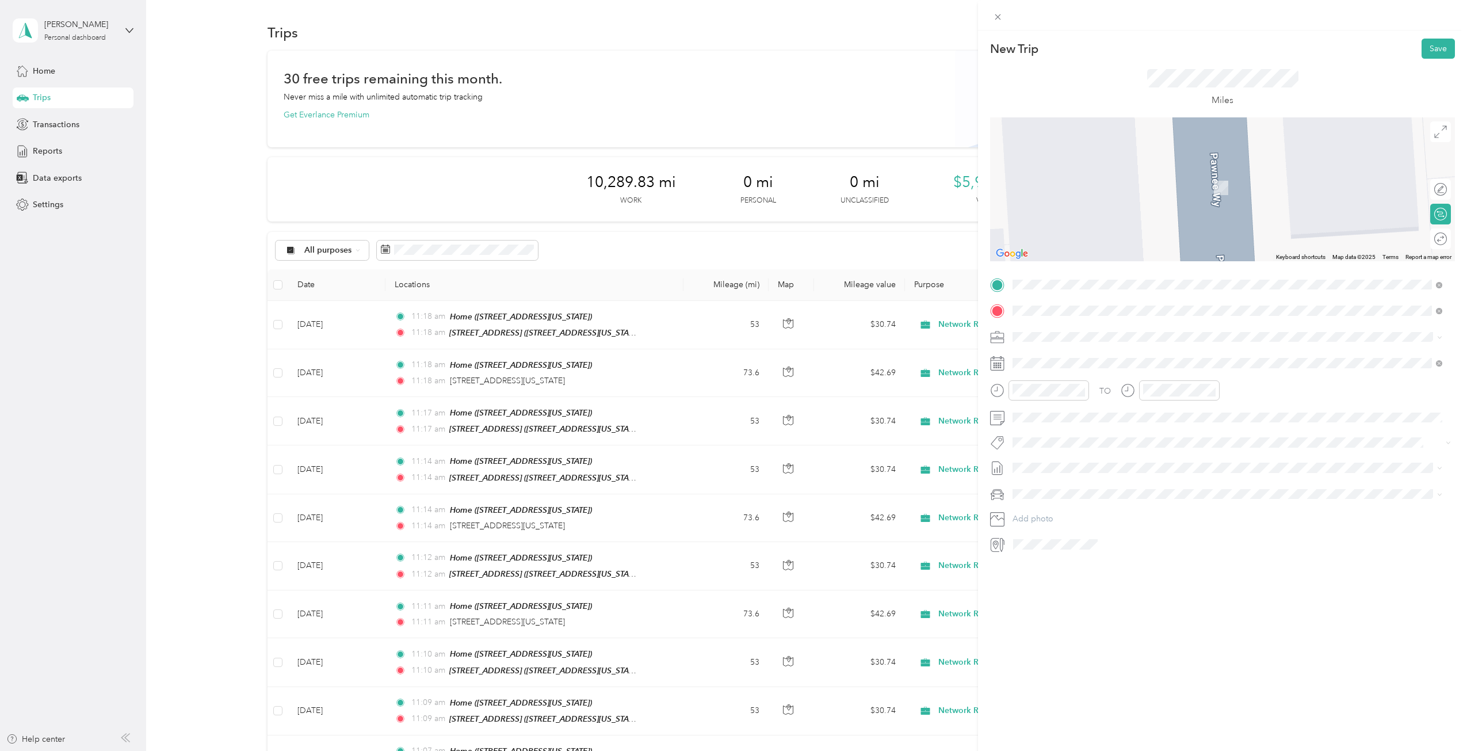
click at [1091, 351] on span "[STREET_ADDRESS][US_STATE][US_STATE]" at bounding box center [1113, 352] width 157 height 10
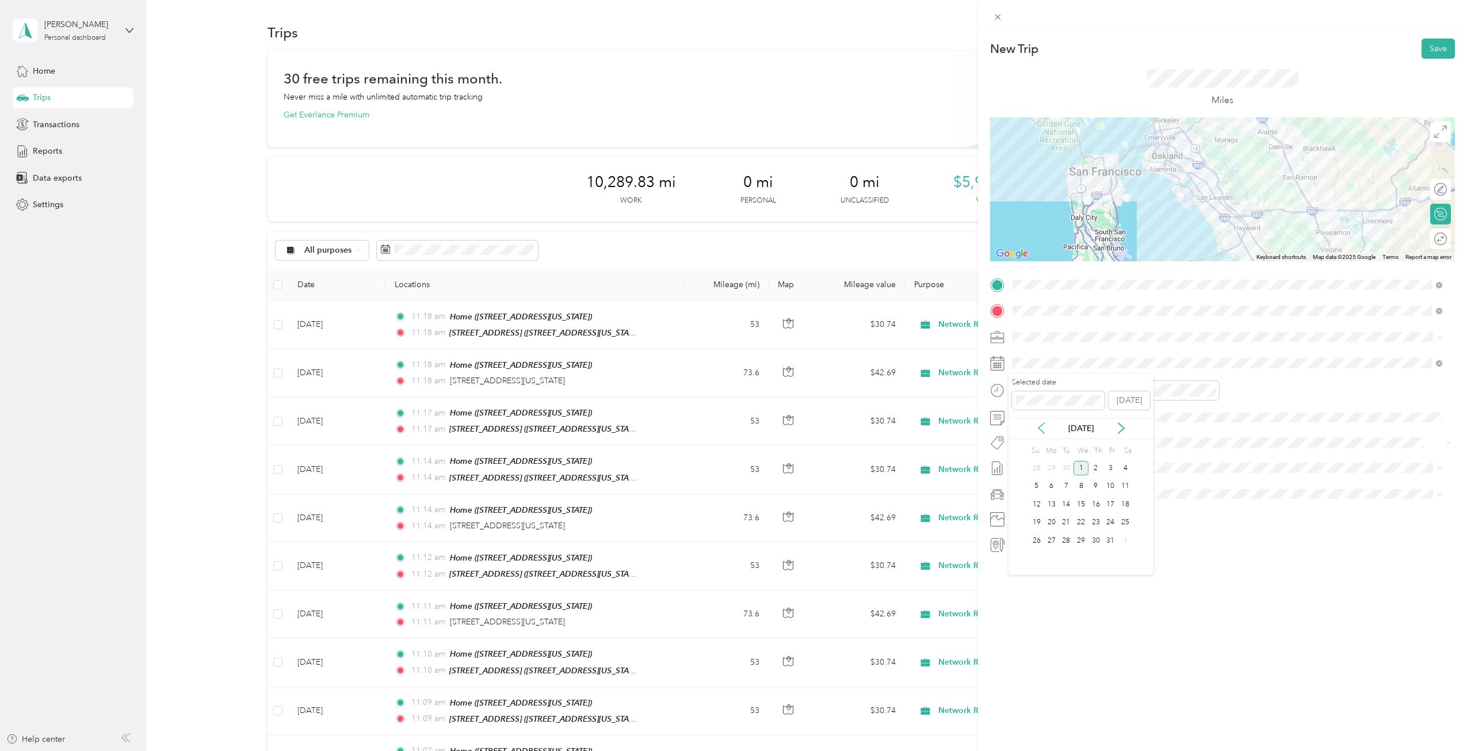
click at [1041, 430] on icon at bounding box center [1042, 428] width 6 height 10
click at [1039, 506] on div "14" at bounding box center [1036, 504] width 15 height 14
click at [1048, 369] on span at bounding box center [1232, 363] width 447 height 18
click at [1056, 503] on div "15" at bounding box center [1051, 504] width 15 height 14
click at [1426, 237] on div at bounding box center [1435, 239] width 24 height 12
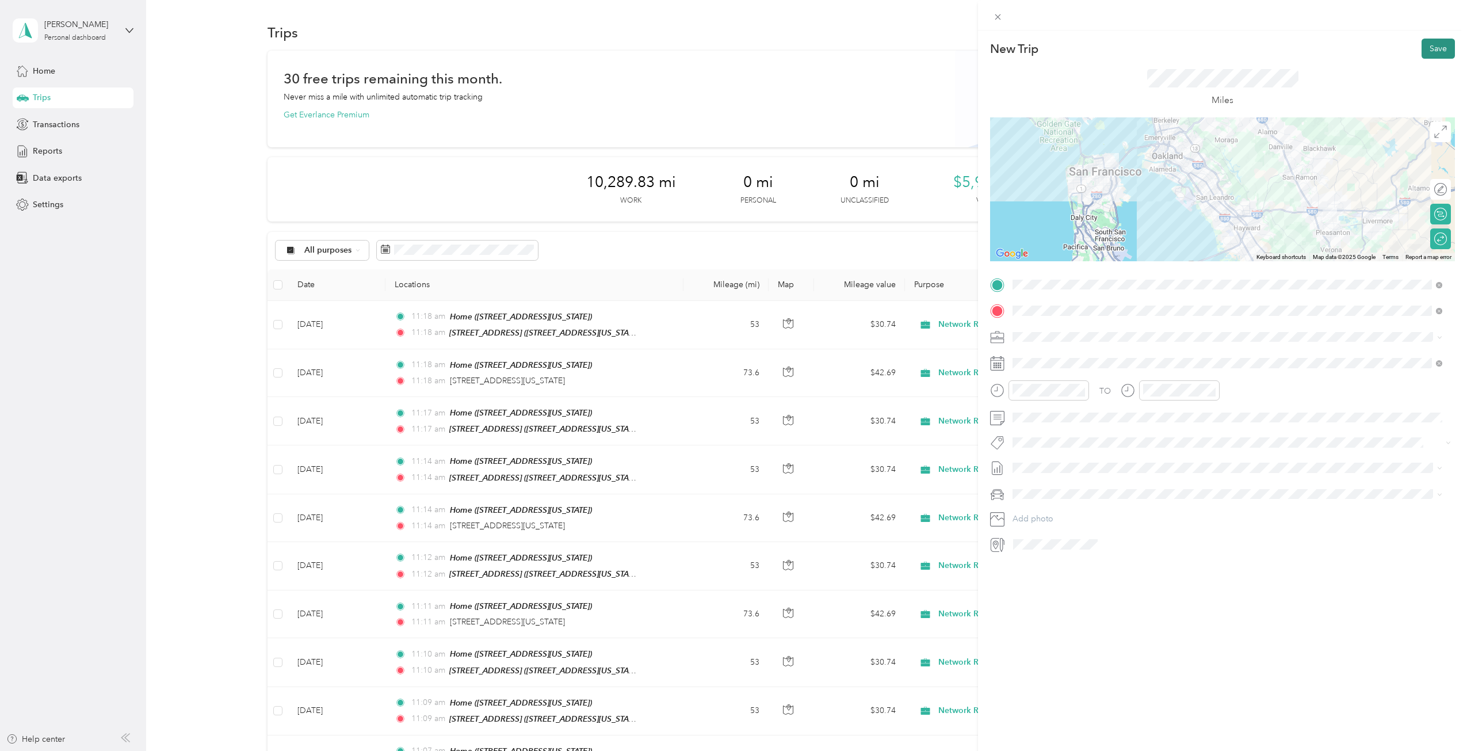
click at [1435, 43] on button "Save" at bounding box center [1438, 49] width 33 height 20
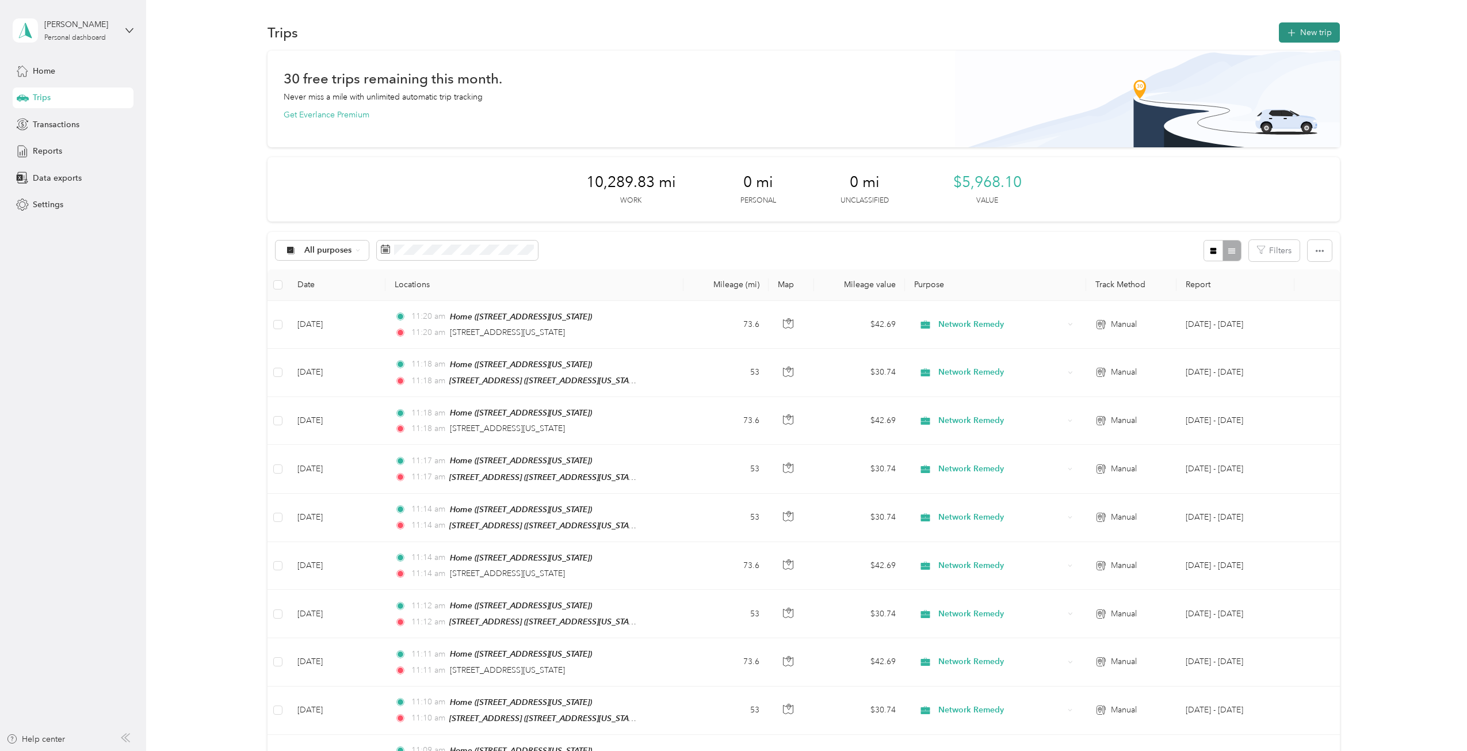
click at [1319, 30] on button "New trip" at bounding box center [1309, 32] width 61 height 20
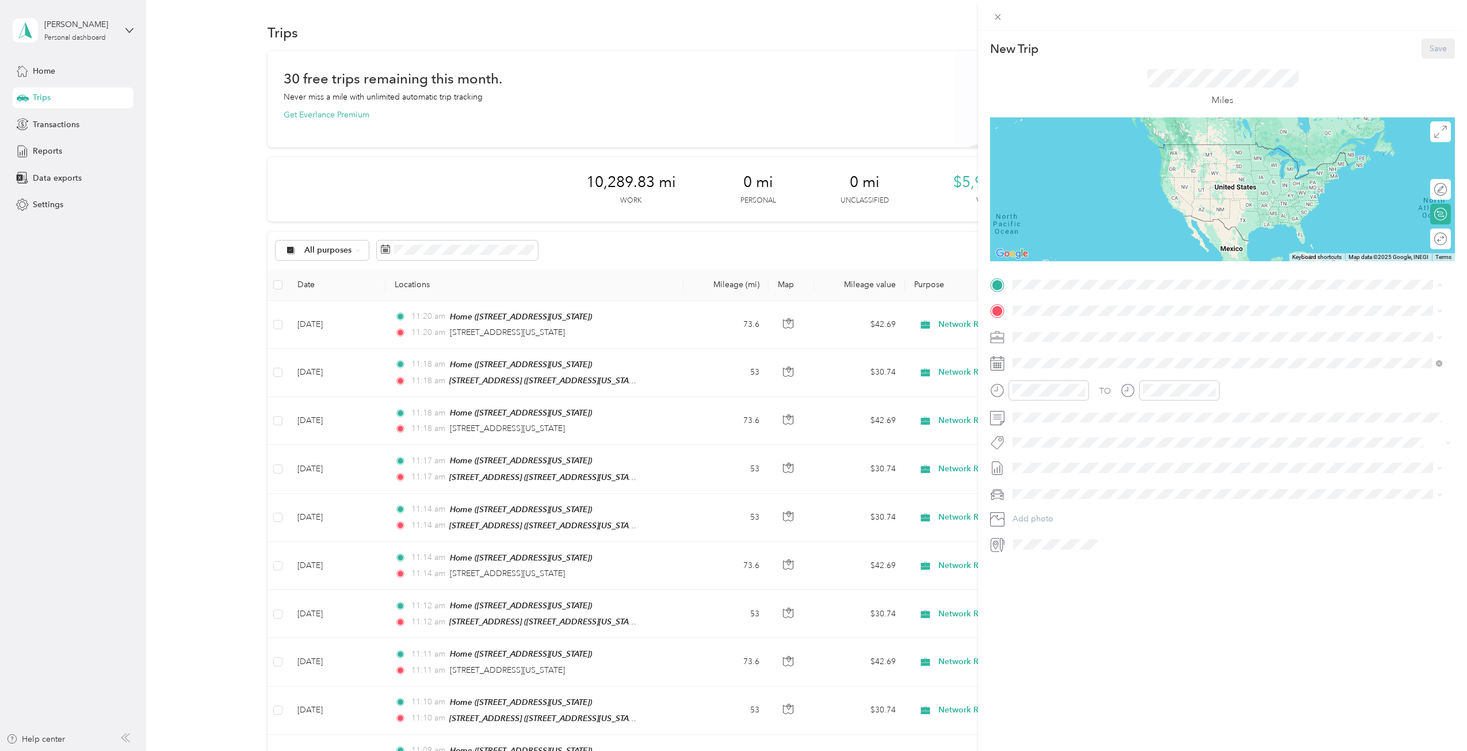
click at [1071, 375] on span "[STREET_ADDRESS][US_STATE]" at bounding box center [1092, 380] width 115 height 10
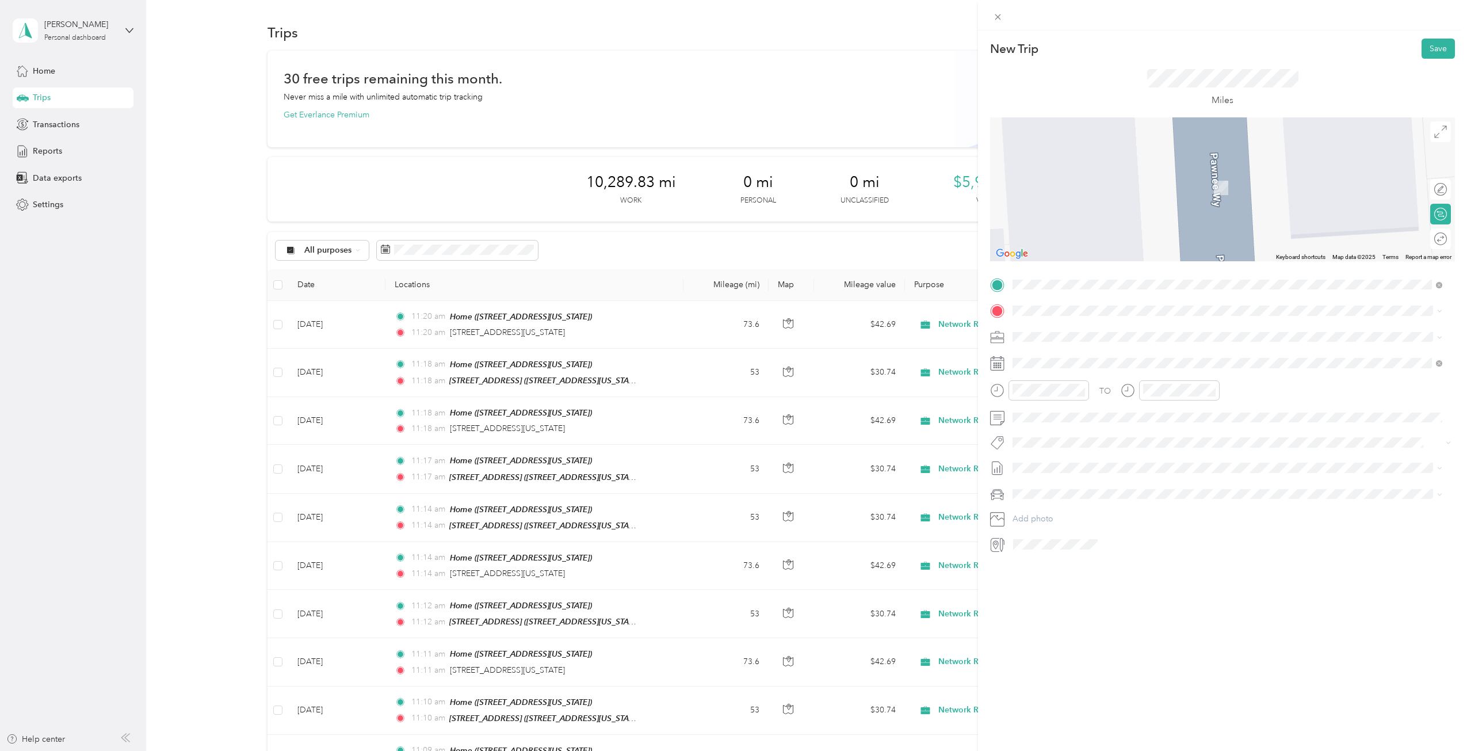
click at [1078, 359] on div "[STREET_ADDRESS][US_STATE]" at bounding box center [1092, 360] width 115 height 24
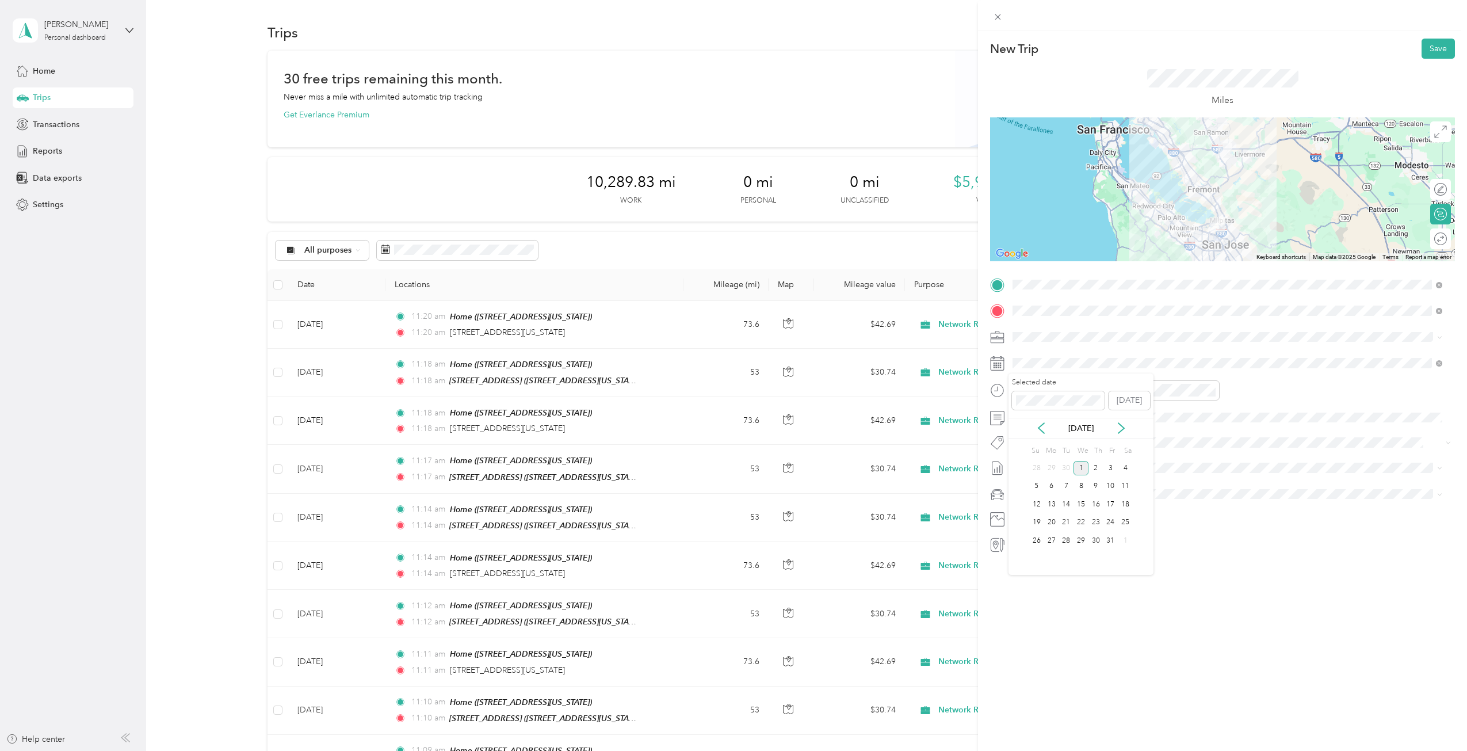
click at [1036, 422] on div "[DATE]" at bounding box center [1081, 428] width 145 height 12
click at [1039, 426] on icon at bounding box center [1042, 428] width 12 height 12
click at [1064, 504] on div "16" at bounding box center [1066, 504] width 15 height 14
click at [1430, 239] on div at bounding box center [1435, 239] width 24 height 12
click at [1428, 48] on button "Save" at bounding box center [1438, 49] width 33 height 20
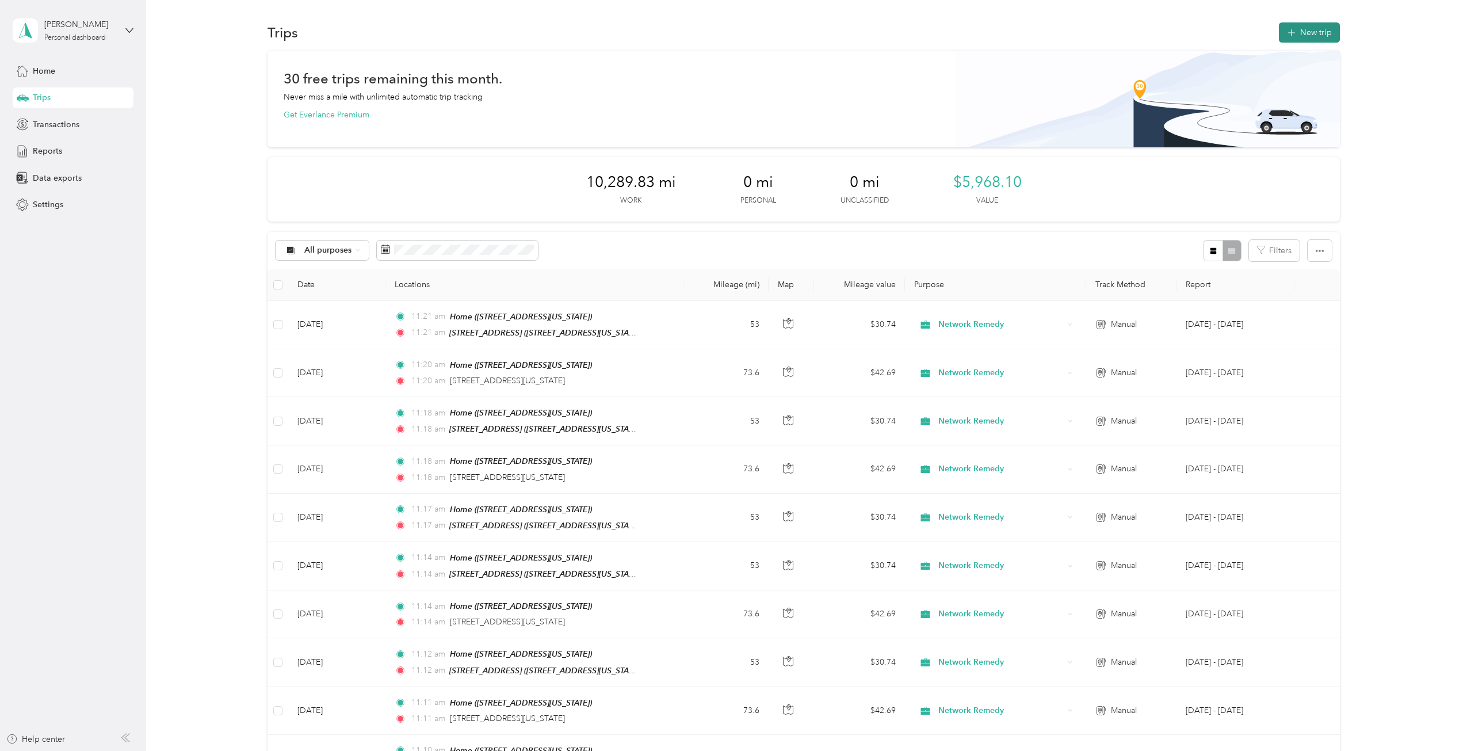
click at [1327, 32] on button "New trip" at bounding box center [1309, 32] width 61 height 20
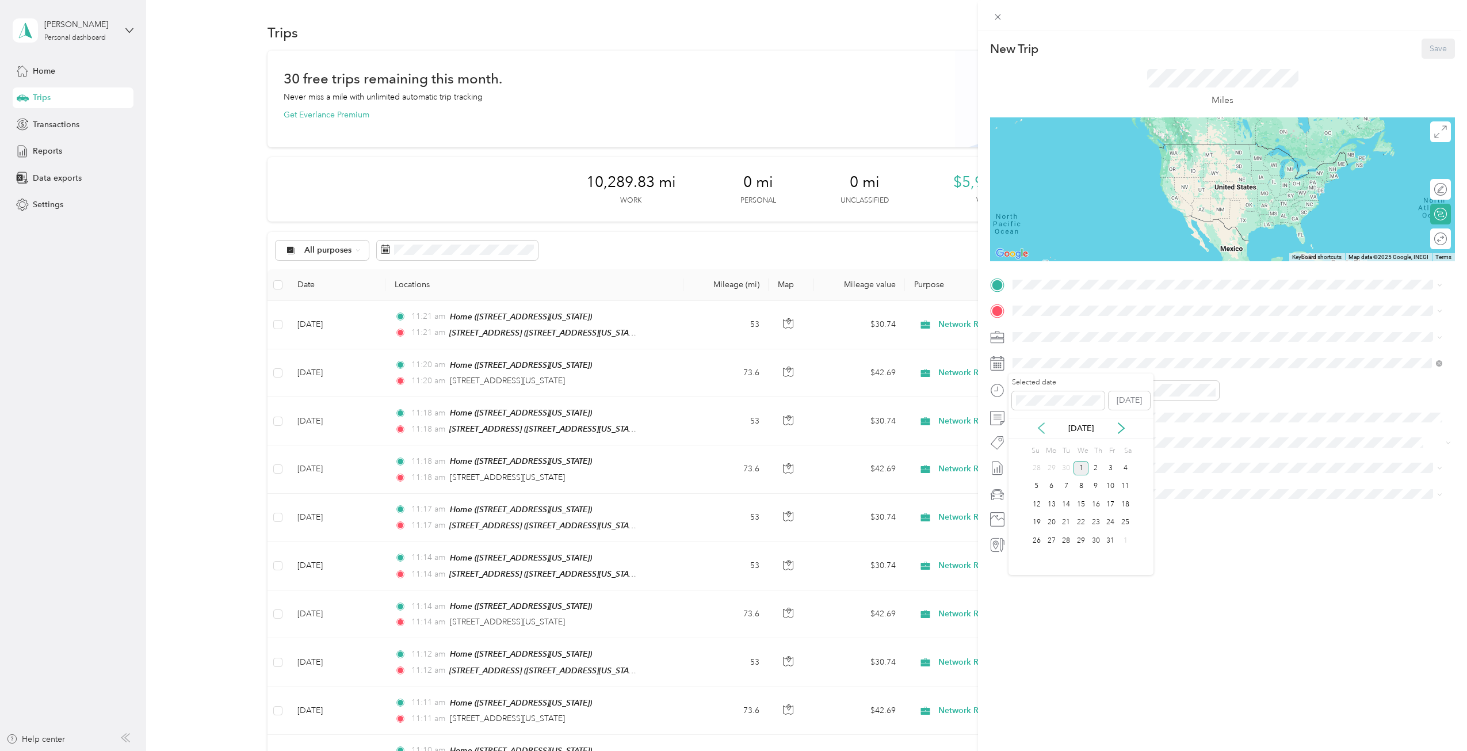
click at [1040, 429] on icon at bounding box center [1042, 428] width 6 height 10
click at [1082, 505] on div "17" at bounding box center [1081, 504] width 15 height 14
click at [1073, 371] on div "Home [STREET_ADDRESS][US_STATE]" at bounding box center [1092, 373] width 115 height 24
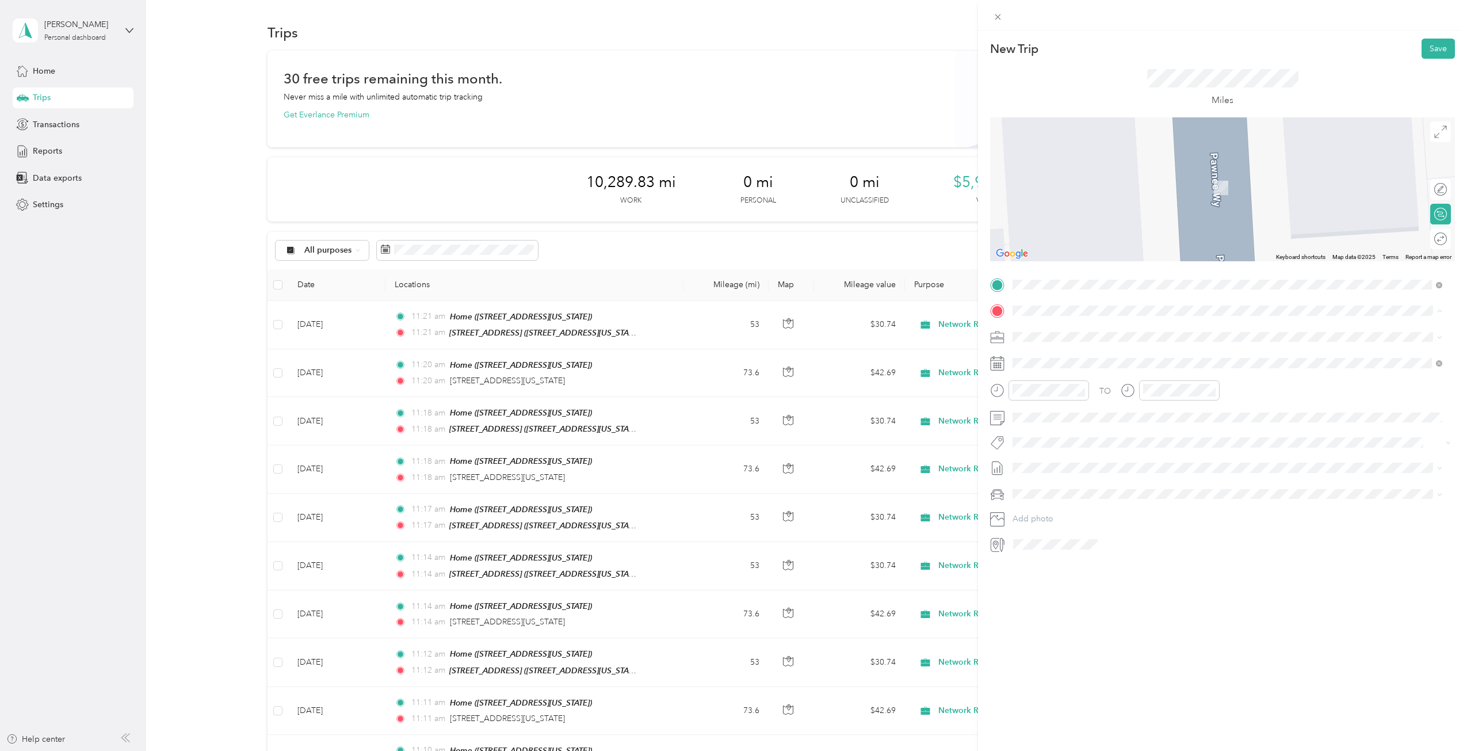
click at [1078, 357] on div "[STREET_ADDRESS][US_STATE]" at bounding box center [1092, 363] width 115 height 24
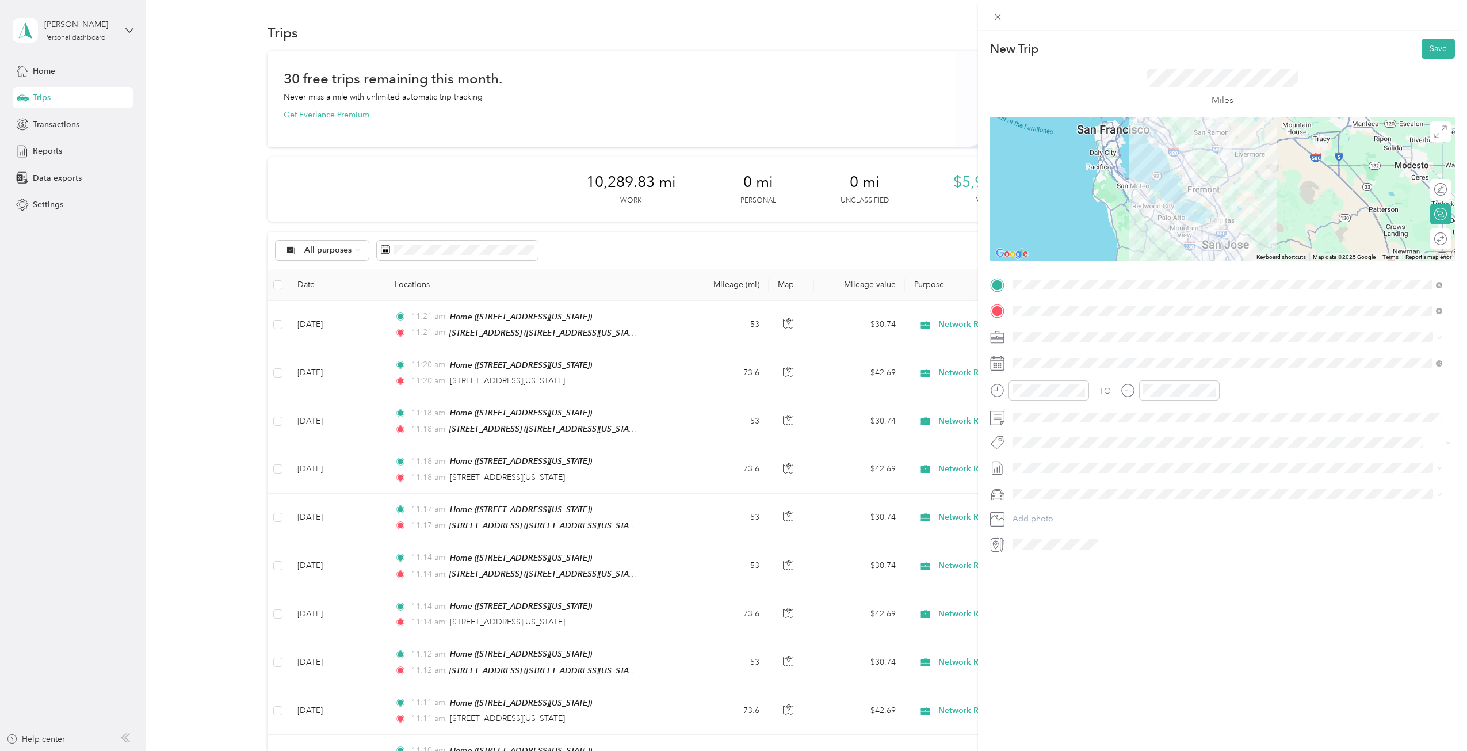
click at [1360, 635] on div "New Trip Save This trip cannot be edited because it is either under review, app…" at bounding box center [1222, 405] width 489 height 751
click at [1426, 242] on div at bounding box center [1435, 239] width 24 height 12
click at [1434, 48] on button "Save" at bounding box center [1438, 49] width 33 height 20
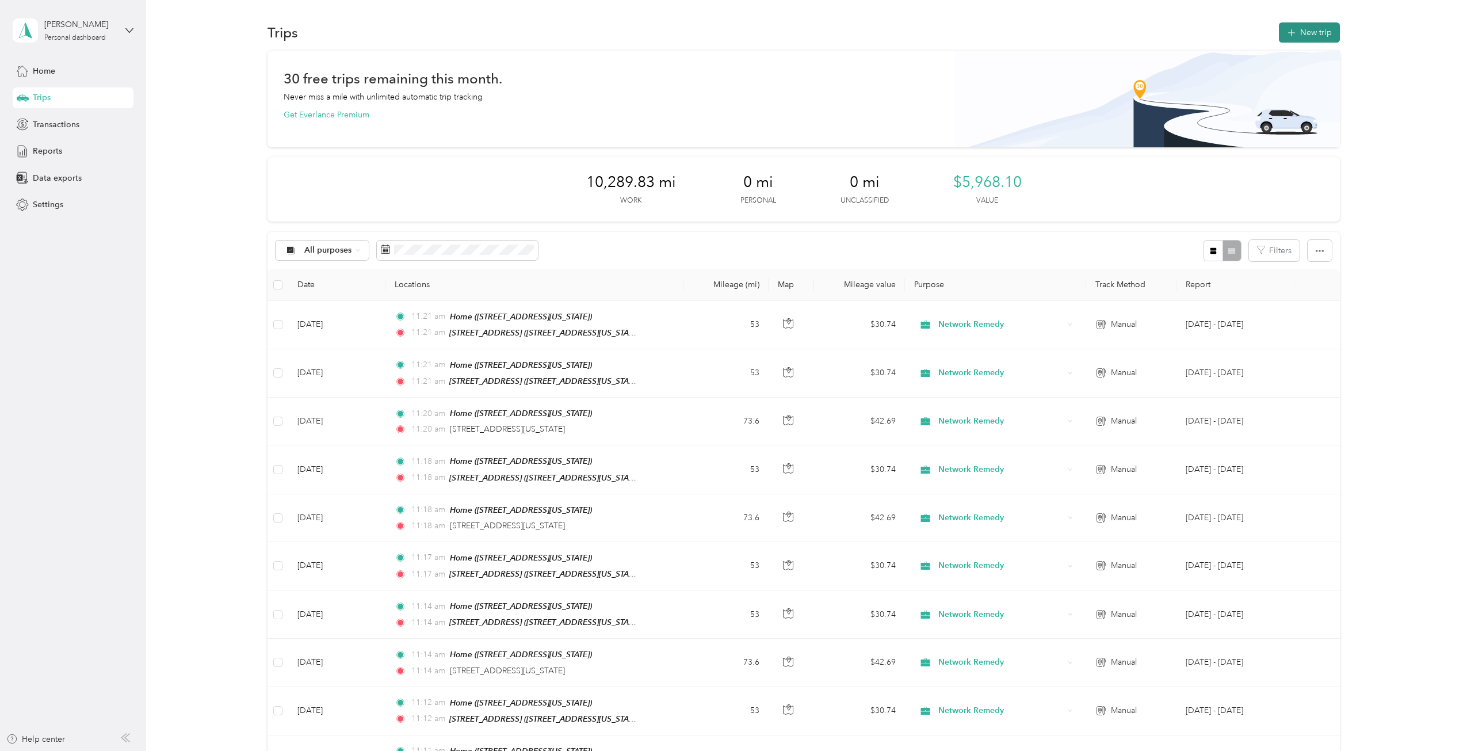
click at [1303, 28] on button "New trip" at bounding box center [1309, 32] width 61 height 20
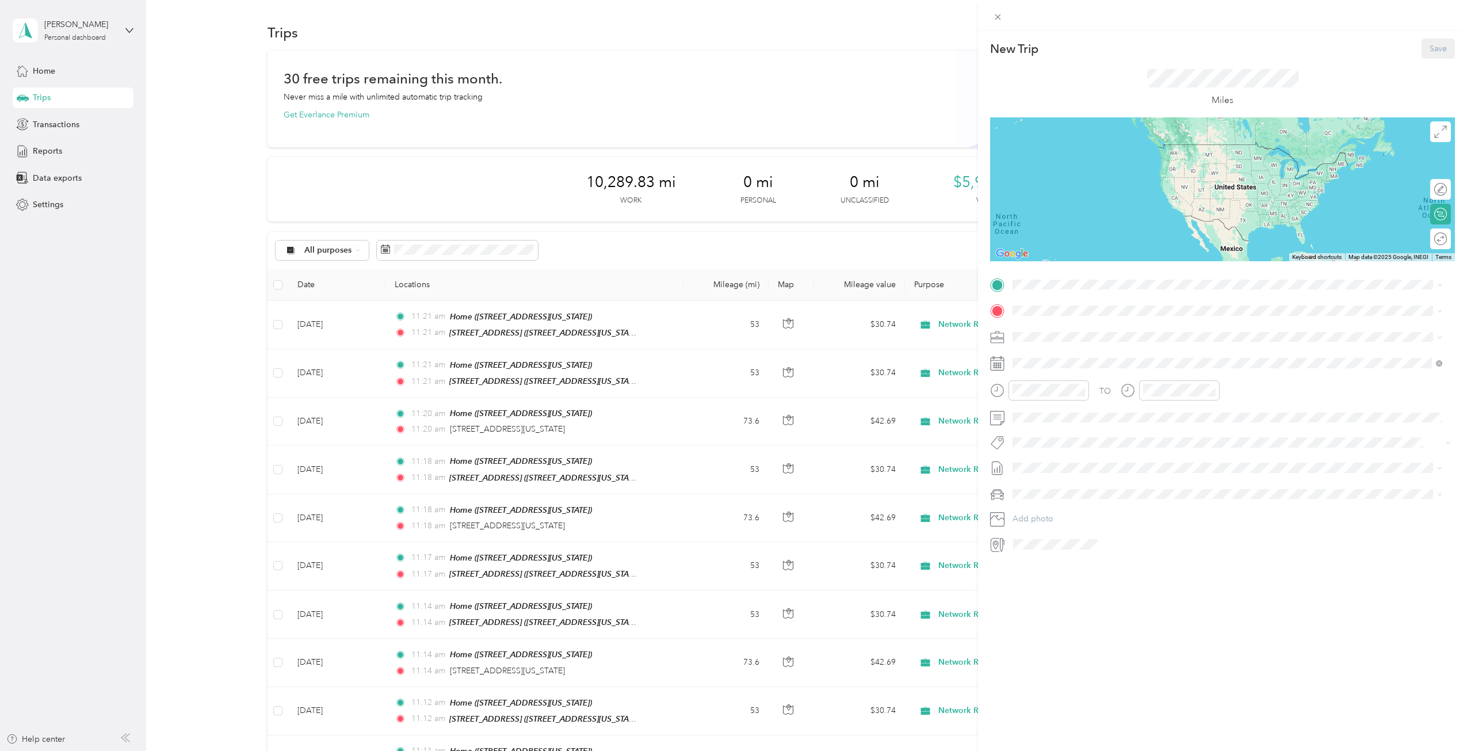
click at [115, 302] on div "New Trip Save This trip cannot be edited because it is either under review, app…" at bounding box center [733, 375] width 1467 height 751
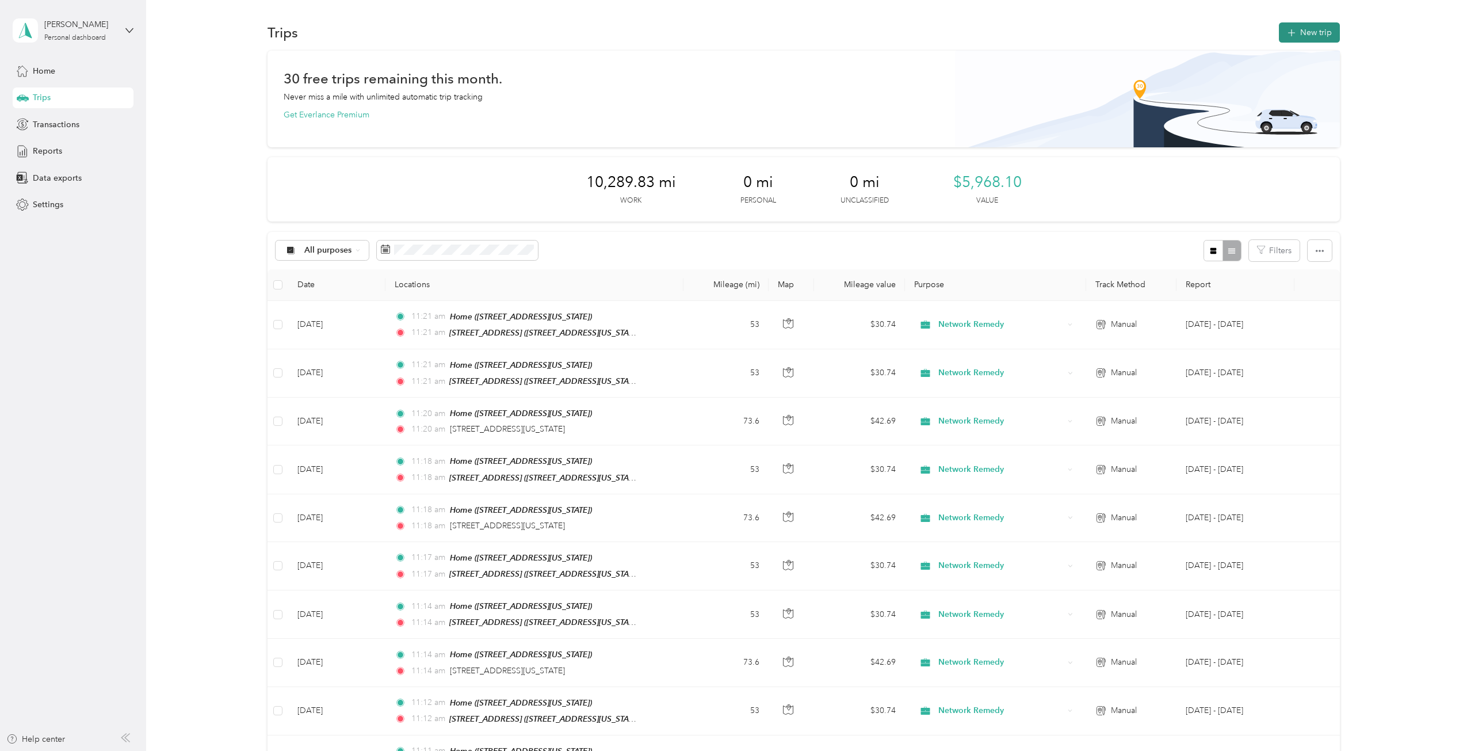
click at [1312, 26] on button "New trip" at bounding box center [1309, 32] width 61 height 20
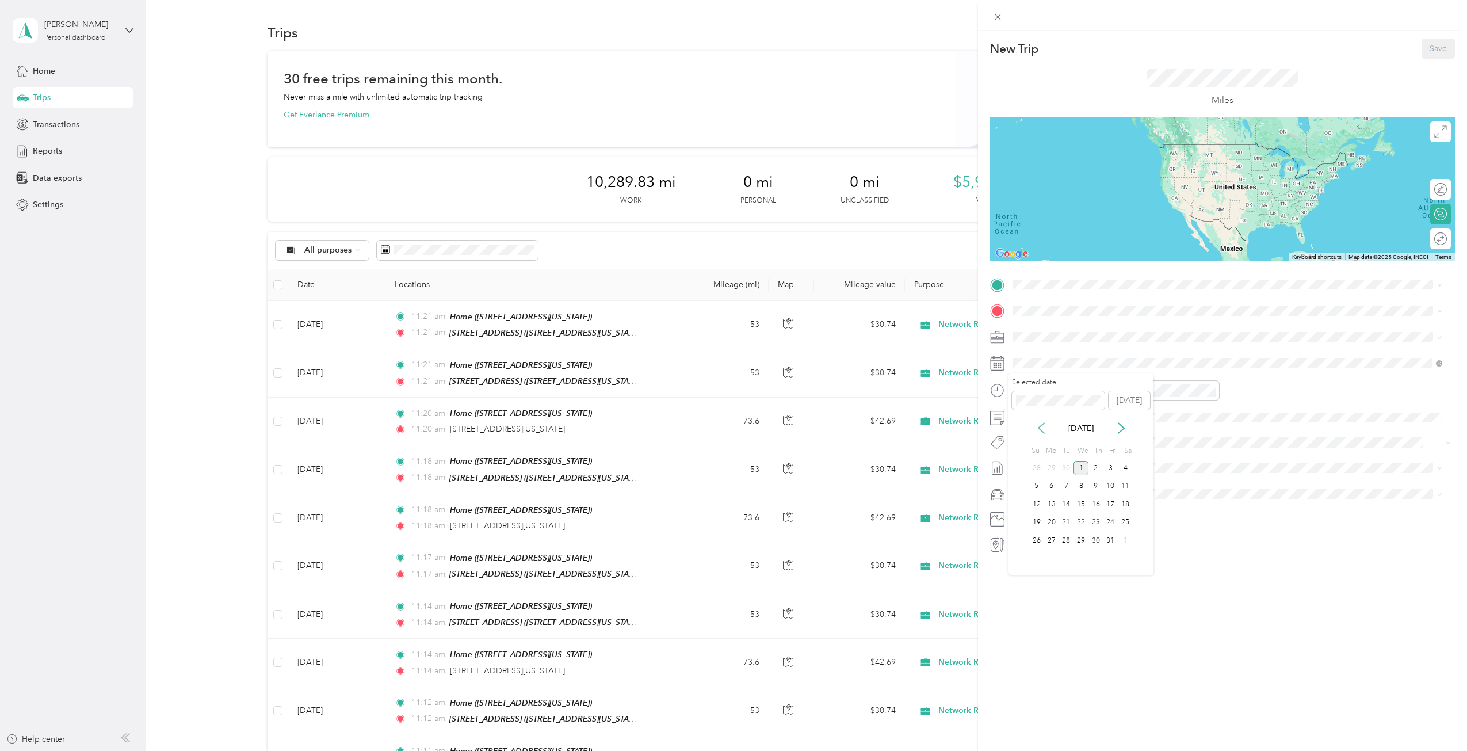
click at [1037, 430] on icon at bounding box center [1042, 428] width 12 height 12
click at [1096, 503] on div "18" at bounding box center [1096, 504] width 15 height 14
click at [1135, 371] on div "Home [STREET_ADDRESS][US_STATE]" at bounding box center [1092, 373] width 115 height 24
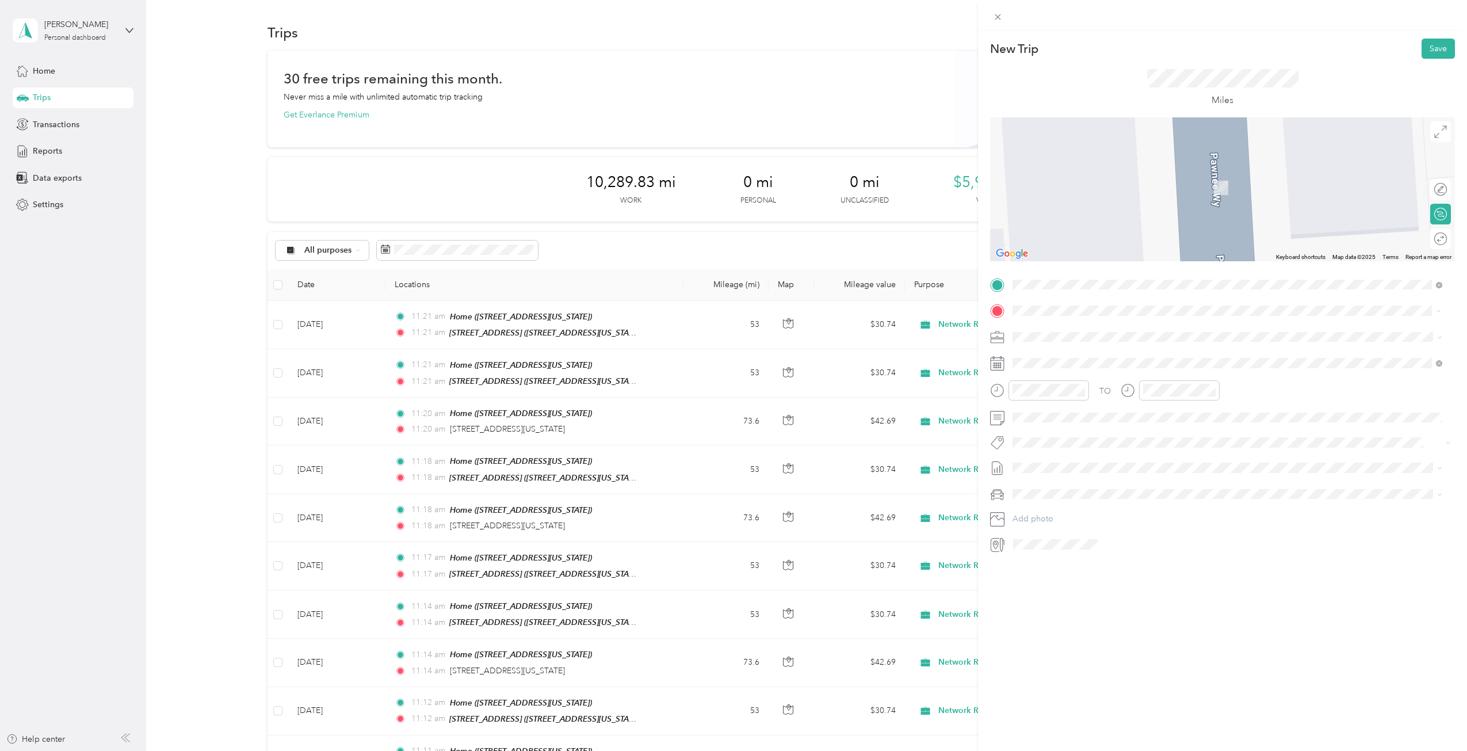
click at [1035, 357] on span "[STREET_ADDRESS][US_STATE][US_STATE]" at bounding box center [1113, 352] width 157 height 10
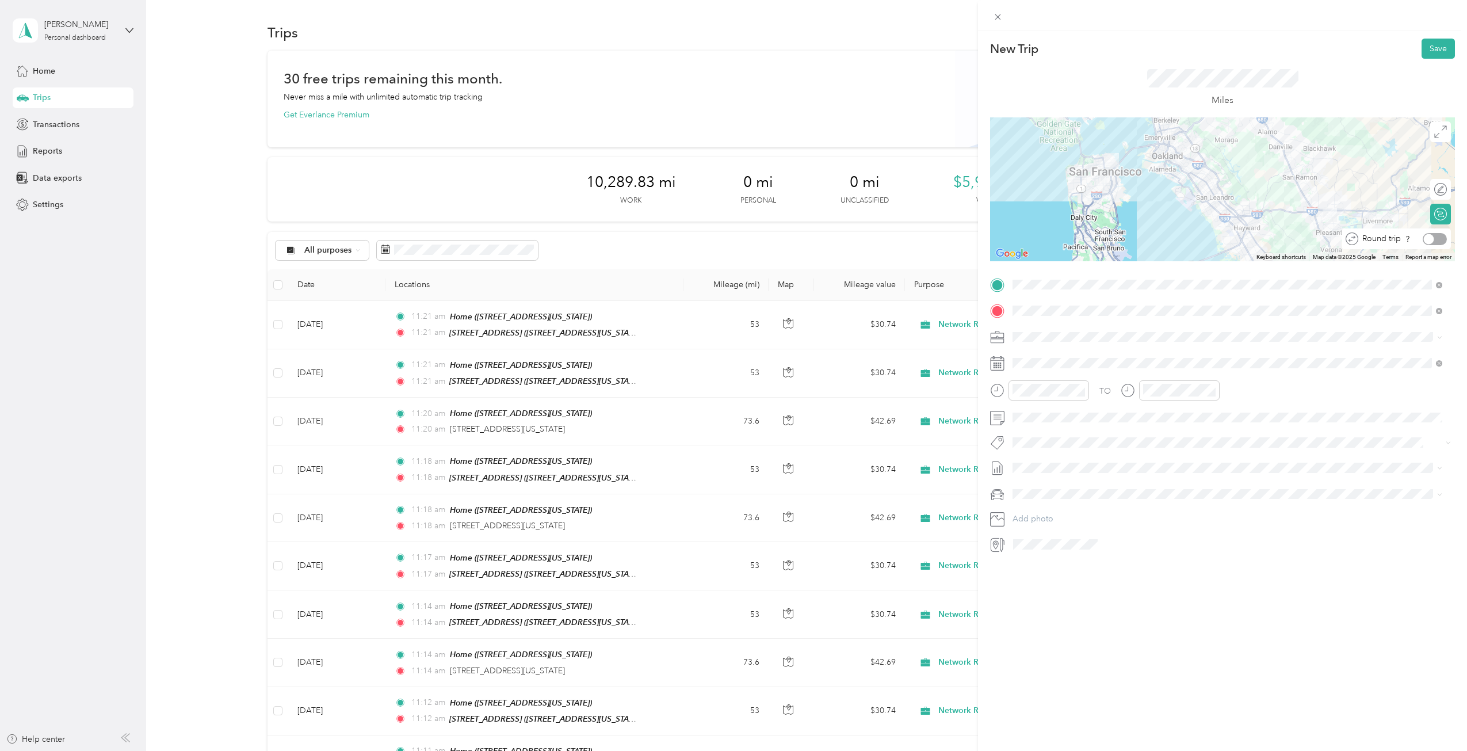
click at [1424, 235] on div at bounding box center [1429, 239] width 10 height 10
click at [1432, 47] on button "Save" at bounding box center [1438, 49] width 33 height 20
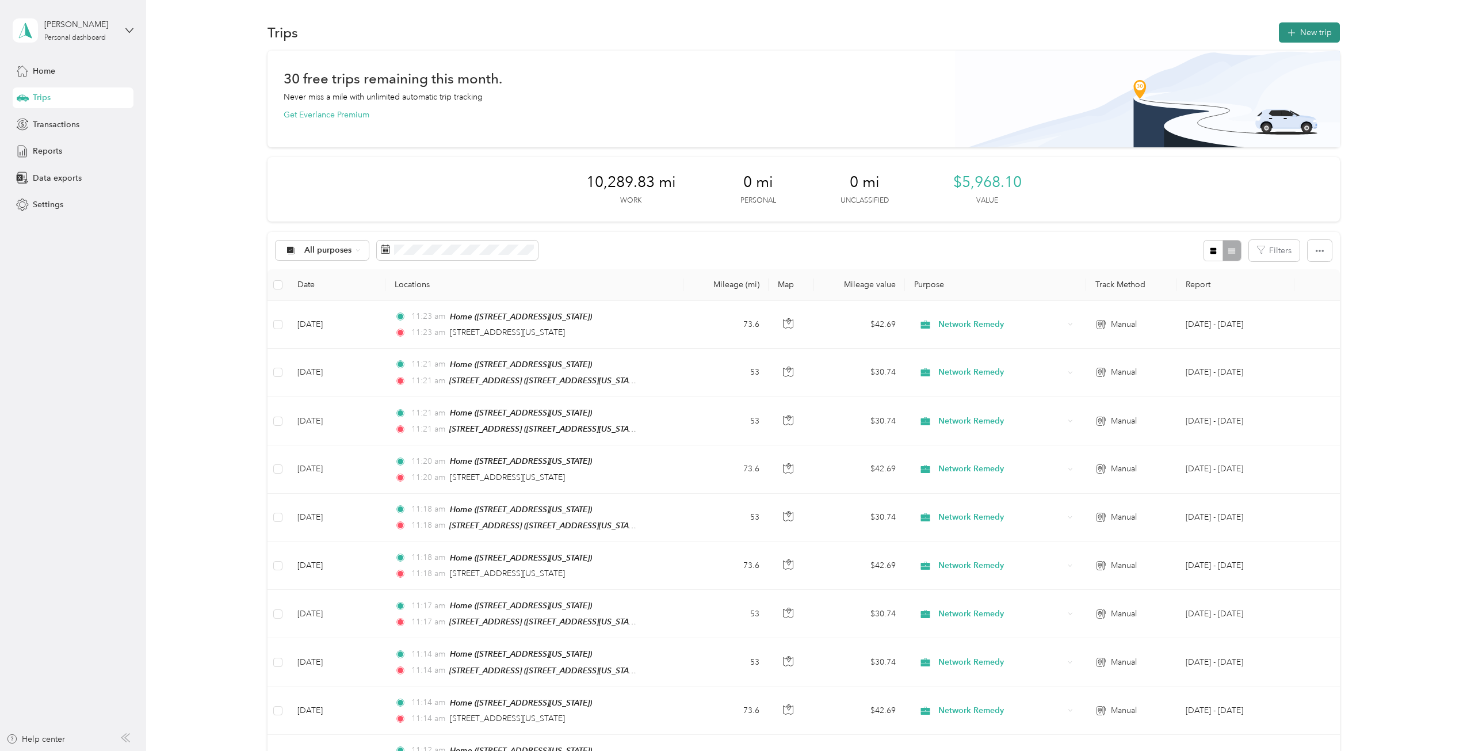
click at [1304, 26] on button "New trip" at bounding box center [1309, 32] width 61 height 20
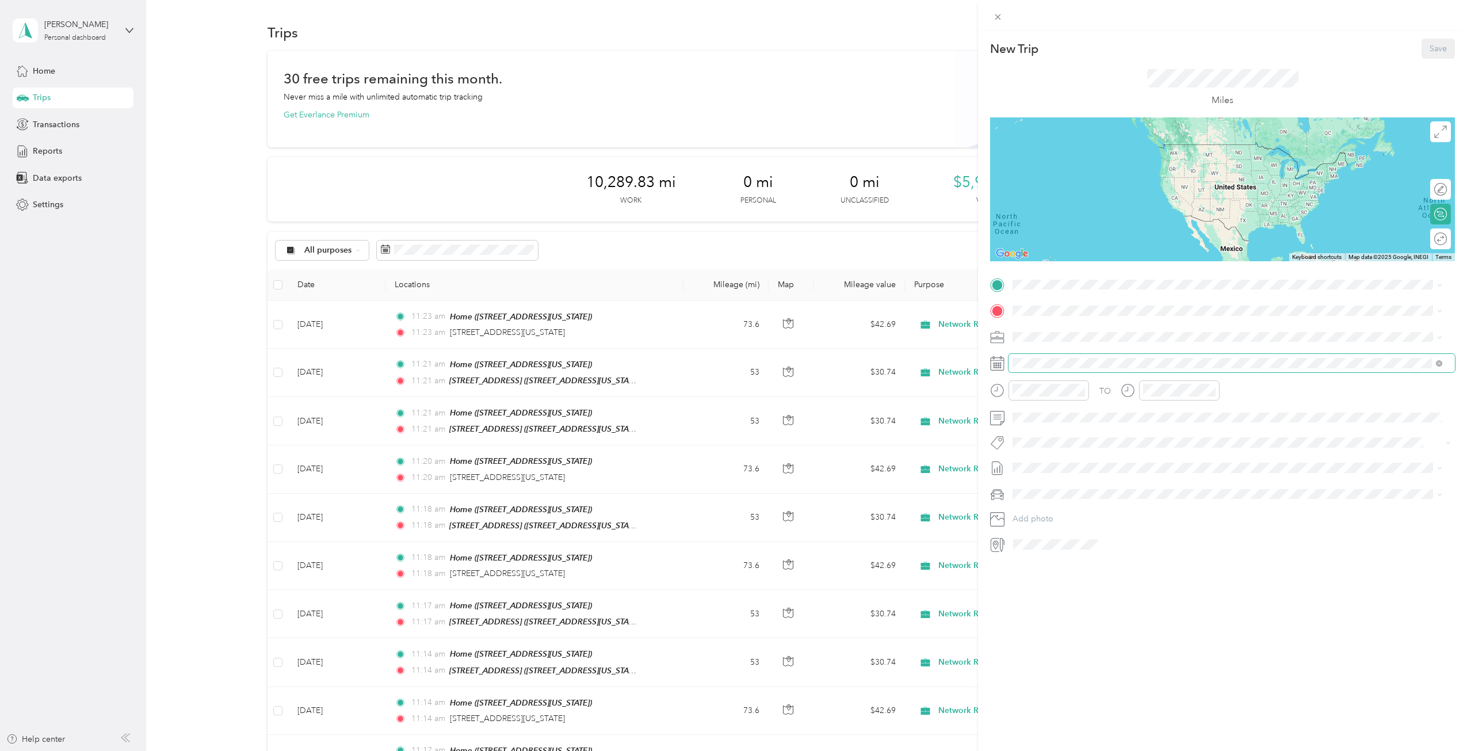
click at [1051, 354] on span at bounding box center [1232, 363] width 447 height 18
click at [1039, 425] on icon at bounding box center [1042, 428] width 12 height 12
click at [1114, 507] on div "19" at bounding box center [1111, 504] width 15 height 14
click at [1058, 292] on span at bounding box center [1232, 285] width 447 height 18
click at [1069, 372] on div "Home [STREET_ADDRESS][US_STATE]" at bounding box center [1092, 373] width 115 height 24
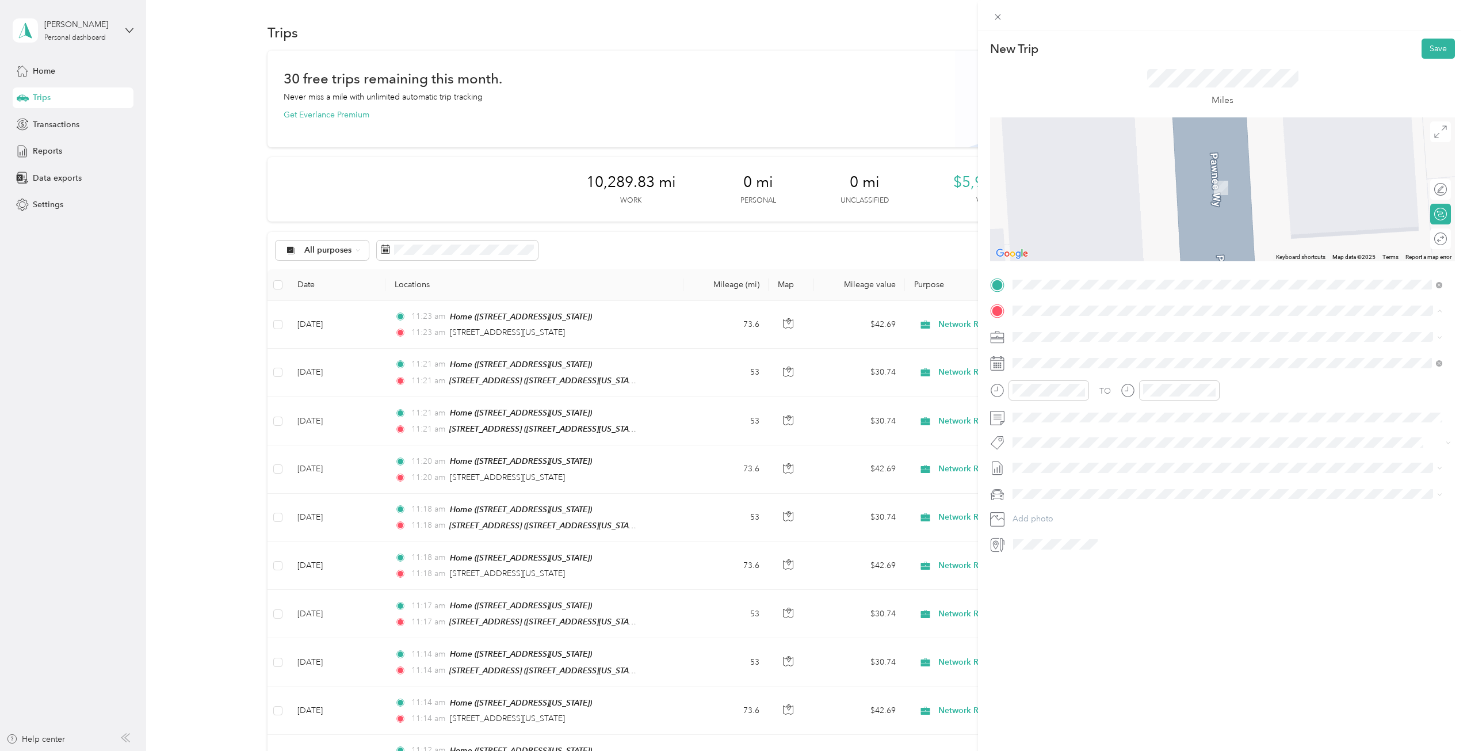
click at [1065, 358] on div "[STREET_ADDRESS][US_STATE]" at bounding box center [1092, 363] width 115 height 24
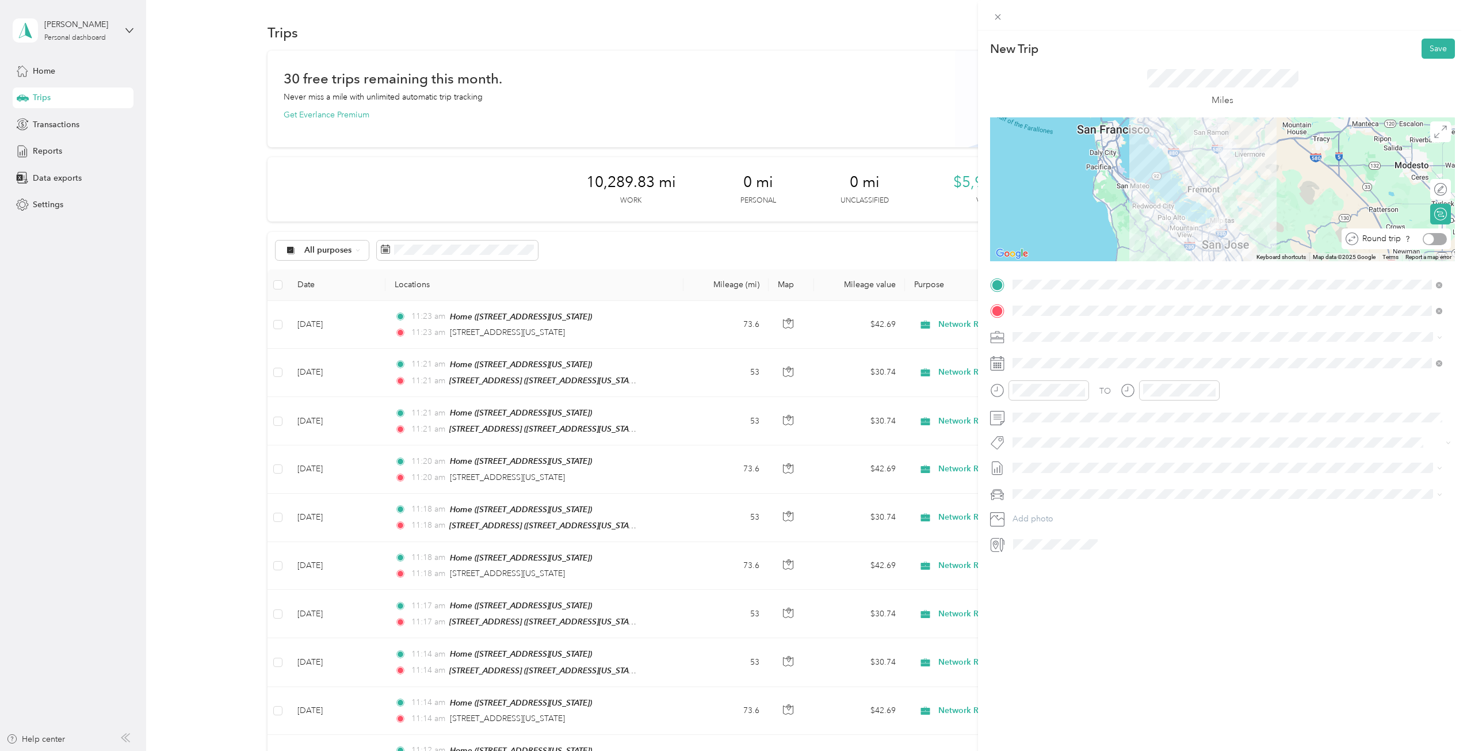
click at [1431, 236] on div at bounding box center [1435, 239] width 24 height 12
click at [1427, 45] on button "Save" at bounding box center [1438, 49] width 33 height 20
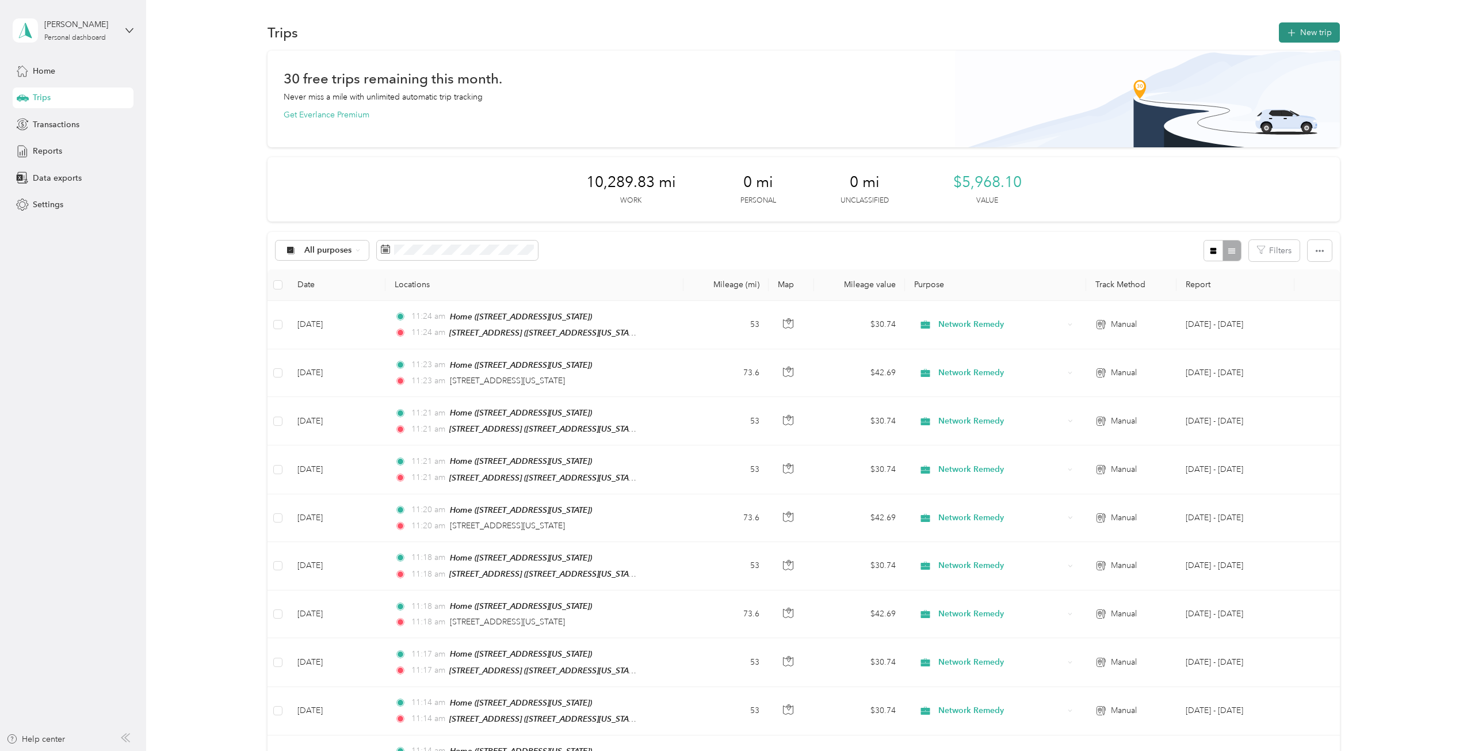
click at [1312, 28] on button "New trip" at bounding box center [1309, 32] width 61 height 20
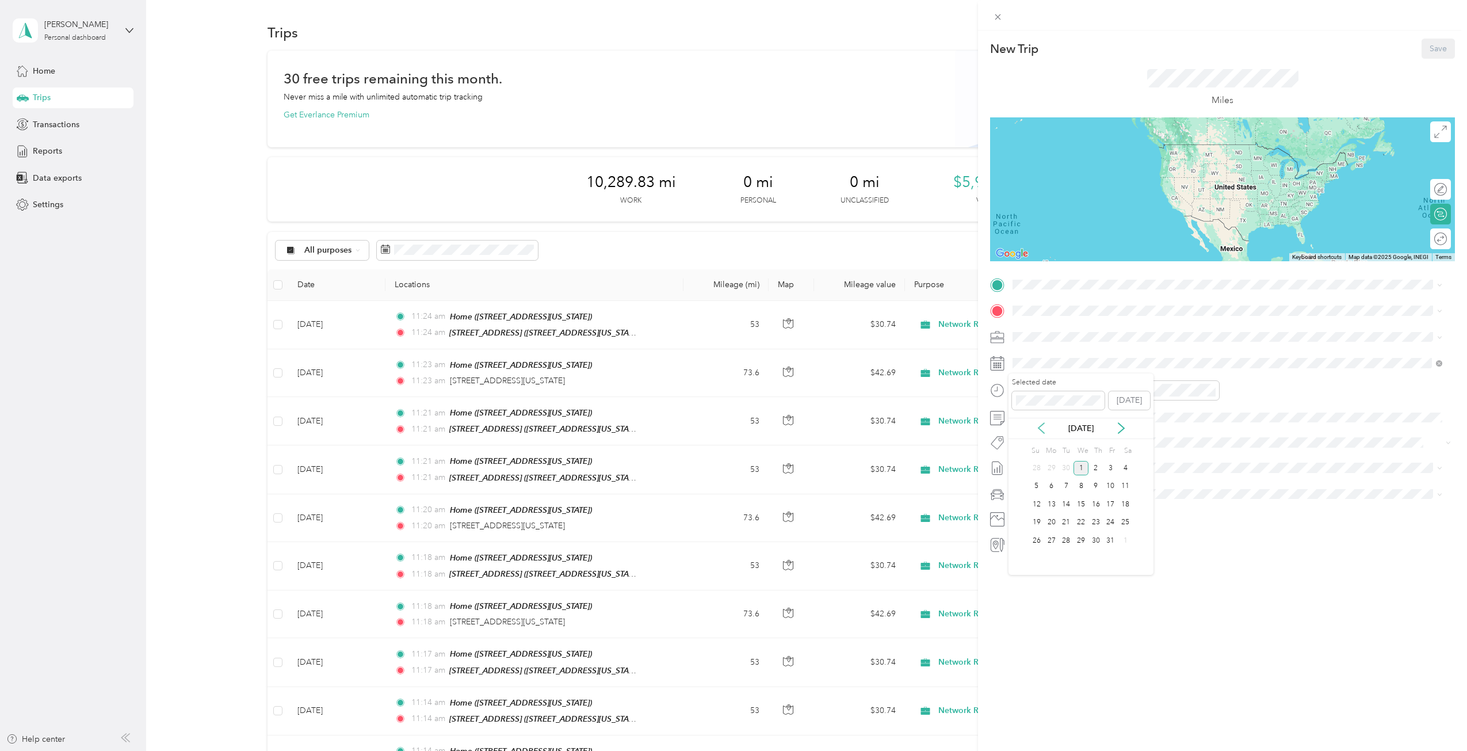
click at [1039, 423] on icon at bounding box center [1042, 428] width 12 height 12
click at [1055, 521] on div "22" at bounding box center [1051, 523] width 15 height 14
click at [1074, 373] on div "Home [STREET_ADDRESS][US_STATE]" at bounding box center [1092, 373] width 115 height 24
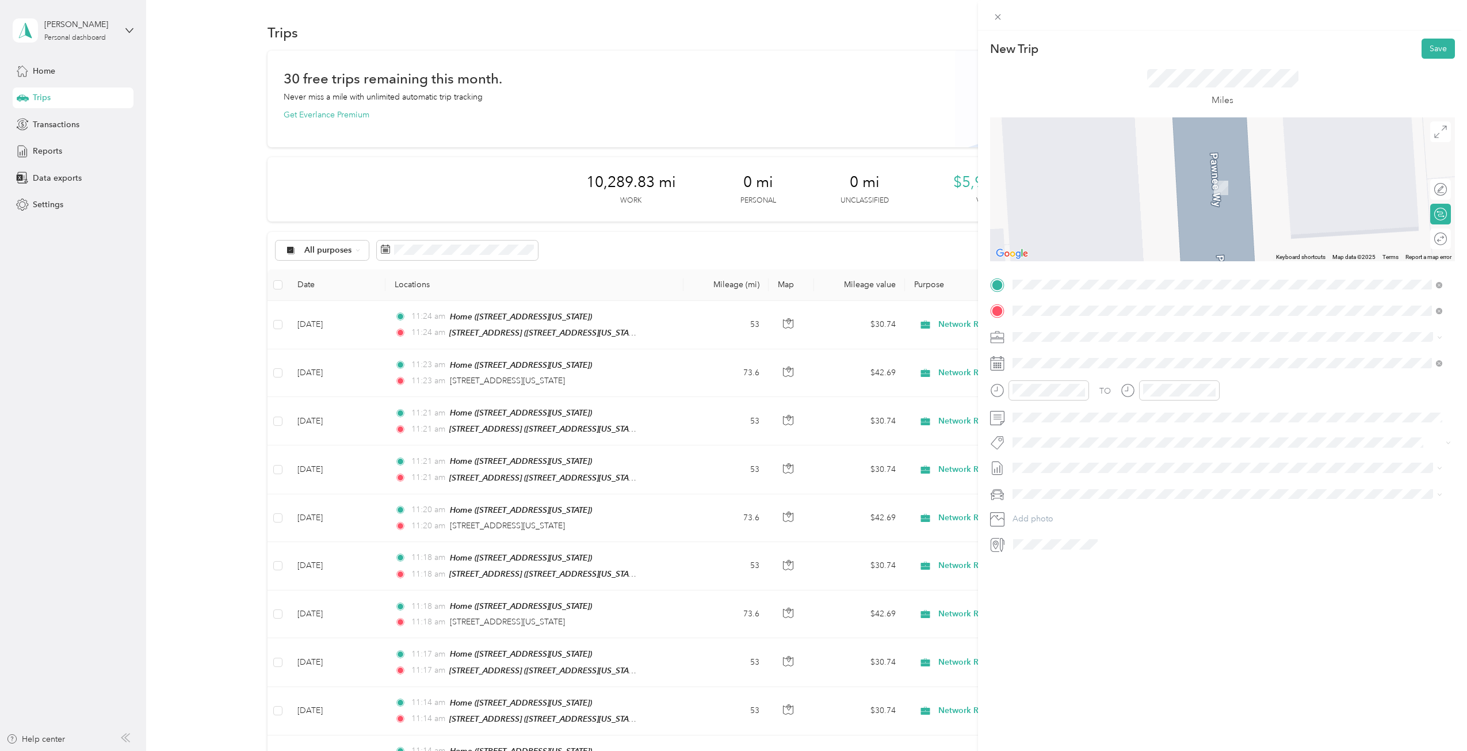
click at [1097, 361] on div "[STREET_ADDRESS][US_STATE][US_STATE]" at bounding box center [1228, 353] width 422 height 16
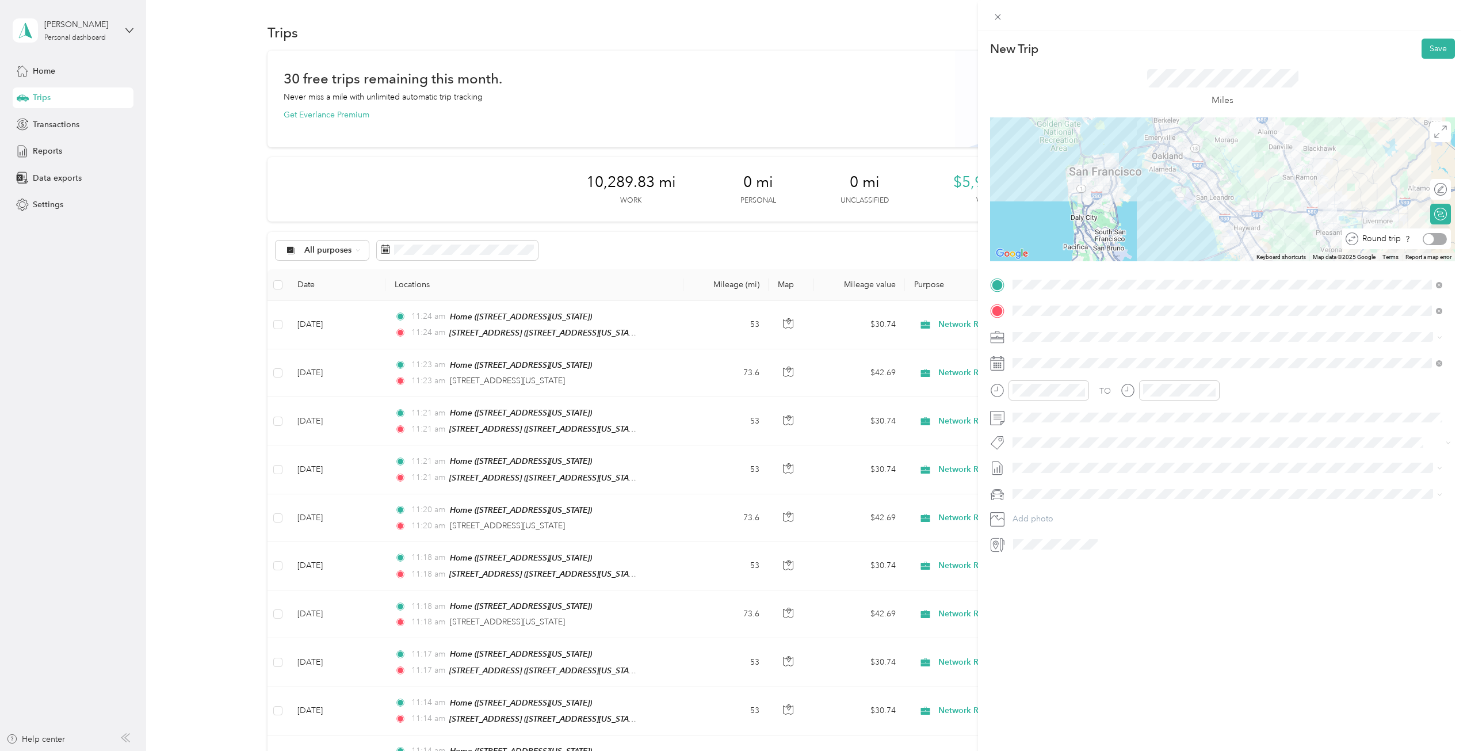
click at [1432, 241] on div at bounding box center [1435, 239] width 24 height 12
click at [1426, 47] on button "Save" at bounding box center [1438, 49] width 33 height 20
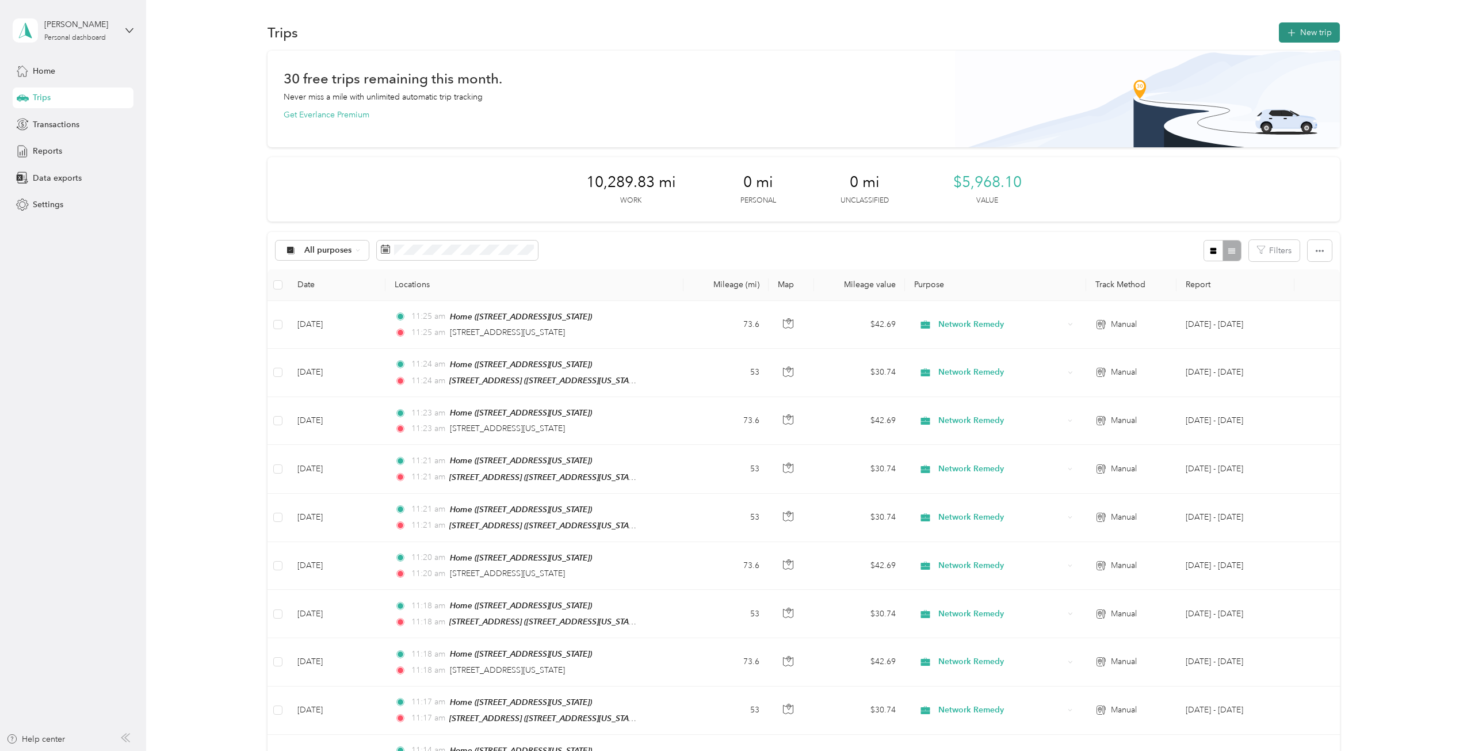
click at [1293, 37] on span "button" at bounding box center [1291, 33] width 9 height 10
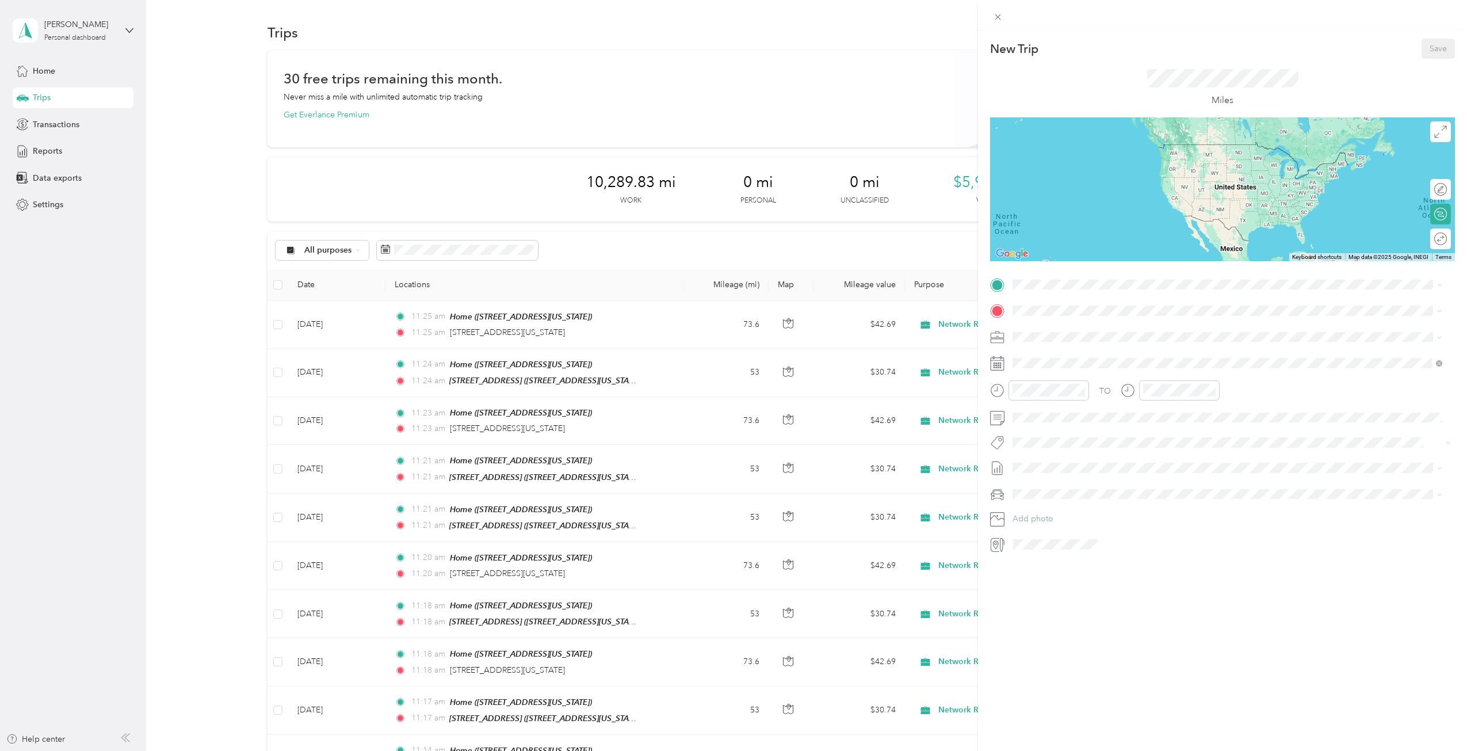
click at [1086, 375] on span "[STREET_ADDRESS][US_STATE]" at bounding box center [1092, 380] width 115 height 10
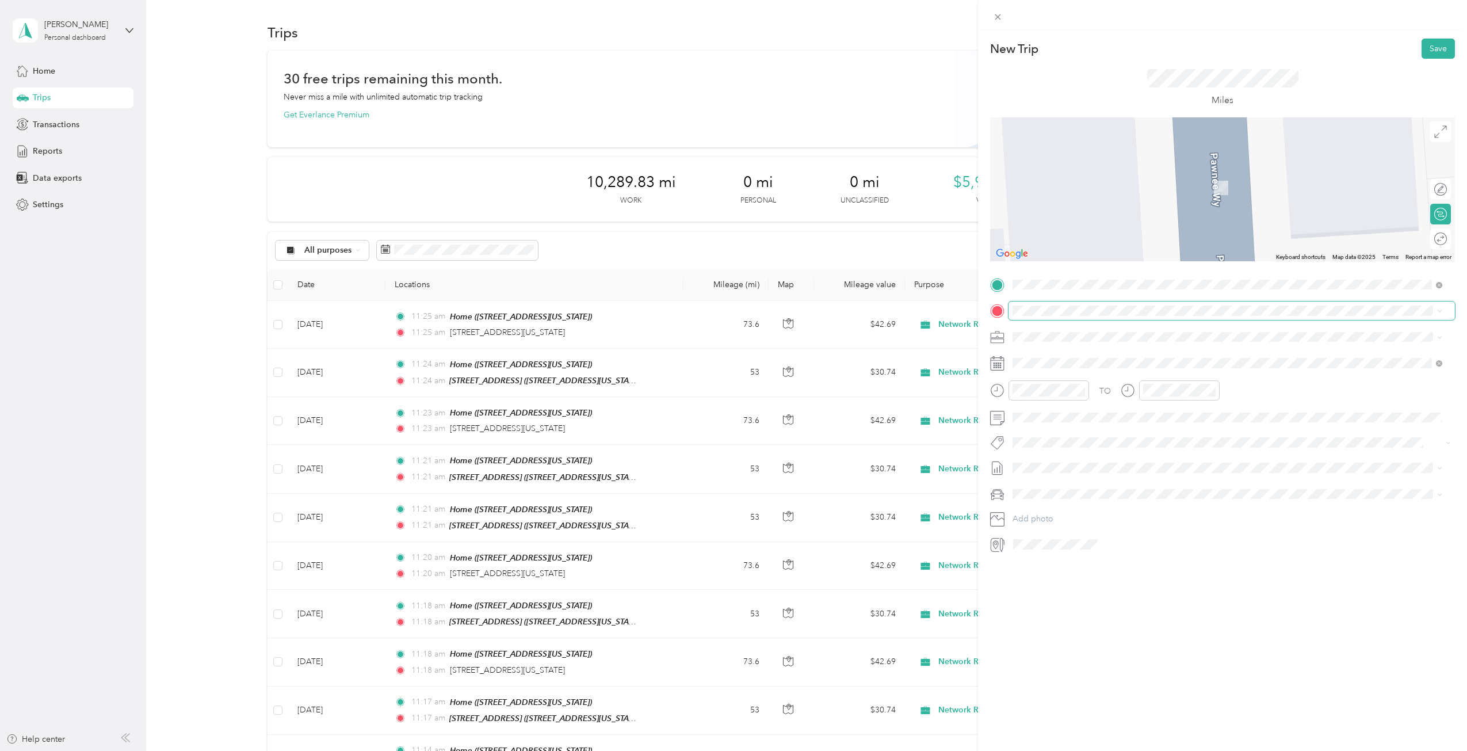
click at [1113, 316] on span at bounding box center [1232, 311] width 447 height 18
click at [1092, 590] on div "New Trip Save This trip cannot be edited because it is either under review, app…" at bounding box center [1222, 405] width 489 height 751
click at [1150, 358] on div "[STREET_ADDRESS][US_STATE]" at bounding box center [1092, 357] width 115 height 24
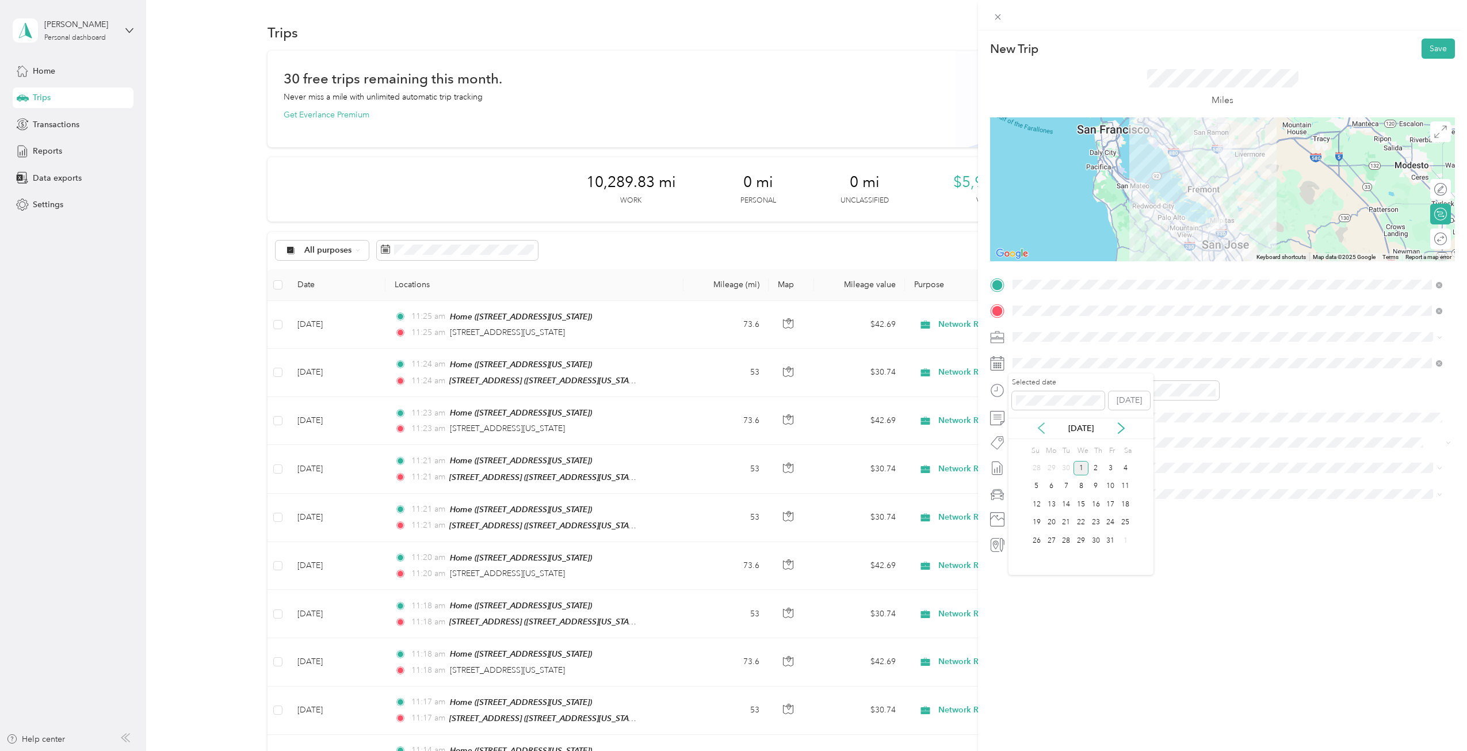
click at [1040, 423] on icon at bounding box center [1042, 428] width 12 height 12
click at [1069, 526] on div "23" at bounding box center [1066, 523] width 15 height 14
drag, startPoint x: 486, startPoint y: 507, endPoint x: 489, endPoint y: 501, distance: 6.7
drag, startPoint x: 489, startPoint y: 501, endPoint x: 746, endPoint y: 41, distance: 527.3
click at [746, 41] on div "New Trip Save This trip cannot be edited because it is either under review, app…" at bounding box center [733, 375] width 1467 height 751
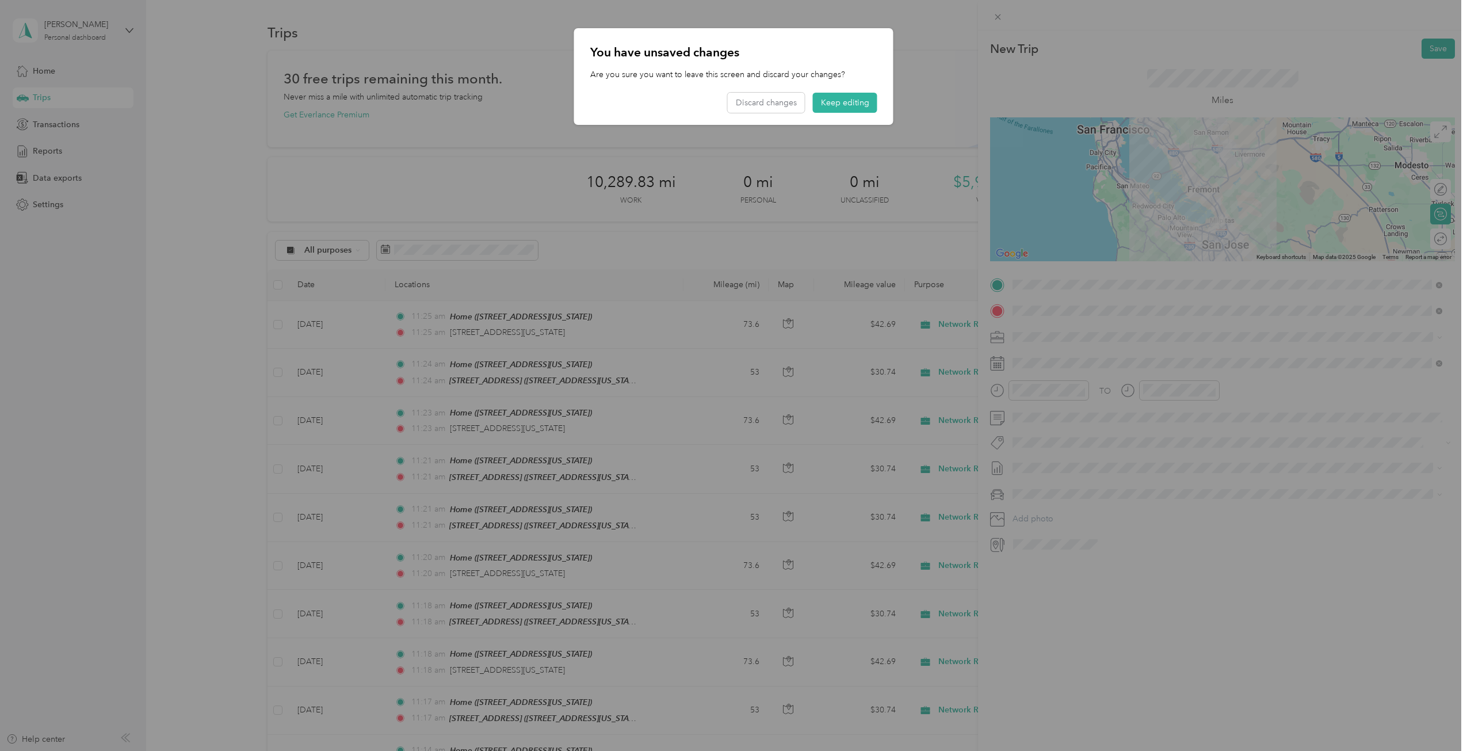
click at [1138, 30] on div at bounding box center [733, 375] width 1467 height 751
click at [859, 106] on button "Keep editing" at bounding box center [845, 103] width 64 height 20
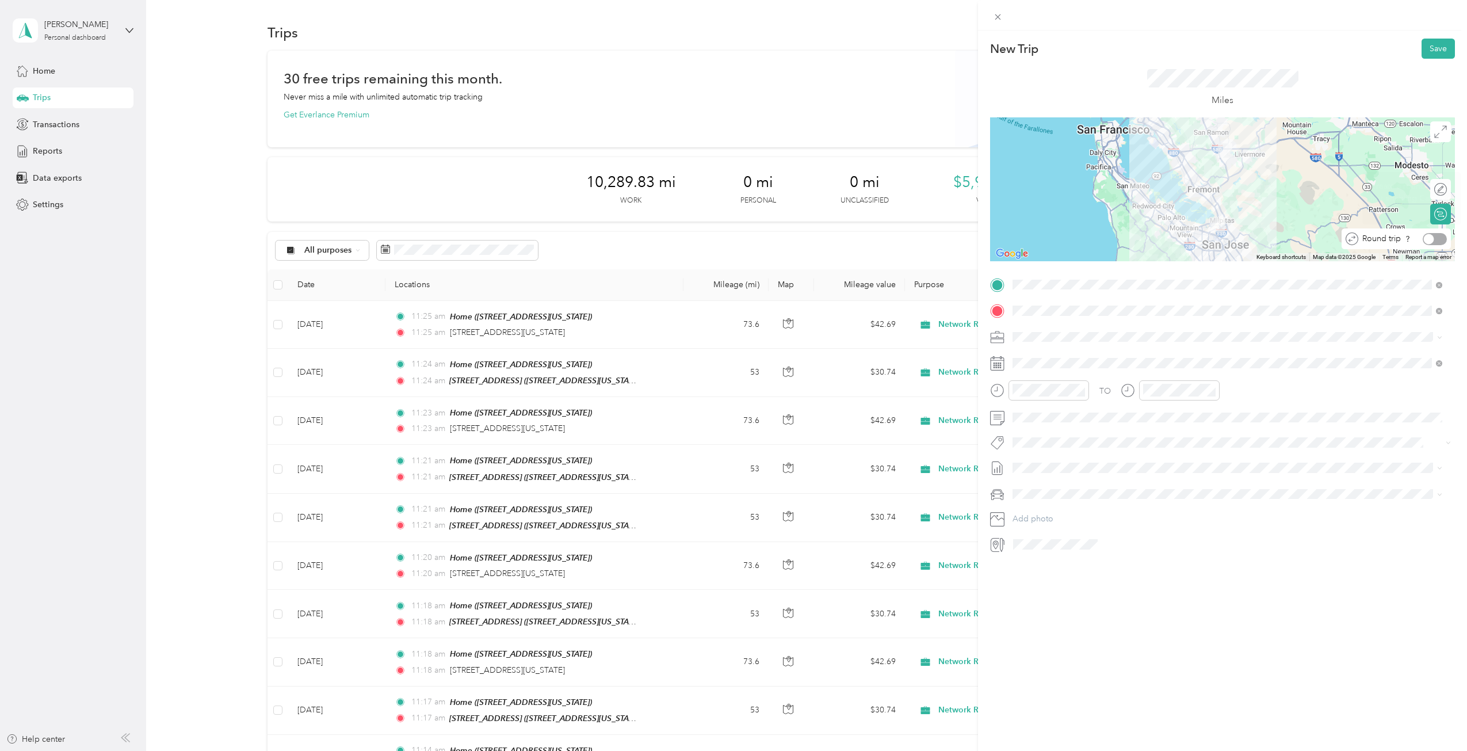
click at [1432, 238] on div at bounding box center [1435, 239] width 24 height 12
click at [1436, 42] on button "Save" at bounding box center [1438, 49] width 33 height 20
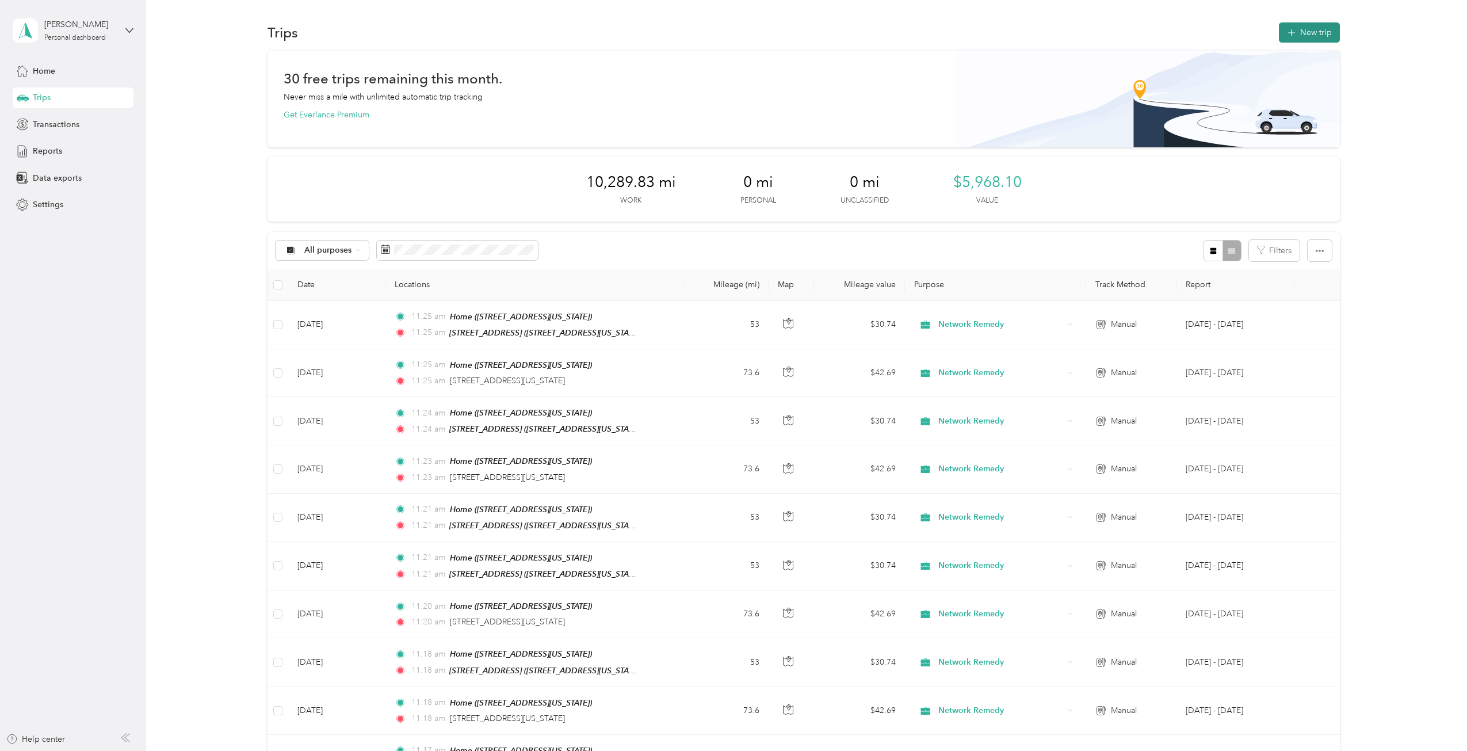
click at [1302, 30] on button "New trip" at bounding box center [1309, 32] width 61 height 20
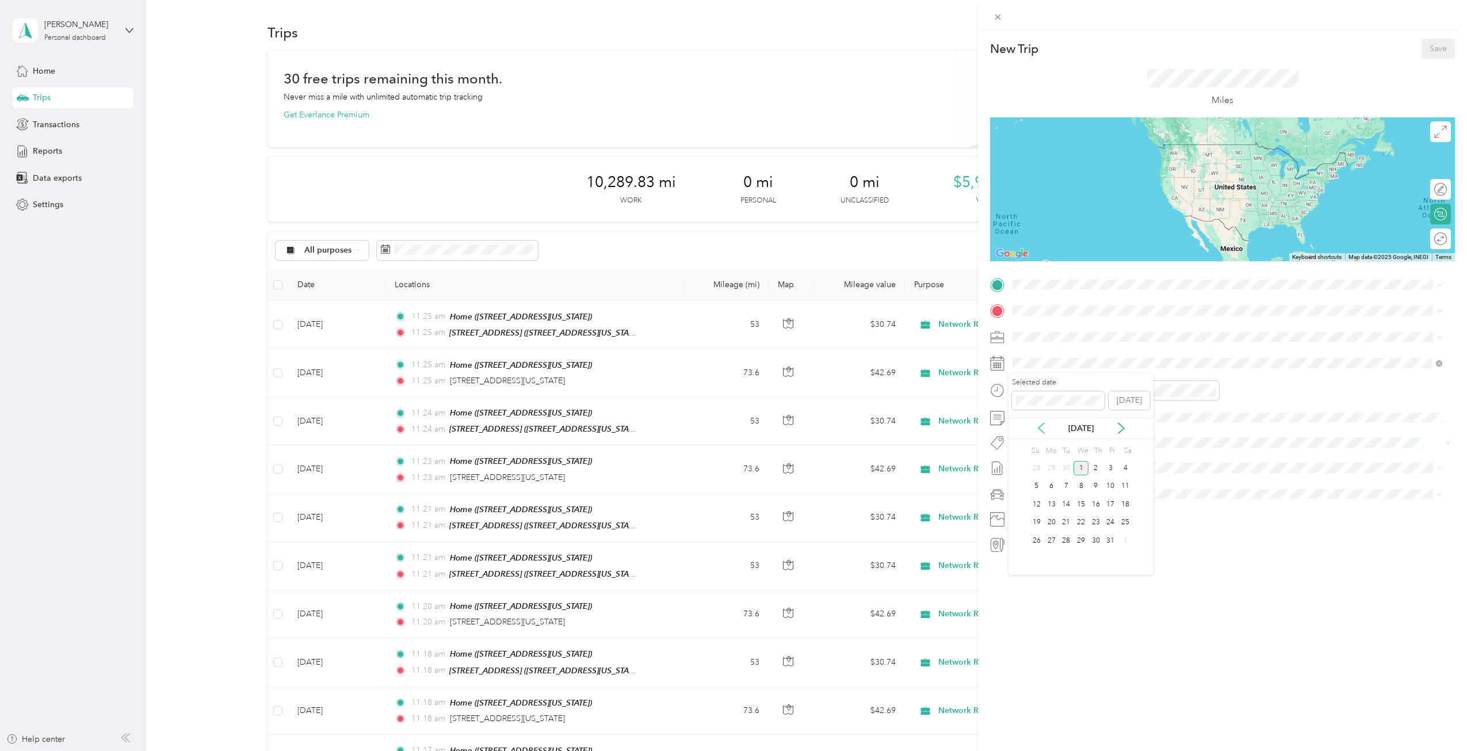
click at [1045, 428] on icon at bounding box center [1042, 428] width 12 height 12
click at [1083, 521] on div "24" at bounding box center [1081, 523] width 15 height 14
click at [1084, 374] on span "[STREET_ADDRESS][US_STATE]" at bounding box center [1092, 379] width 115 height 10
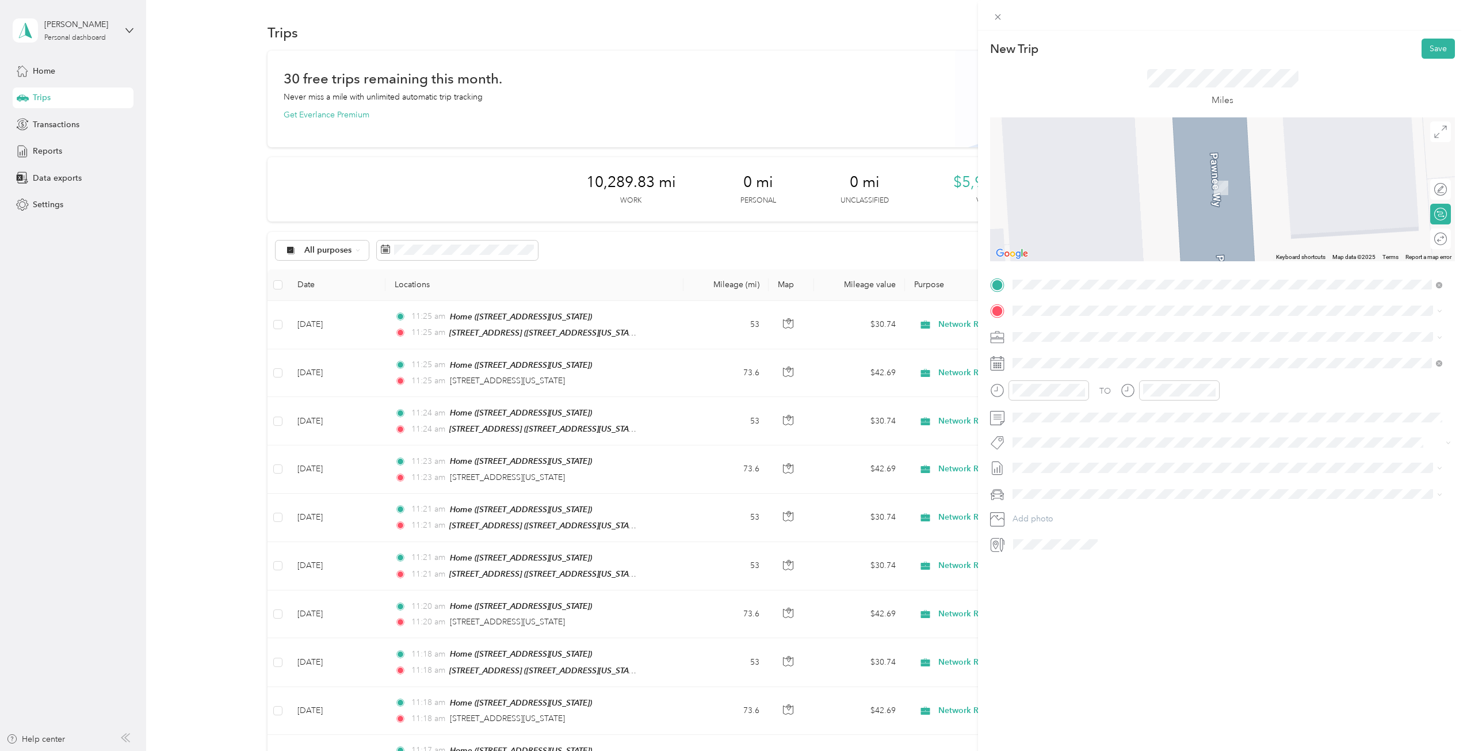
click at [1081, 360] on div "[STREET_ADDRESS][US_STATE]" at bounding box center [1092, 360] width 115 height 24
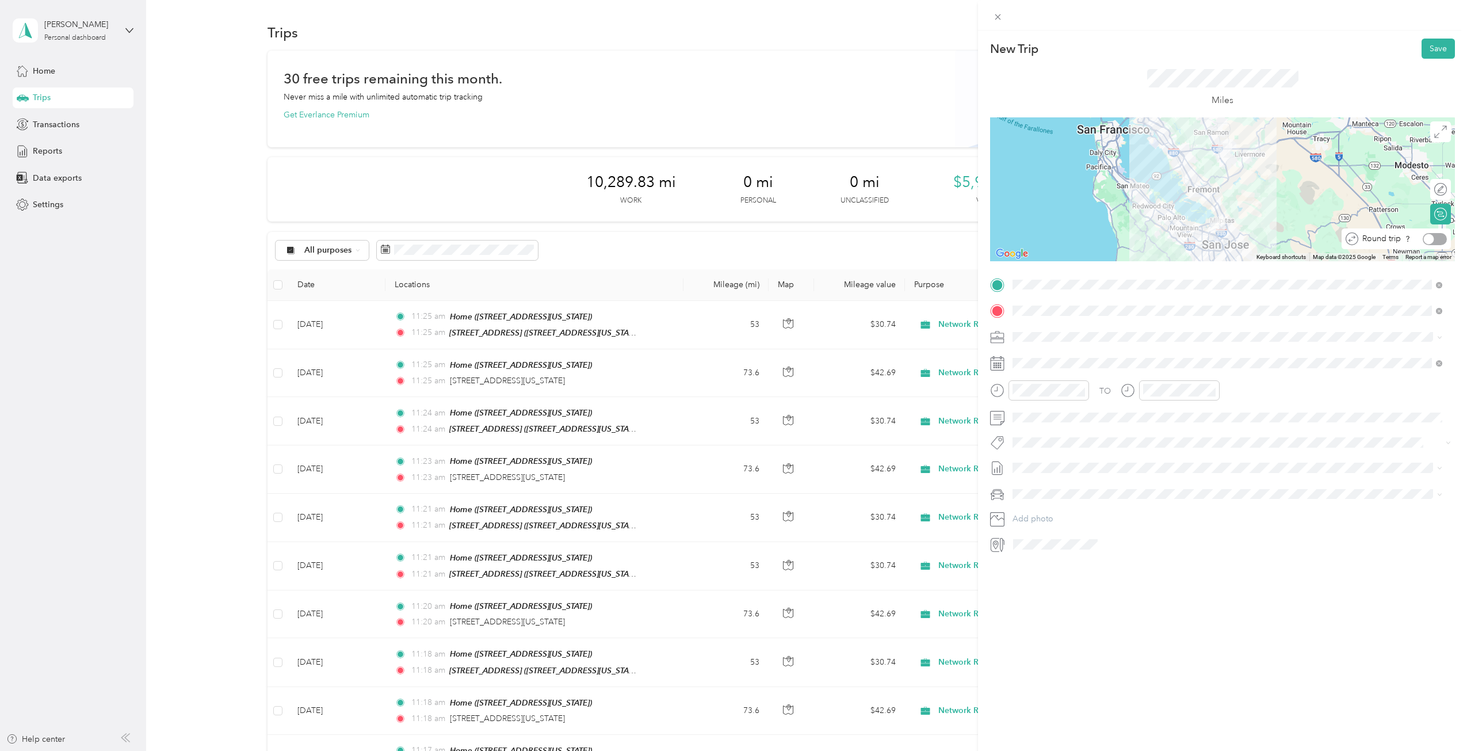
click at [1432, 236] on div at bounding box center [1435, 239] width 24 height 12
click at [1433, 45] on button "Save" at bounding box center [1438, 49] width 33 height 20
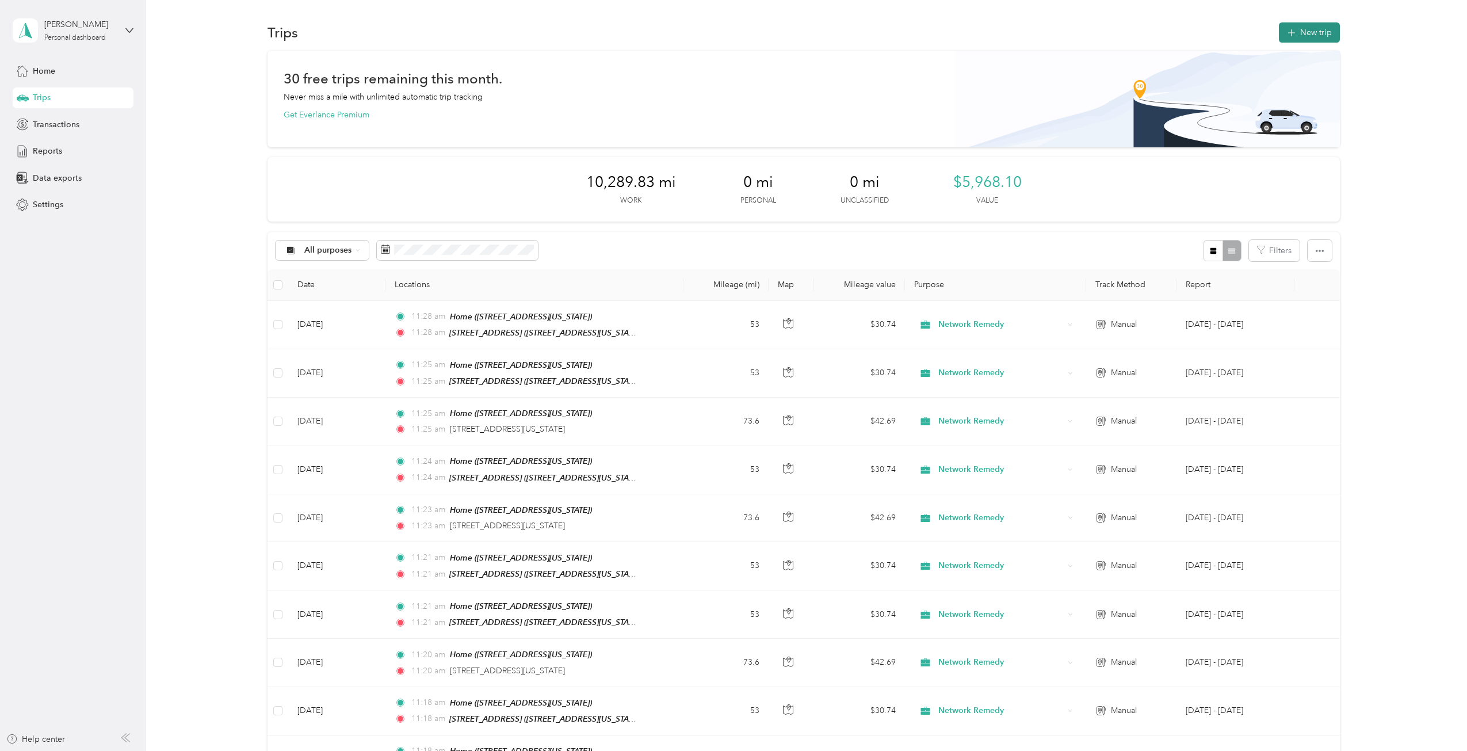
click at [1288, 26] on button "New trip" at bounding box center [1309, 32] width 61 height 20
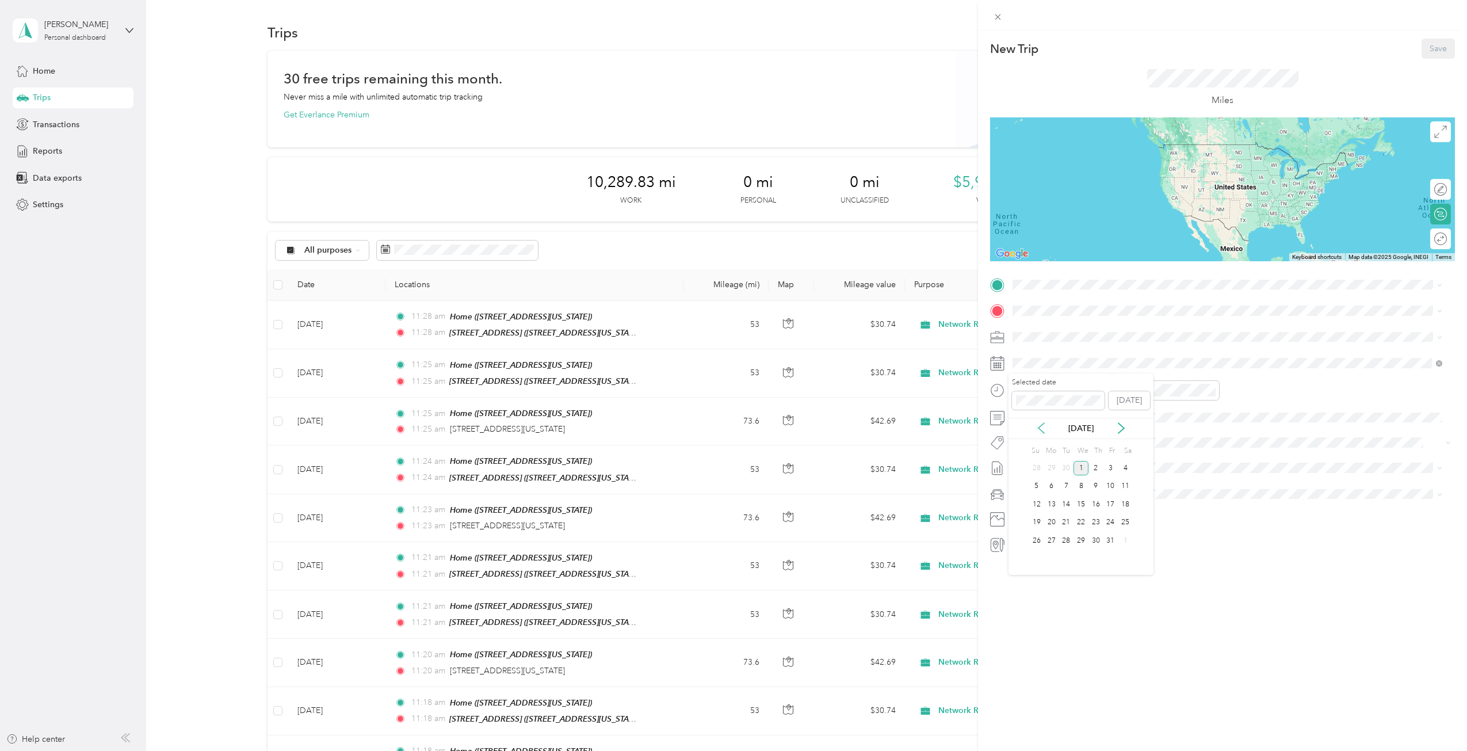
click at [1041, 426] on icon at bounding box center [1042, 428] width 6 height 10
click at [1099, 522] on div "25" at bounding box center [1096, 523] width 15 height 14
click at [1108, 329] on strong "[STREET_ADDRESS]" at bounding box center [1073, 328] width 77 height 10
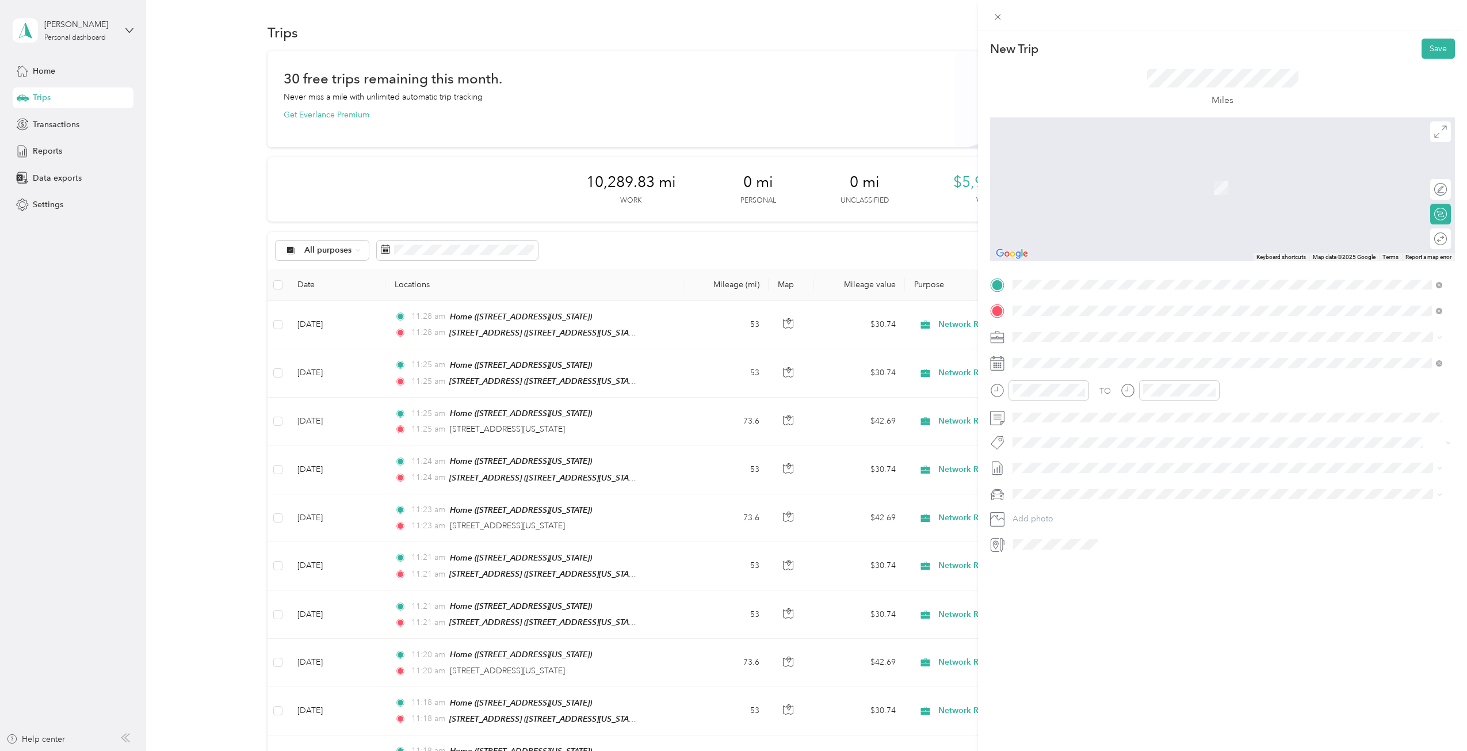
click at [1092, 350] on span "[STREET_ADDRESS][US_STATE][US_STATE]" at bounding box center [1113, 352] width 157 height 10
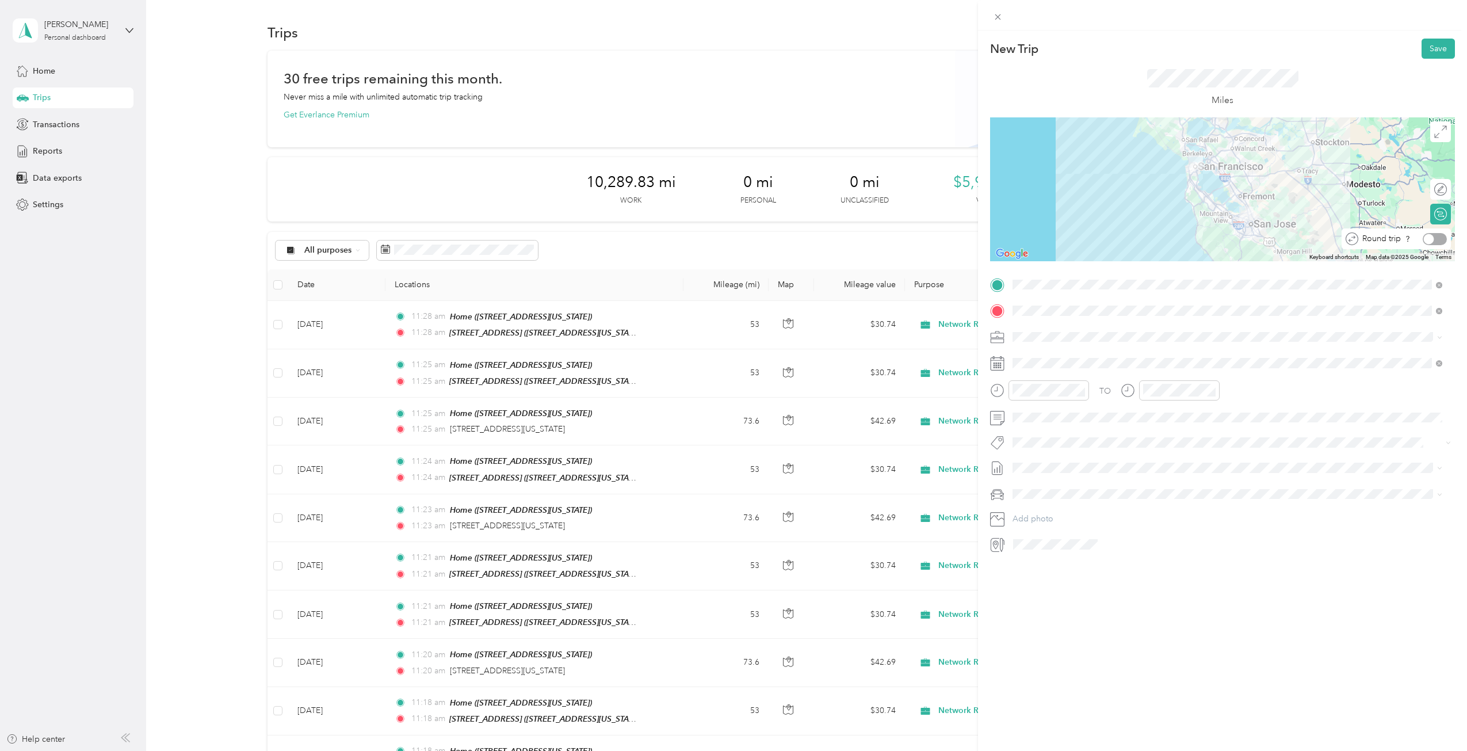
click at [1432, 240] on div at bounding box center [1435, 239] width 24 height 12
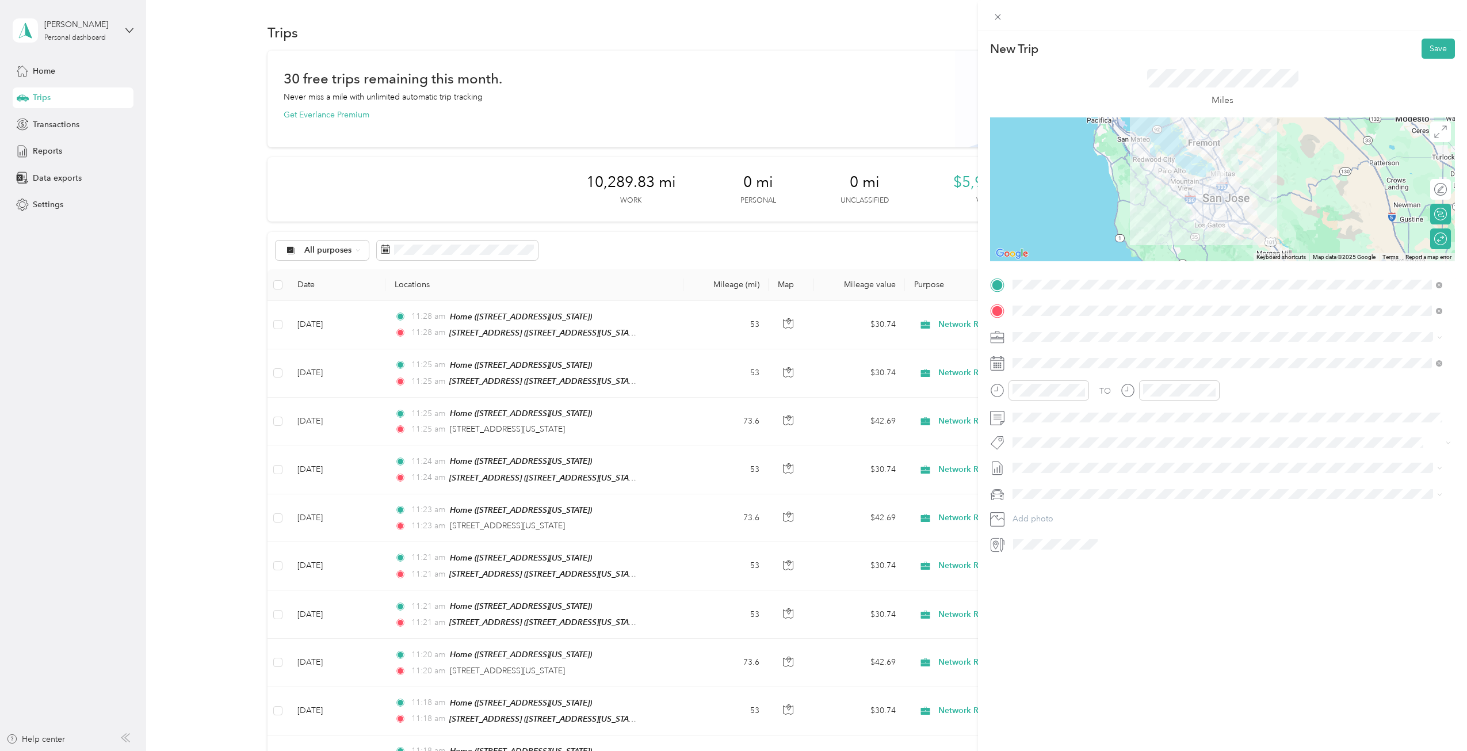
click at [1073, 381] on div "Home [STREET_ADDRESS][US_STATE]" at bounding box center [1228, 371] width 422 height 28
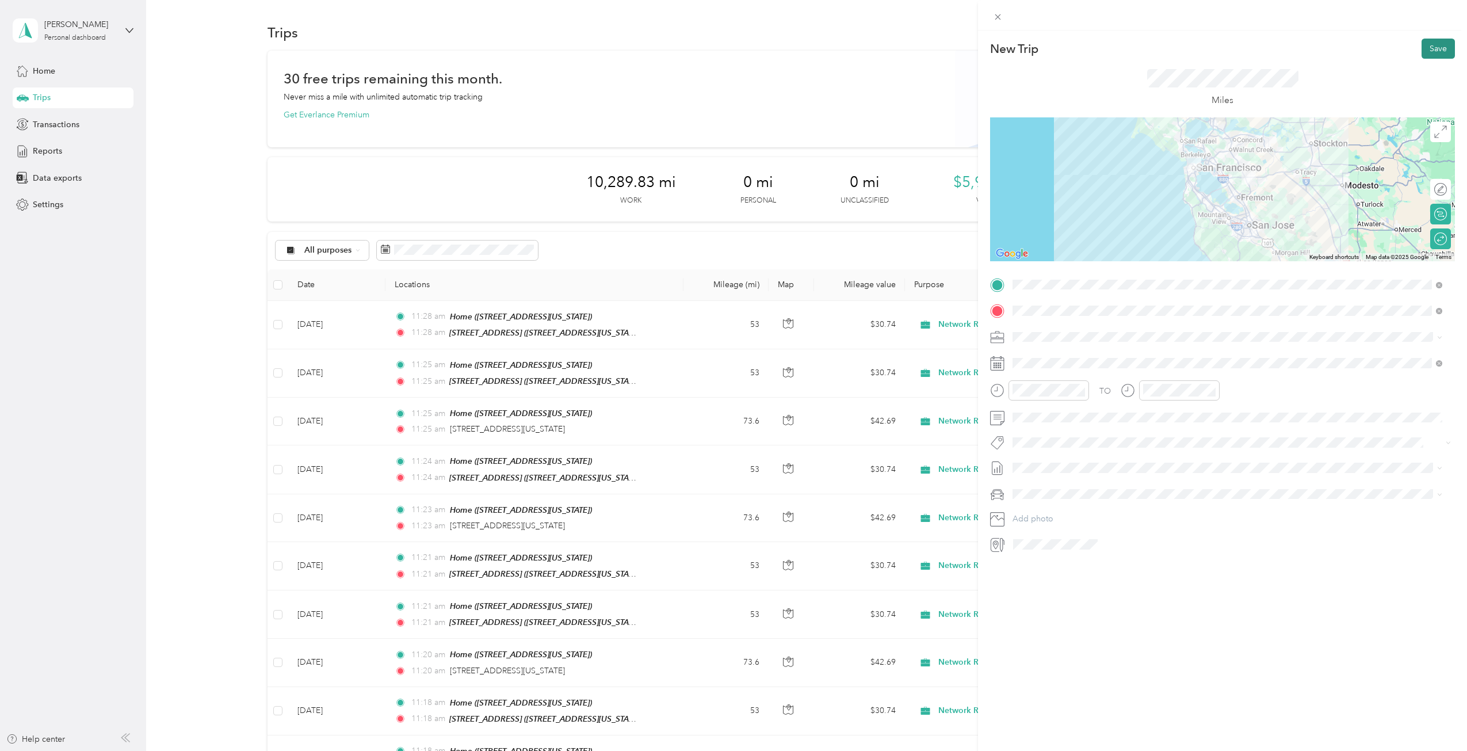
click at [1433, 53] on button "Save" at bounding box center [1438, 49] width 33 height 20
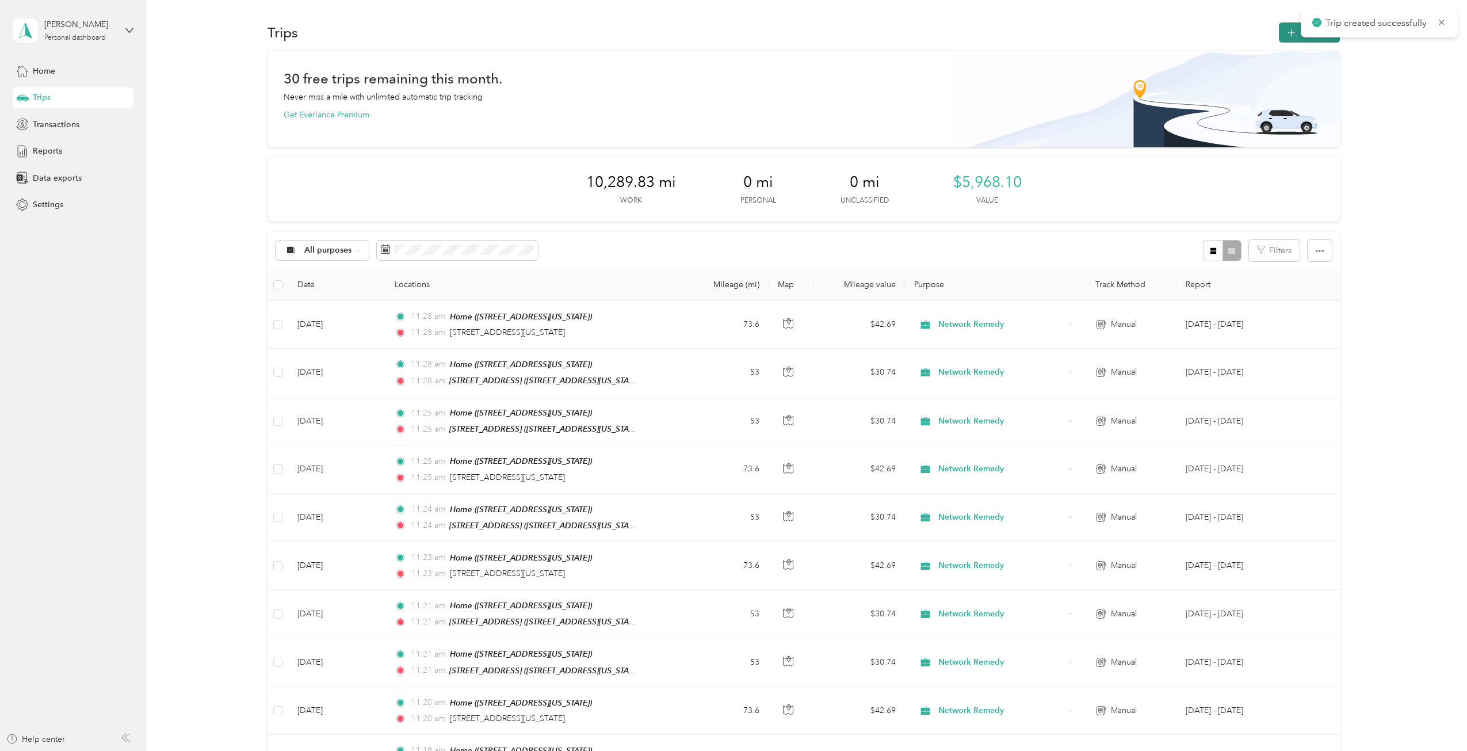
click at [1302, 34] on button "New trip" at bounding box center [1309, 32] width 61 height 20
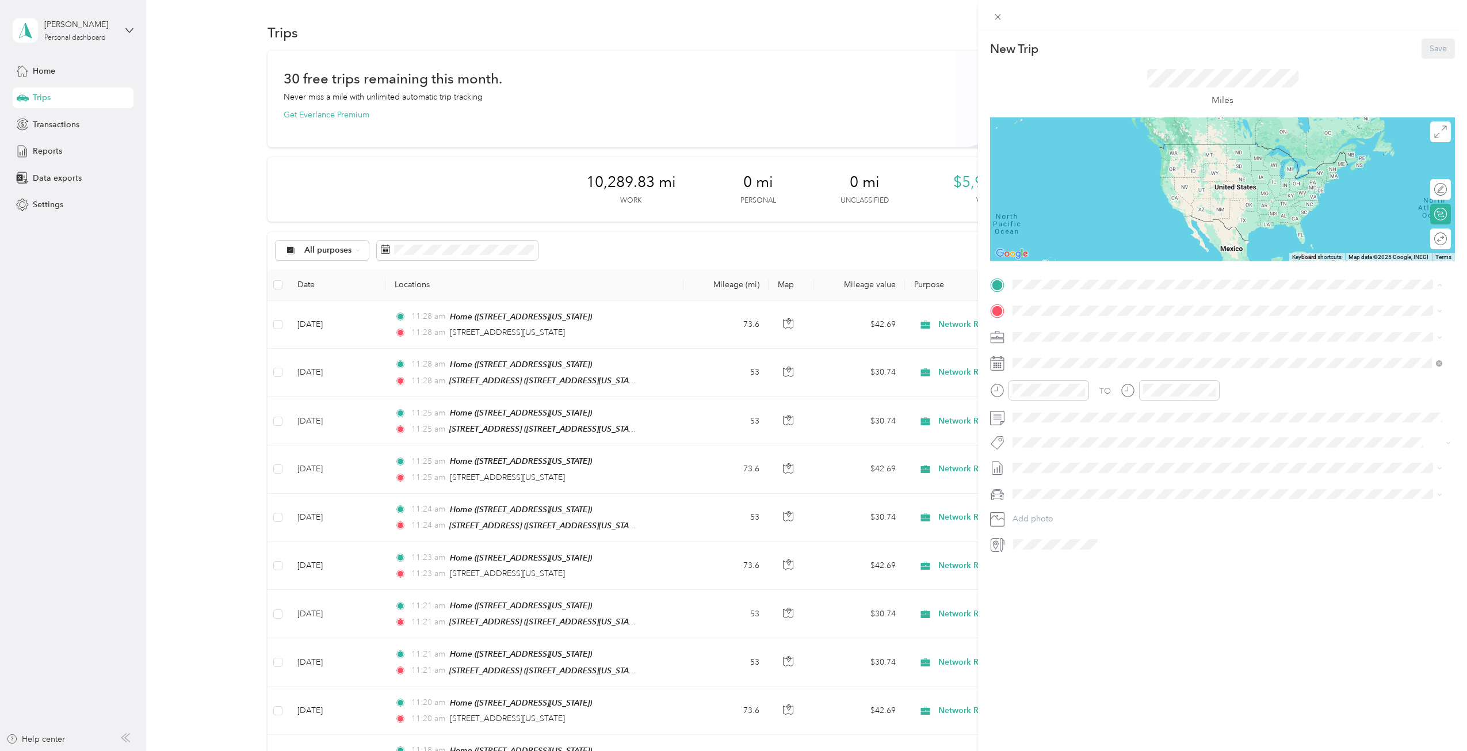
click at [1082, 370] on div "Home [STREET_ADDRESS][US_STATE]" at bounding box center [1092, 373] width 115 height 24
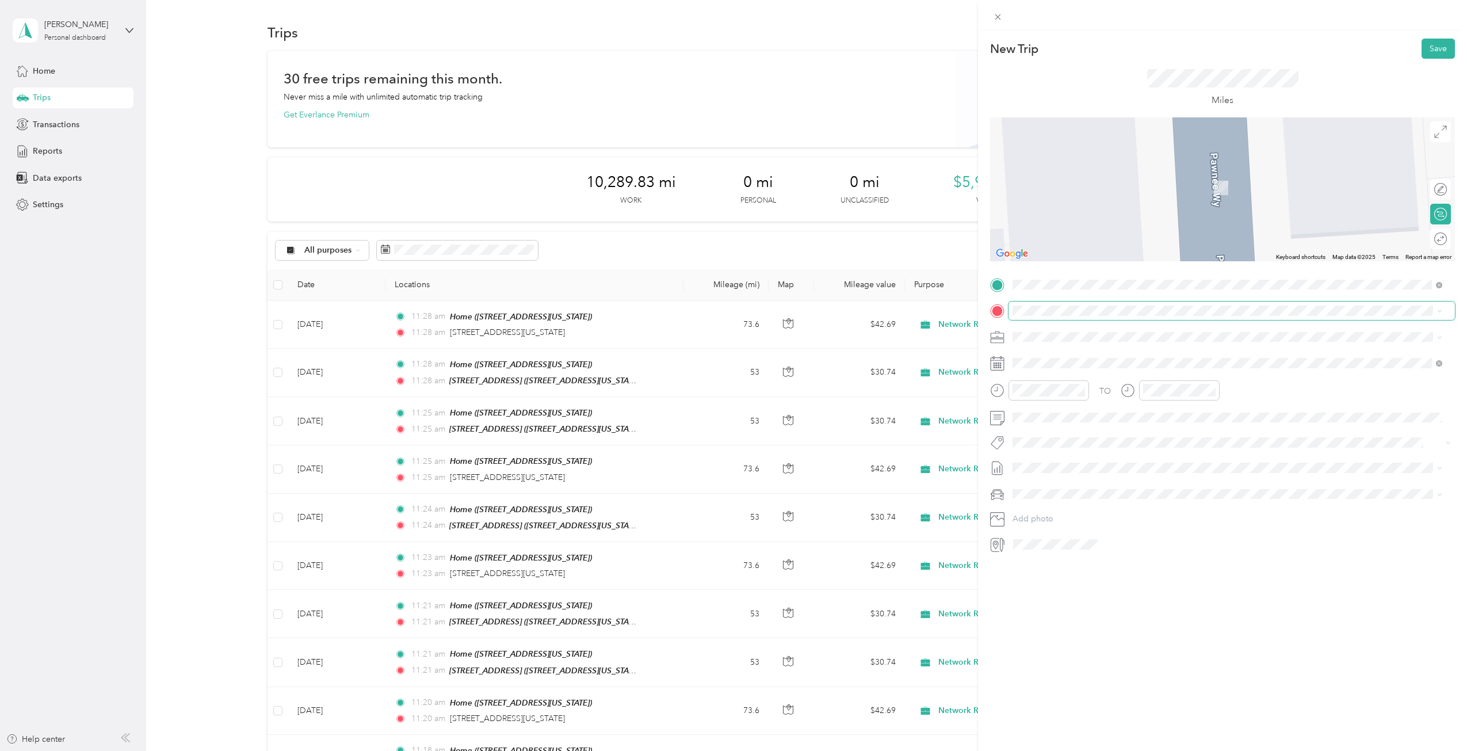
click at [1106, 319] on span at bounding box center [1232, 311] width 447 height 18
click at [1070, 354] on span "[STREET_ADDRESS][US_STATE][US_STATE]" at bounding box center [1113, 352] width 157 height 10
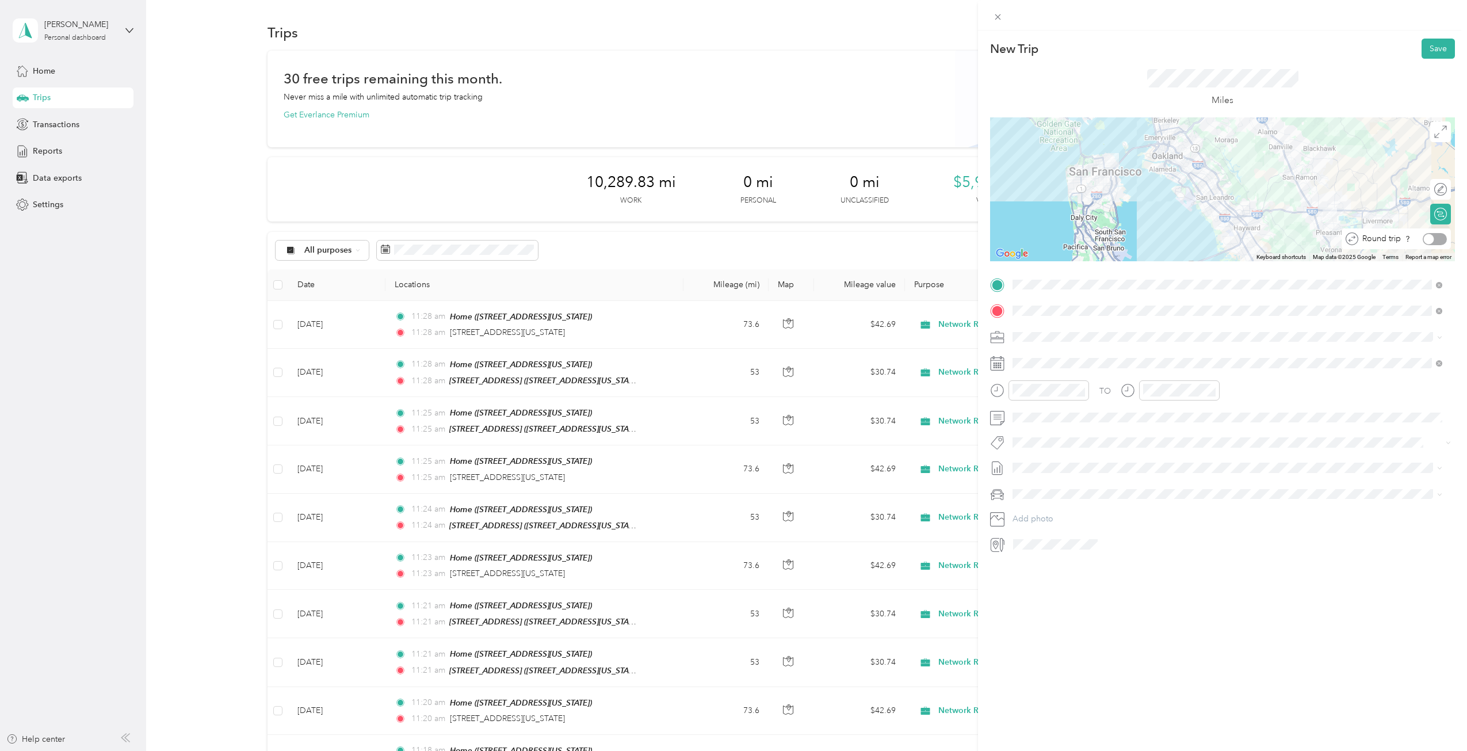
click at [1428, 238] on div at bounding box center [1435, 239] width 24 height 12
click at [1043, 433] on icon at bounding box center [1042, 428] width 12 height 12
click at [1110, 523] on div "26" at bounding box center [1111, 523] width 15 height 14
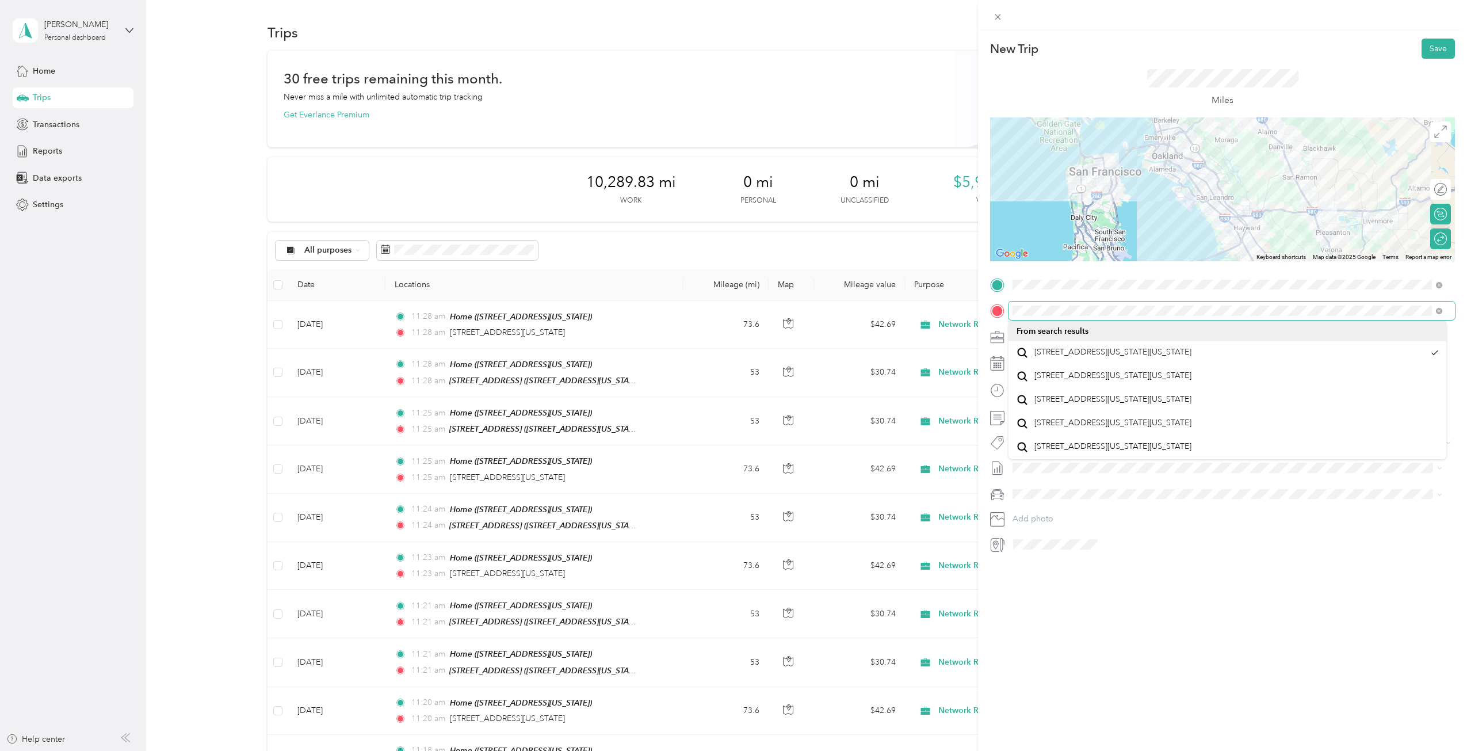
click at [871, 306] on div "New Trip Save This trip cannot be edited because it is either under review, app…" at bounding box center [733, 375] width 1467 height 751
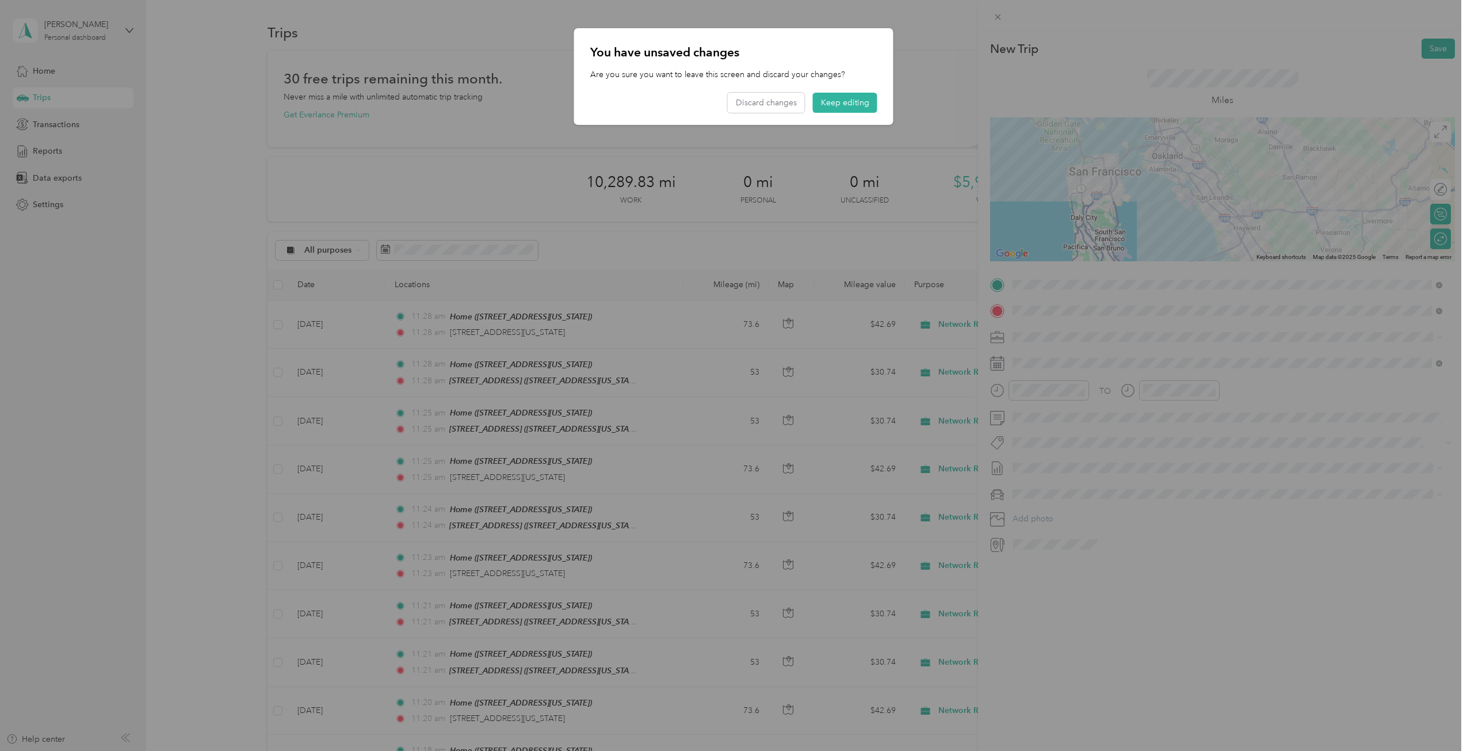
click at [1150, 359] on div "[STREET_ADDRESS][US_STATE]" at bounding box center [1092, 363] width 115 height 24
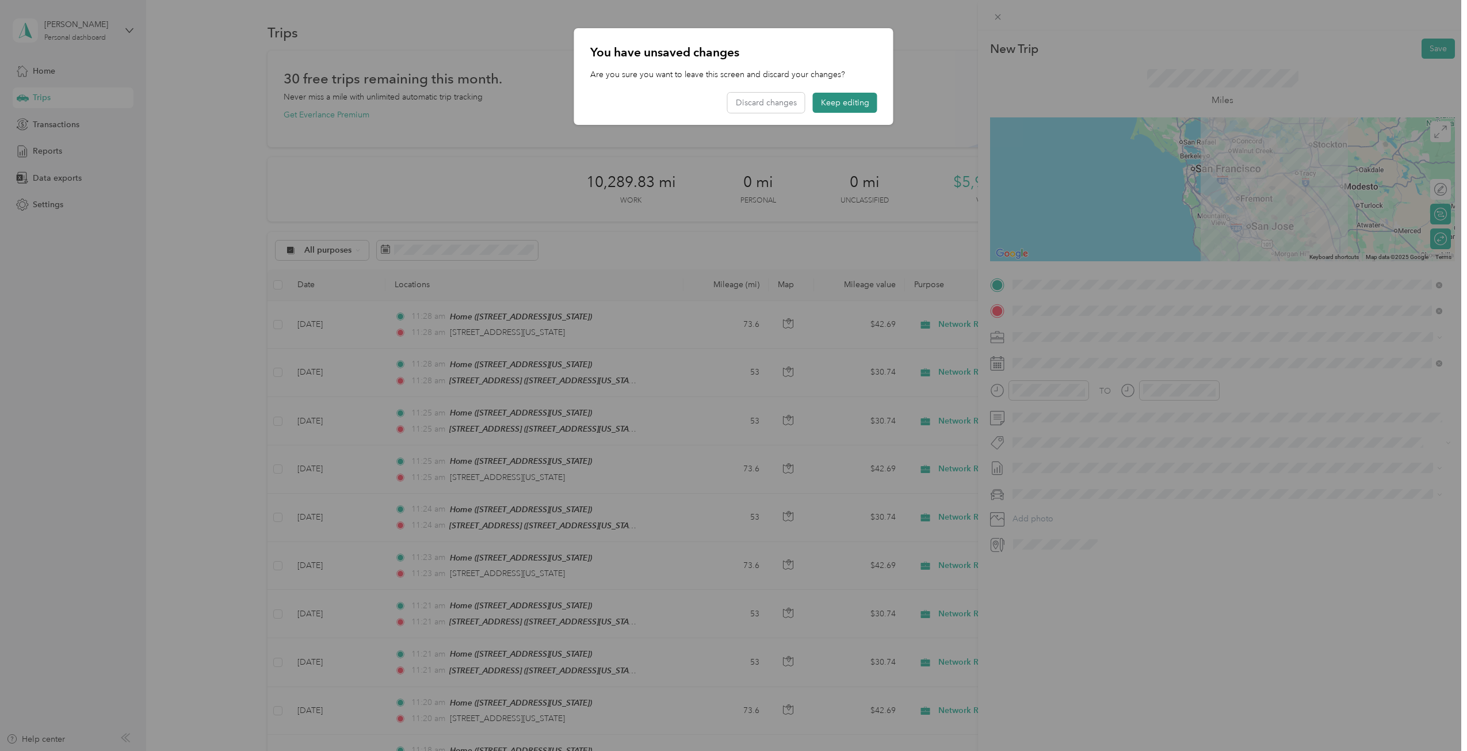
click at [850, 100] on button "Keep editing" at bounding box center [845, 103] width 64 height 20
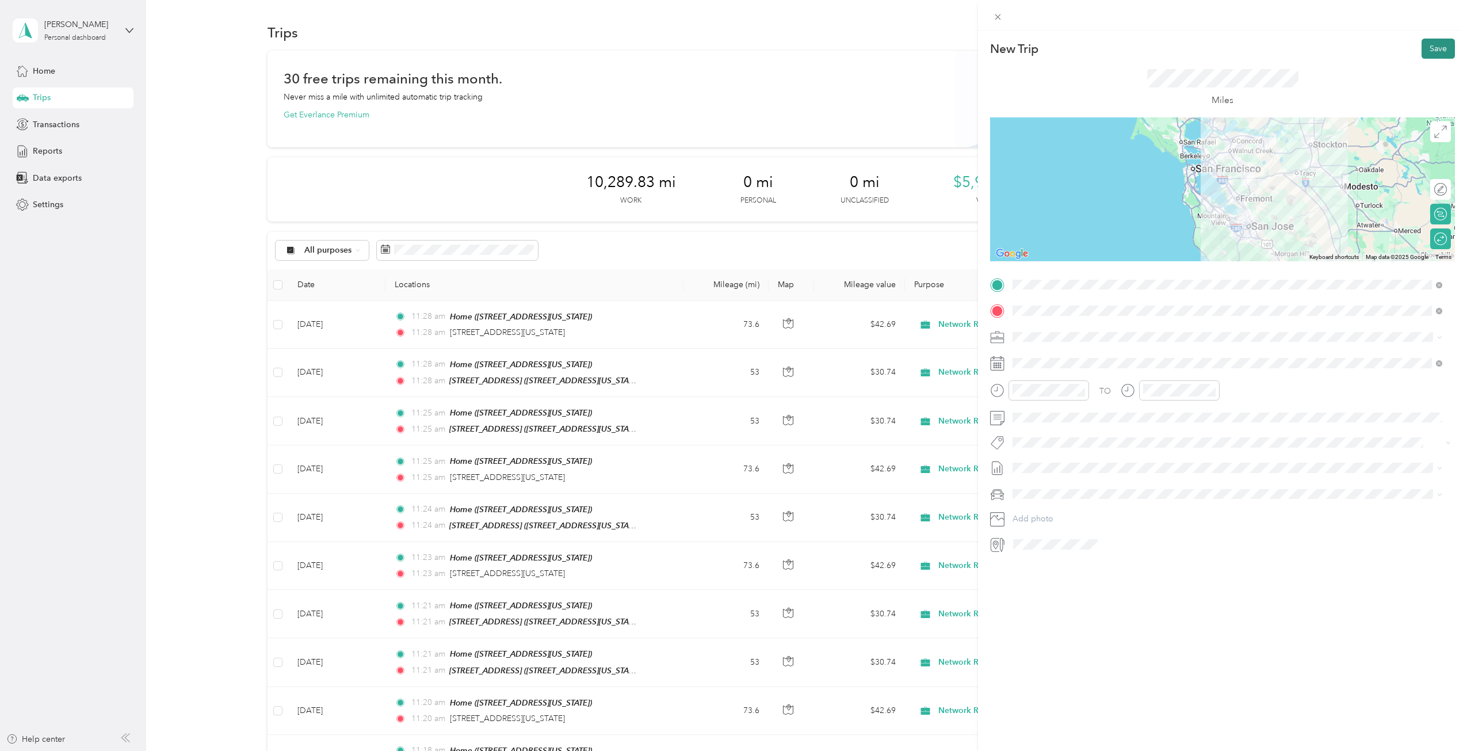
click at [1427, 42] on button "Save" at bounding box center [1438, 49] width 33 height 20
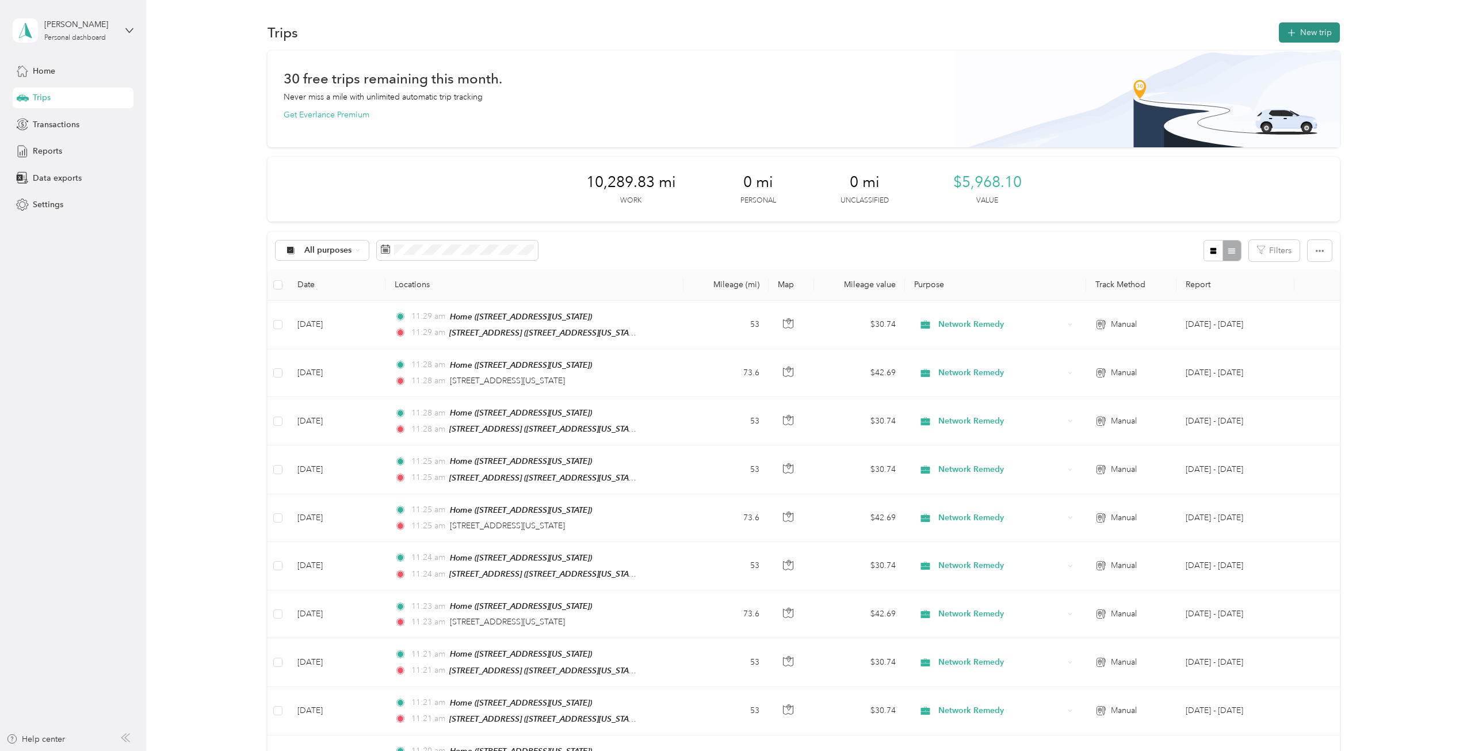
click at [1305, 32] on button "New trip" at bounding box center [1309, 32] width 61 height 20
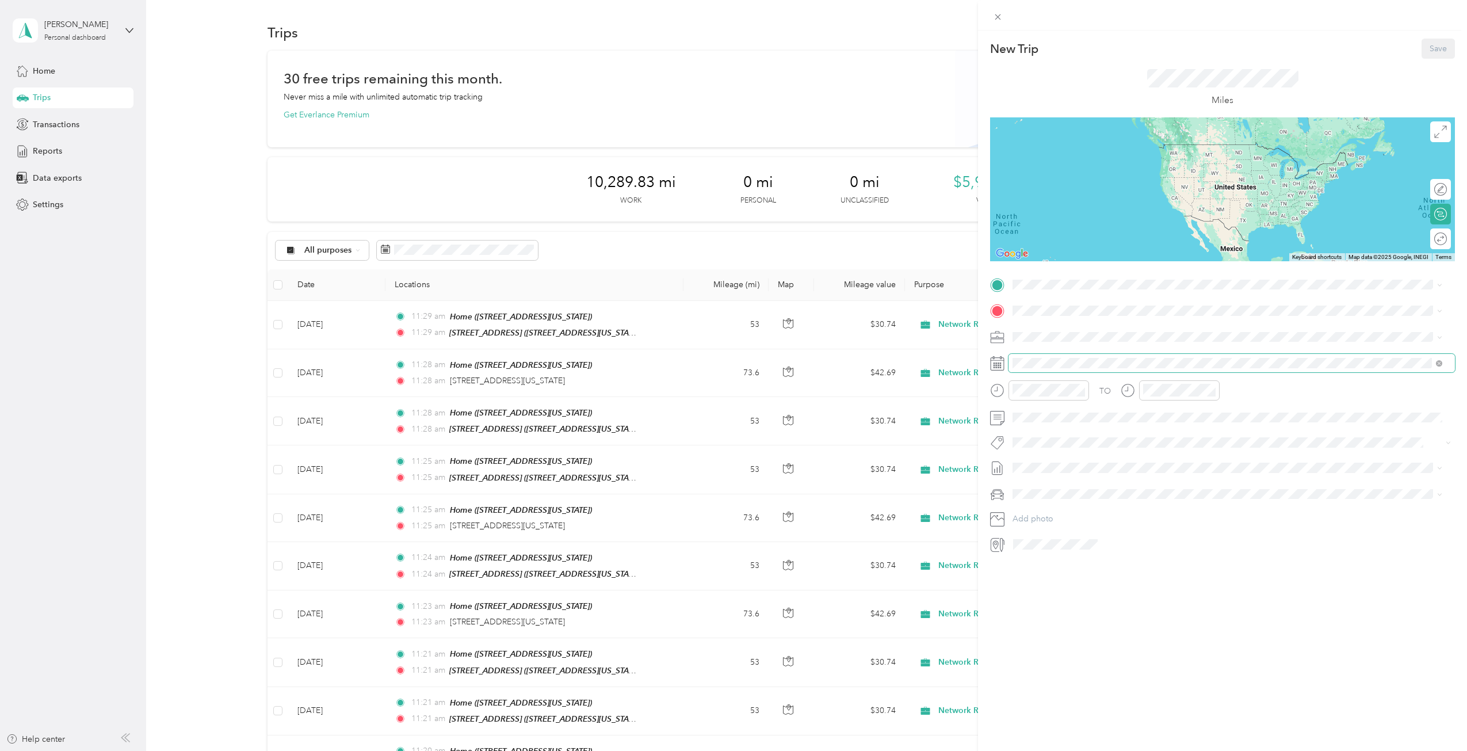
click at [1074, 357] on span at bounding box center [1232, 363] width 447 height 18
click at [1041, 433] on icon at bounding box center [1042, 428] width 12 height 12
click at [1051, 545] on div "29" at bounding box center [1051, 540] width 15 height 14
click at [1074, 331] on div "[STREET_ADDRESS][US_STATE]" at bounding box center [1092, 334] width 115 height 24
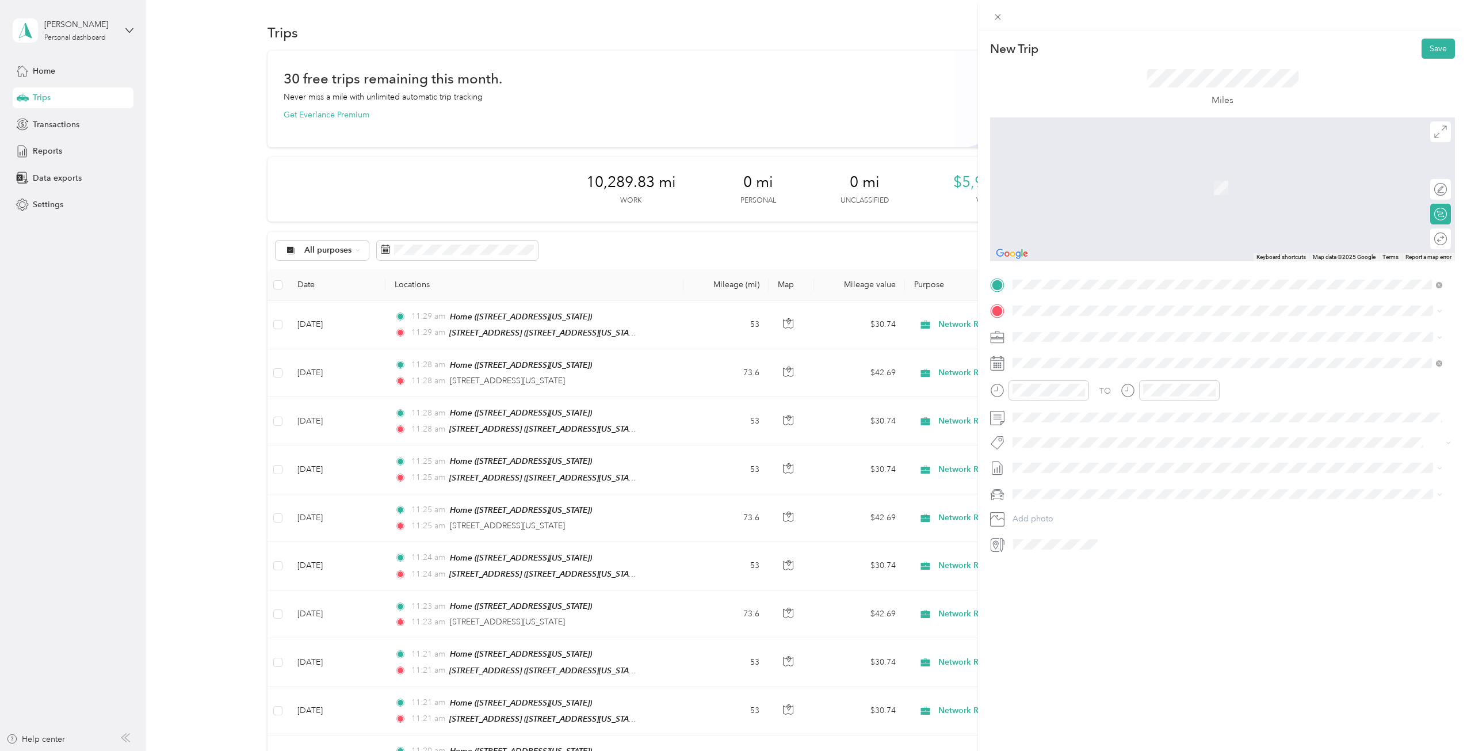
click at [1126, 368] on ol "From search results [GEOGRAPHIC_DATA][US_STATE][US_STATE] [STREET_ADDRESS][GEOG…" at bounding box center [1228, 388] width 438 height 138
click at [1432, 239] on div "Round trip" at bounding box center [1402, 239] width 89 height 12
click at [1429, 238] on div "Round trip" at bounding box center [1402, 239] width 89 height 12
click at [1428, 238] on div "Round trip" at bounding box center [1402, 239] width 89 height 12
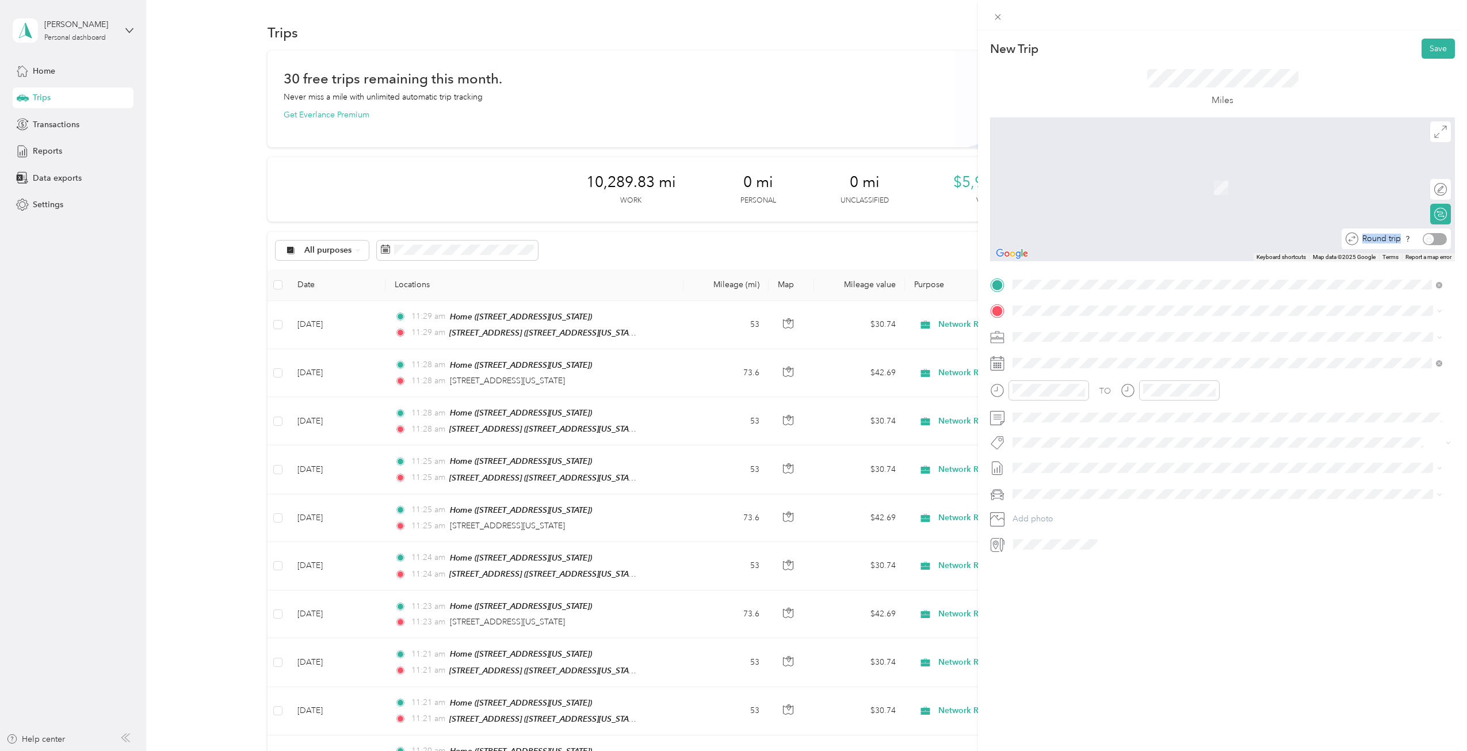
click at [1428, 238] on div "Round trip" at bounding box center [1402, 239] width 89 height 12
drag, startPoint x: 1171, startPoint y: 605, endPoint x: 1137, endPoint y: 541, distance: 72.6
click at [1171, 605] on div "New Trip Save This trip cannot be edited because it is either under review, app…" at bounding box center [1222, 405] width 489 height 751
click at [1115, 356] on span "[STREET_ADDRESS][US_STATE][US_STATE]" at bounding box center [1113, 352] width 157 height 10
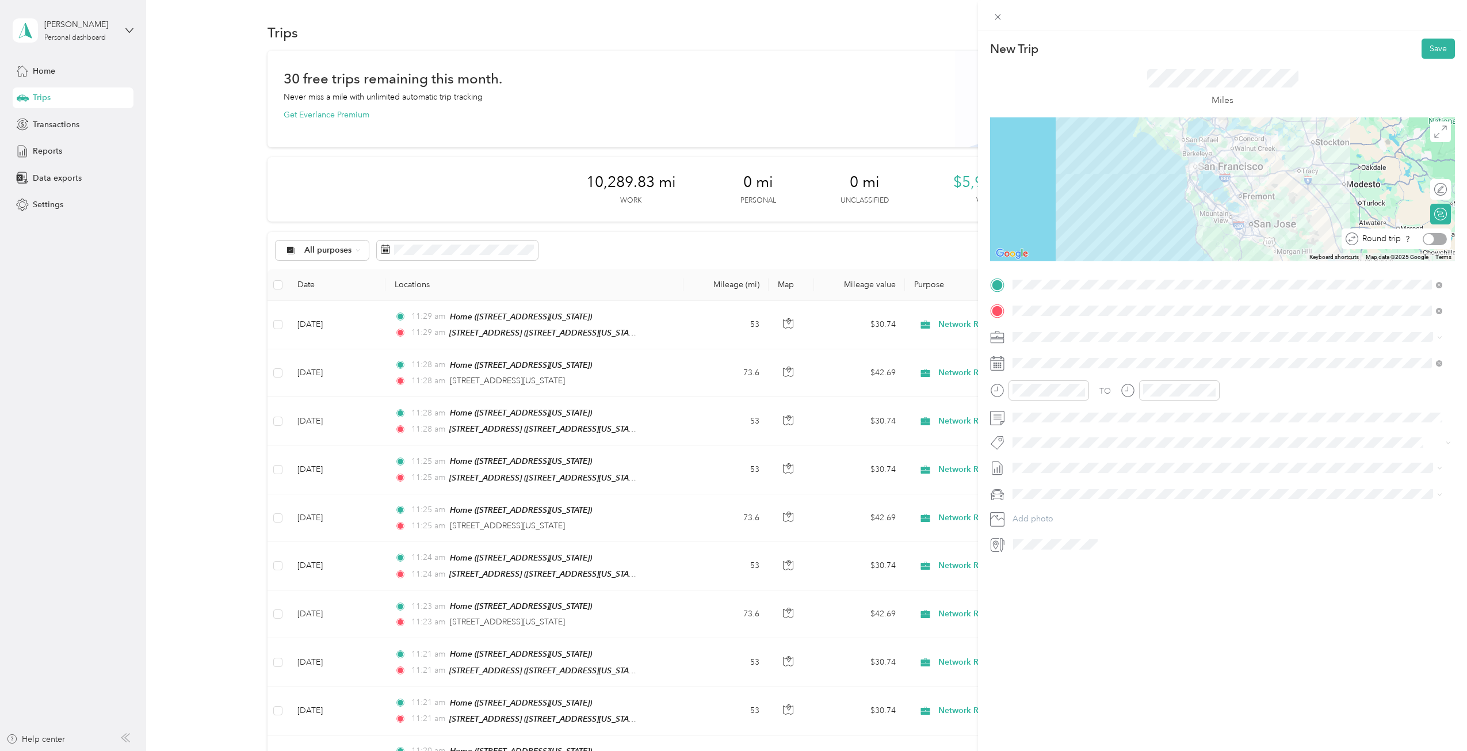
click at [1433, 241] on div at bounding box center [1435, 239] width 24 height 12
click at [1095, 371] on div "Home [STREET_ADDRESS][US_STATE]" at bounding box center [1092, 373] width 115 height 24
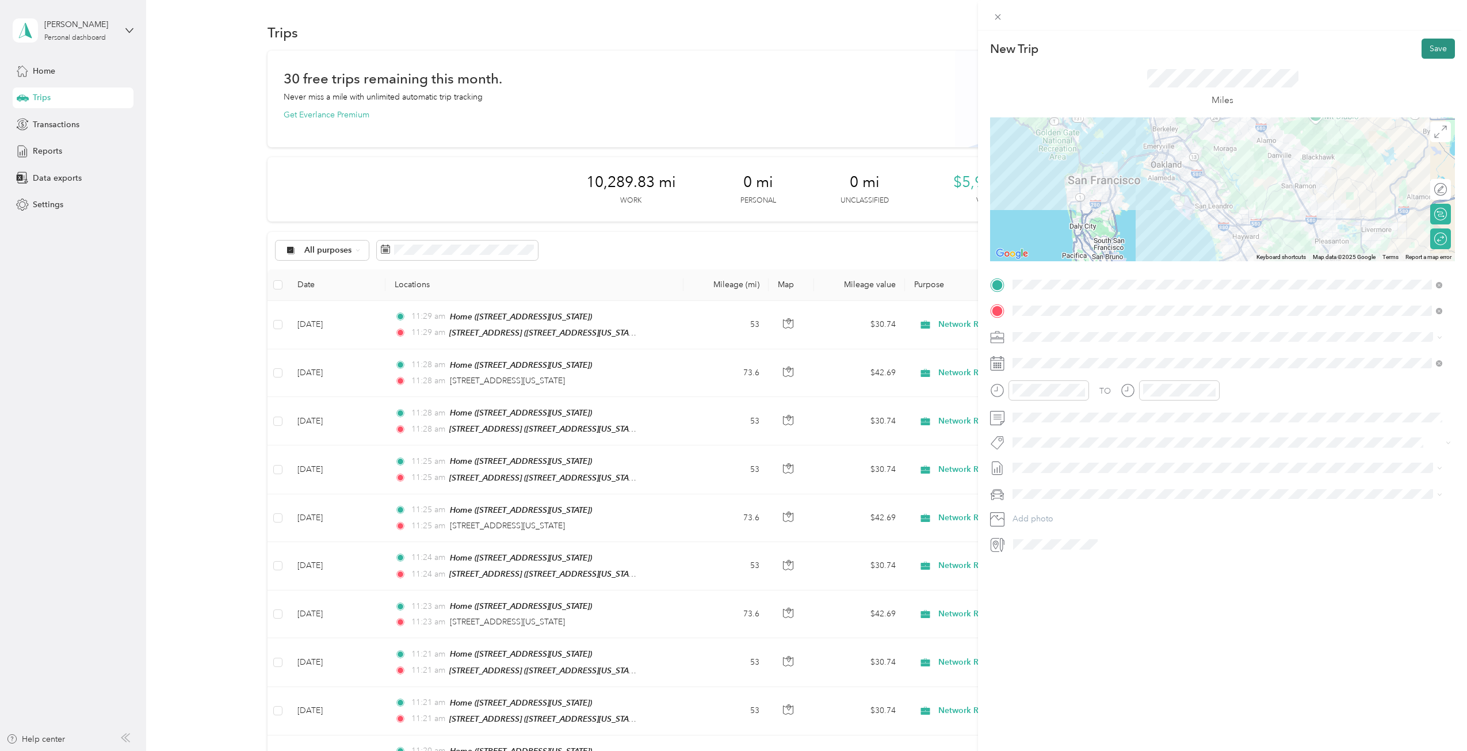
click at [1431, 43] on button "Save" at bounding box center [1438, 49] width 33 height 20
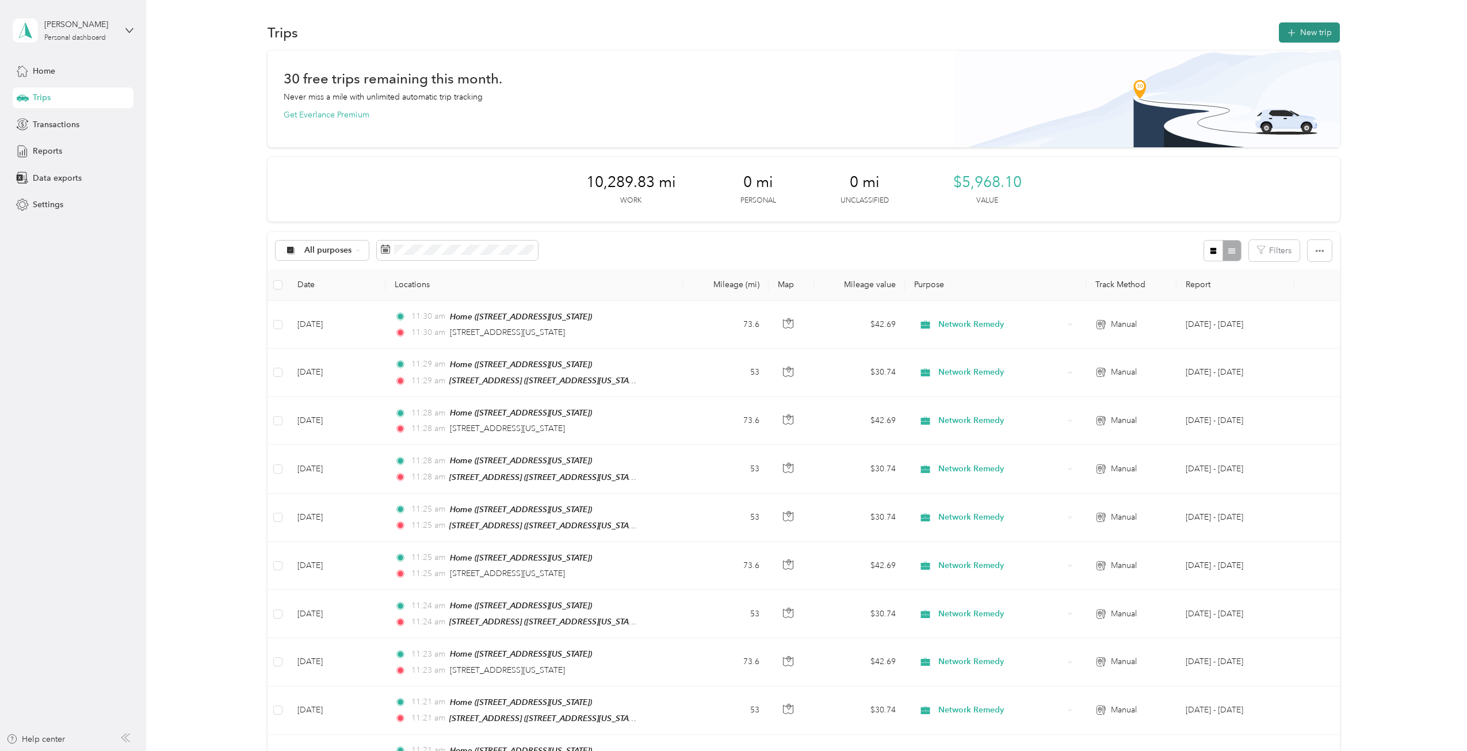
click at [1287, 33] on icon "button" at bounding box center [1291, 32] width 13 height 13
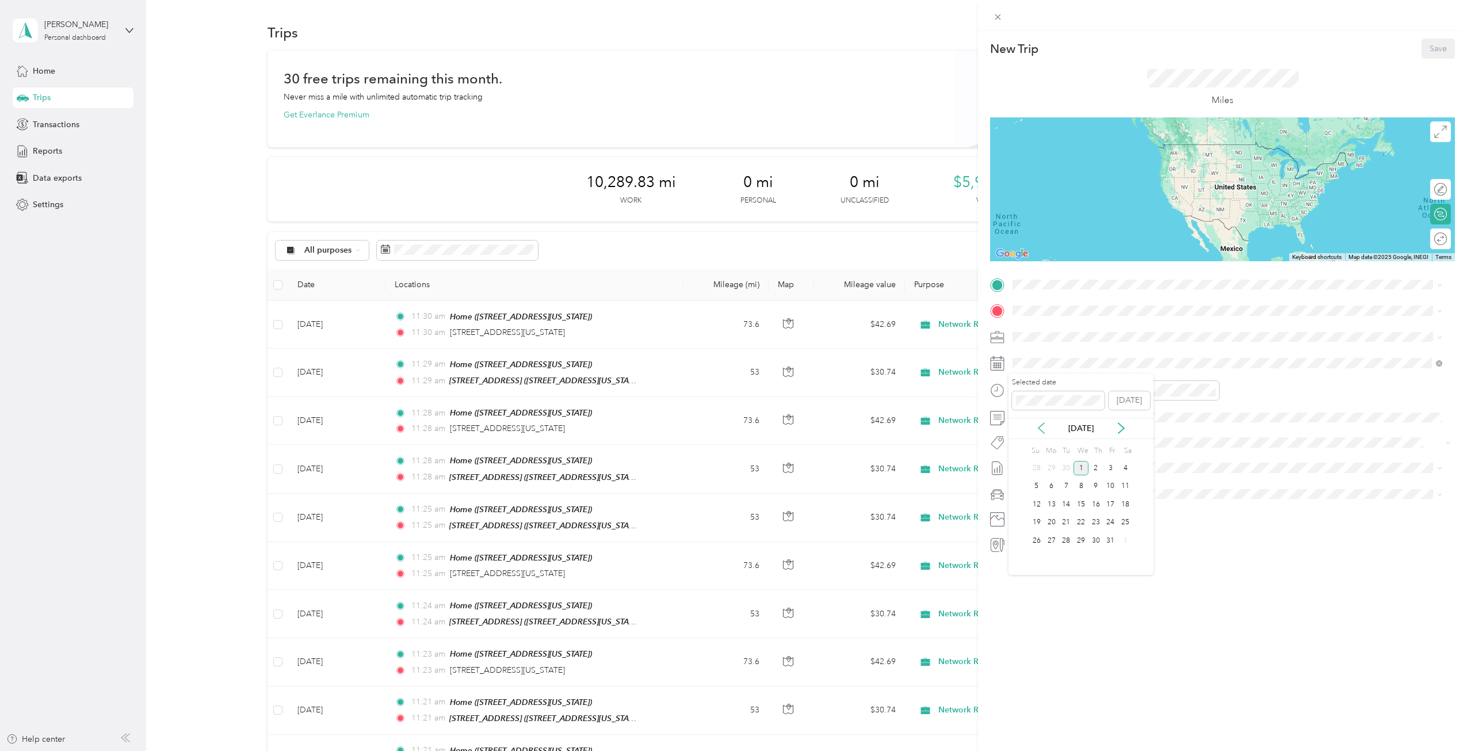
click at [1037, 426] on icon at bounding box center [1042, 428] width 12 height 12
click at [1067, 541] on div "30" at bounding box center [1066, 540] width 15 height 14
click at [1101, 383] on div "Home [STREET_ADDRESS][US_STATE]" at bounding box center [1228, 372] width 422 height 28
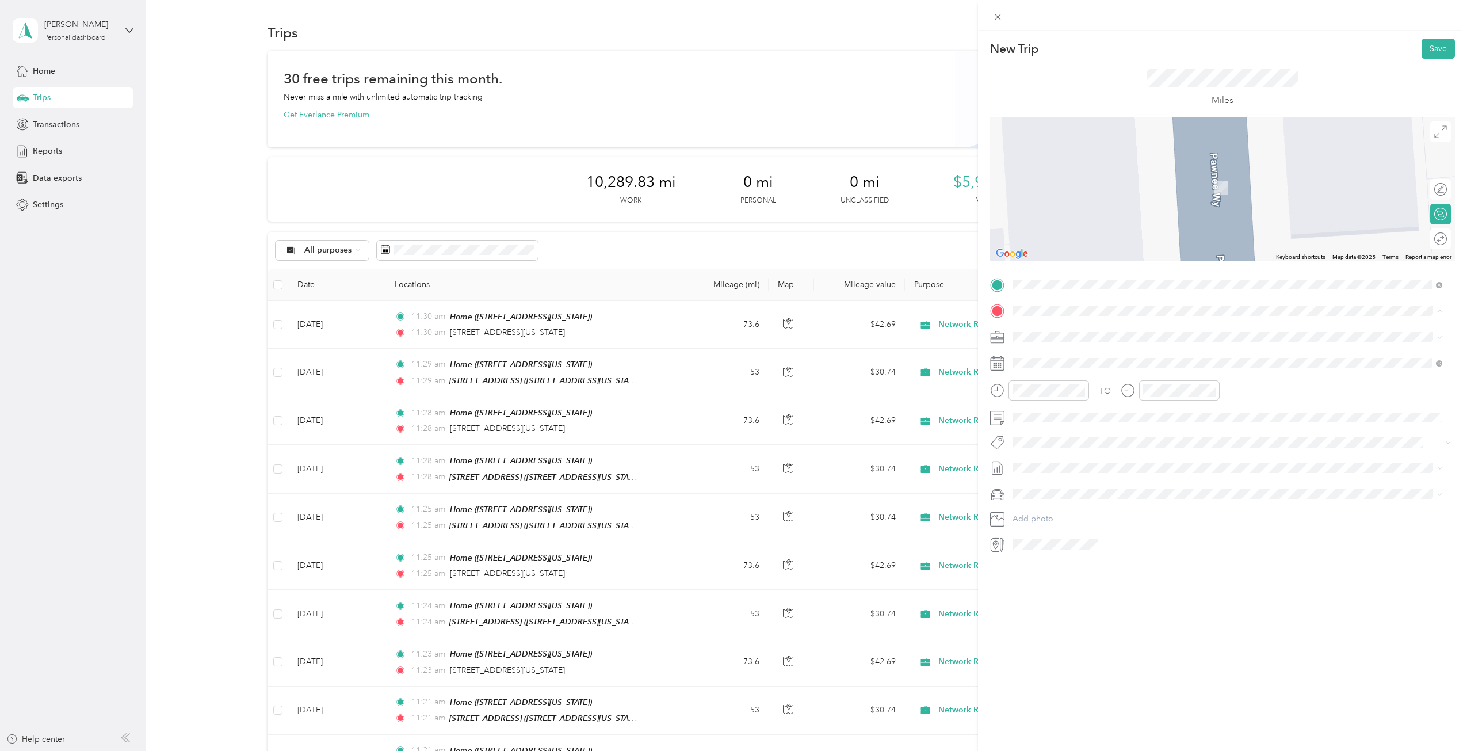
click at [1102, 356] on strong "[STREET_ADDRESS]" at bounding box center [1073, 356] width 77 height 10
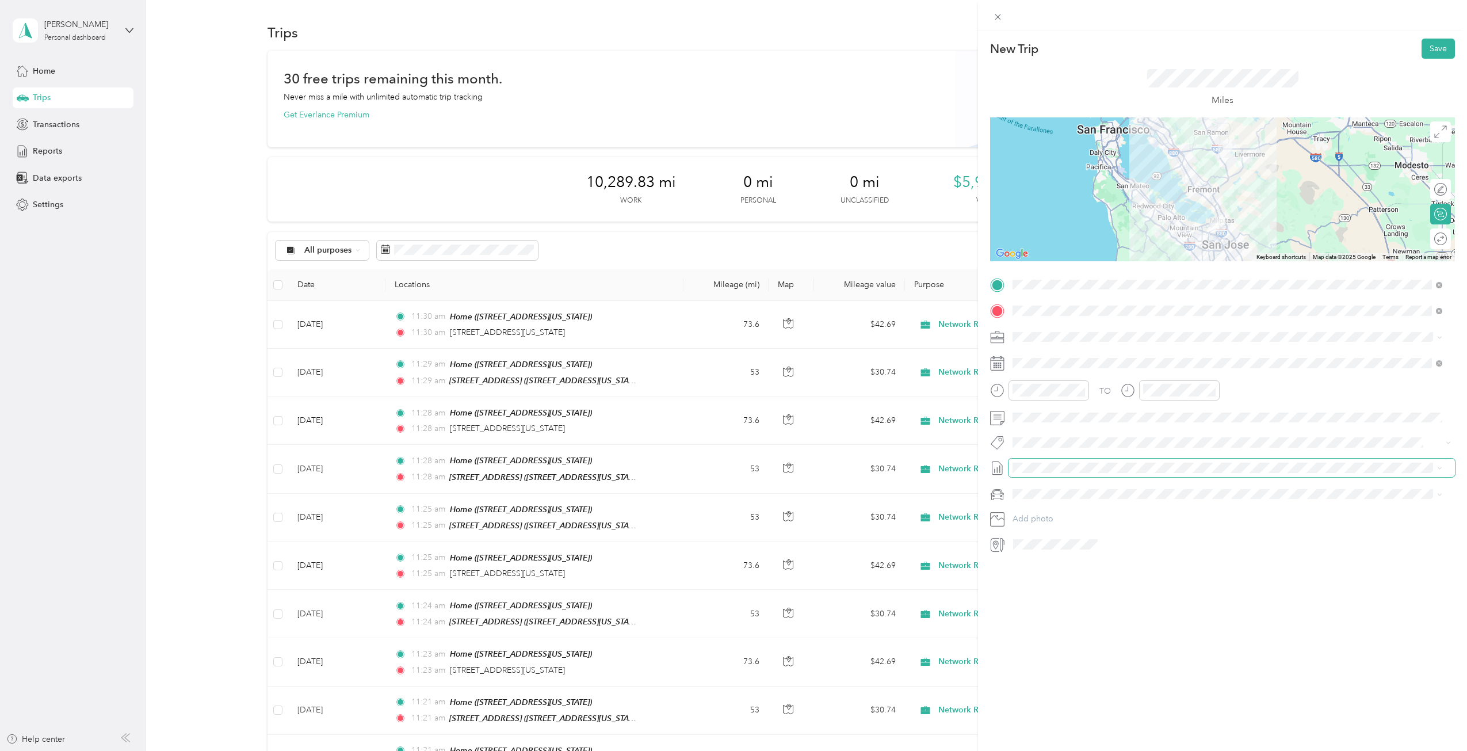
click at [1245, 461] on span at bounding box center [1232, 468] width 447 height 18
click at [1429, 239] on div at bounding box center [1435, 239] width 24 height 12
click at [1433, 45] on button "Save" at bounding box center [1438, 49] width 33 height 20
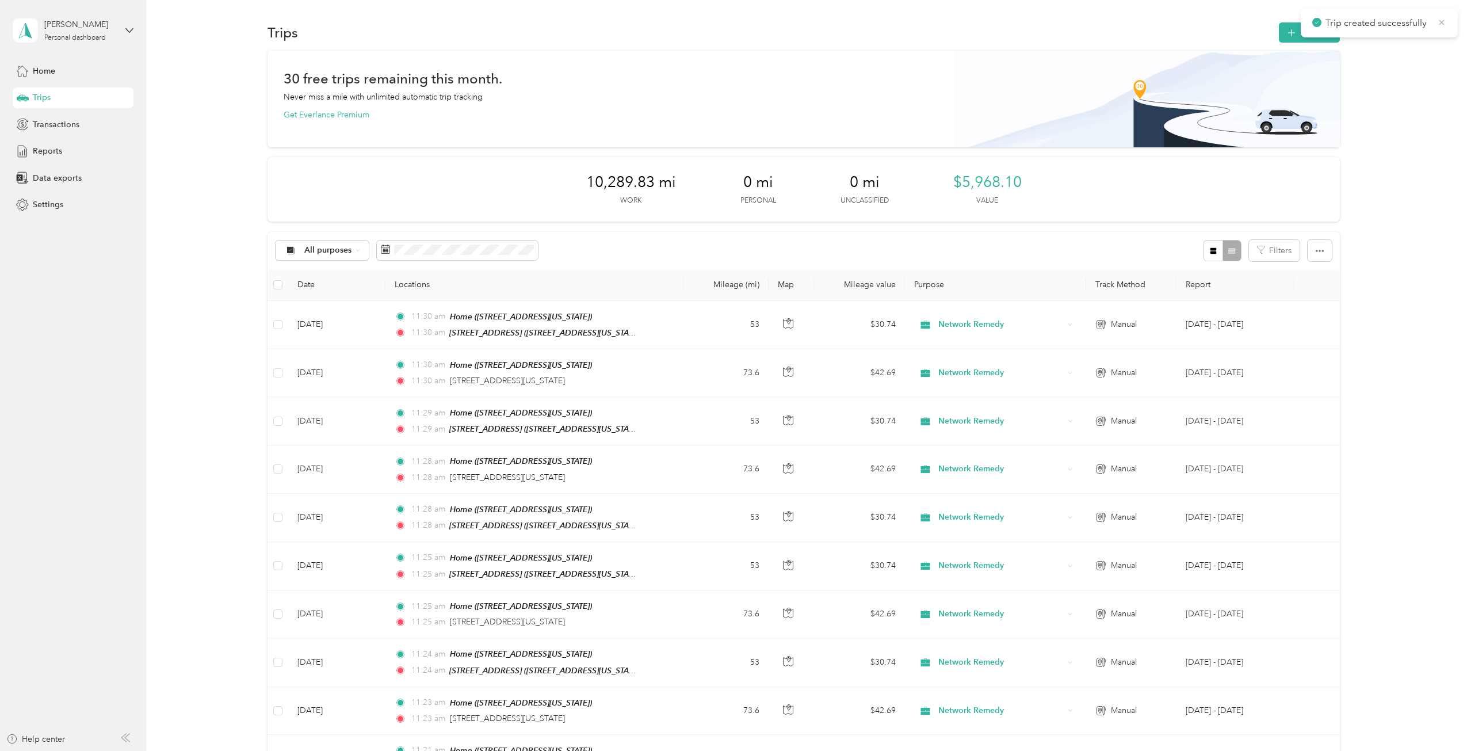
click at [1442, 17] on icon at bounding box center [1441, 22] width 9 height 10
click at [1314, 244] on button "button" at bounding box center [1320, 250] width 24 height 21
click at [1319, 249] on icon "button" at bounding box center [1320, 251] width 8 height 8
